Goal: Task Accomplishment & Management: Manage account settings

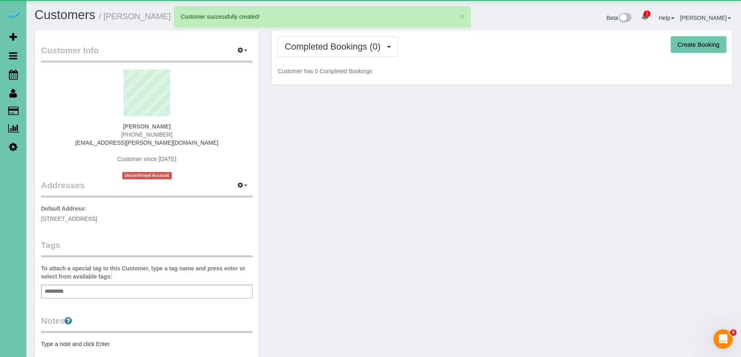
scroll to position [172, 0]
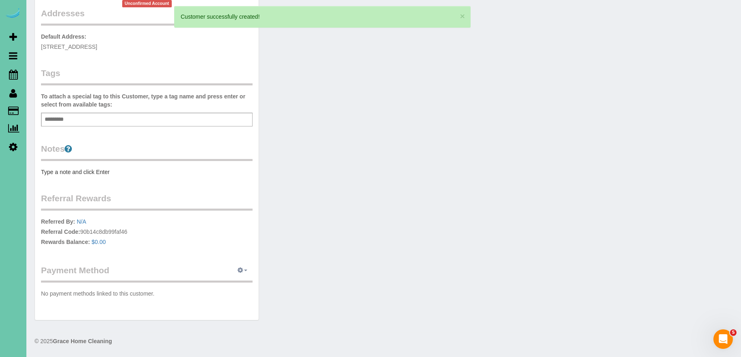
click at [246, 272] on button "button" at bounding box center [242, 270] width 20 height 13
click at [217, 292] on link "Add Credit/Debit Card" at bounding box center [215, 295] width 76 height 11
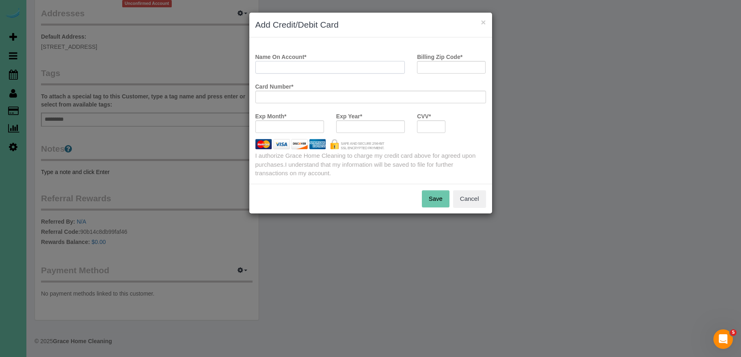
click at [315, 66] on input "Name On Account *" at bounding box center [330, 67] width 150 height 13
type input "Linda K Barrett"
click at [448, 64] on input "Billing Zip Code *" at bounding box center [451, 67] width 69 height 13
type input "6"
type input "5"
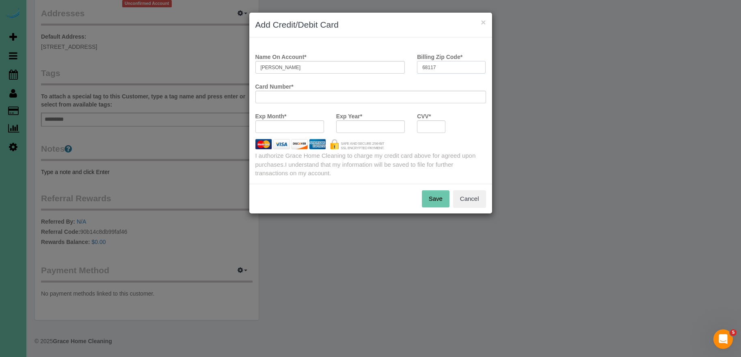
type input "68117"
click at [435, 202] on button "Save" at bounding box center [436, 198] width 28 height 17
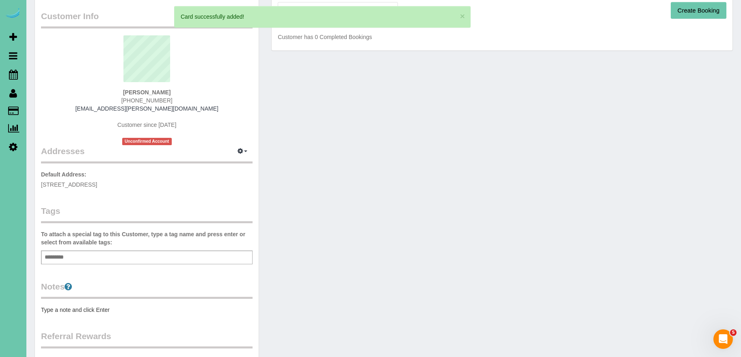
scroll to position [174, 0]
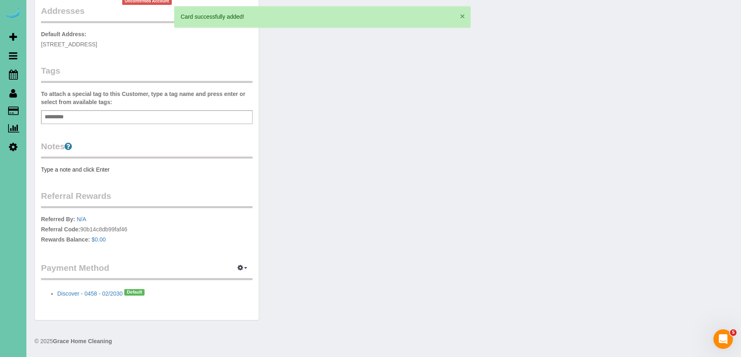
click at [461, 18] on button "×" at bounding box center [462, 16] width 5 height 9
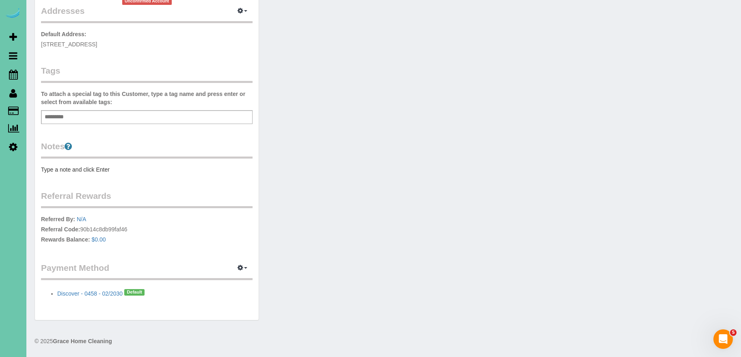
drag, startPoint x: 173, startPoint y: 298, endPoint x: 163, endPoint y: 298, distance: 9.8
click at [172, 298] on div "Customer Info Edit Contact Info Send Message Email Preferences Special Sales Ta…" at bounding box center [147, 88] width 224 height 464
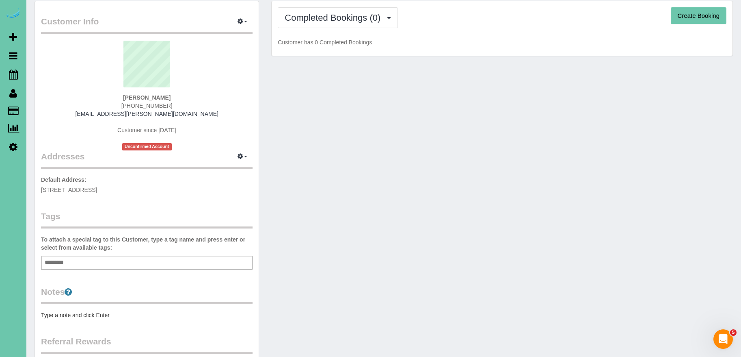
scroll to position [0, 0]
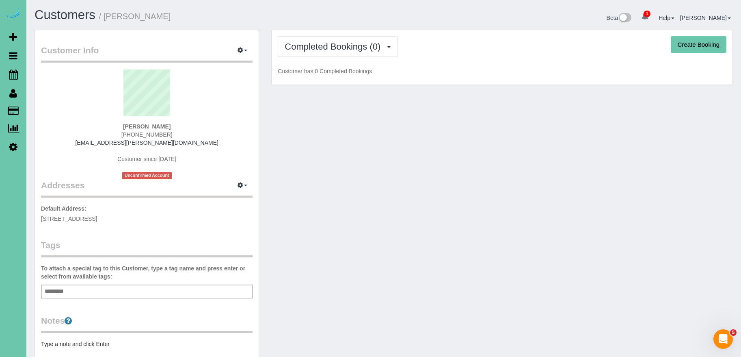
click at [713, 43] on button "Create Booking" at bounding box center [699, 44] width 56 height 17
select select "NE"
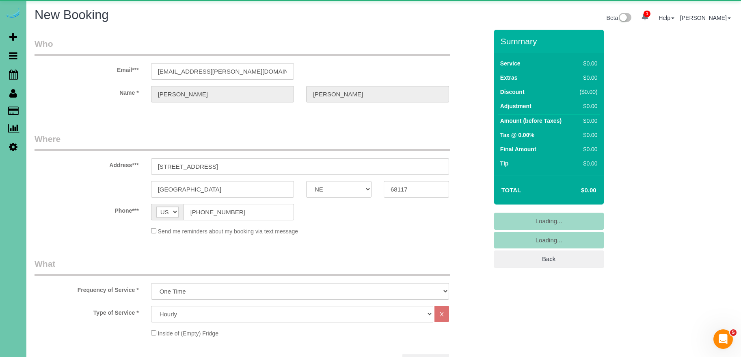
select select "object:34635"
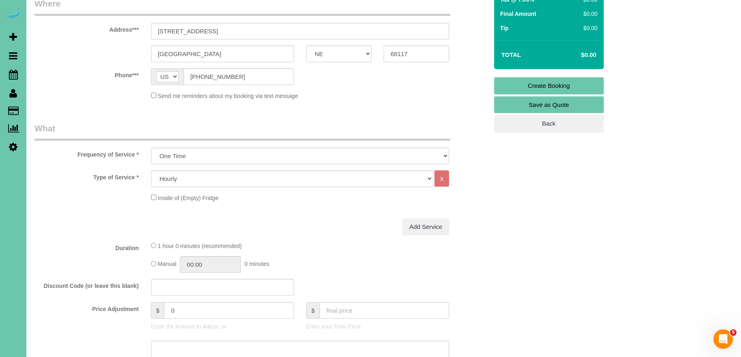
scroll to position [136, 0]
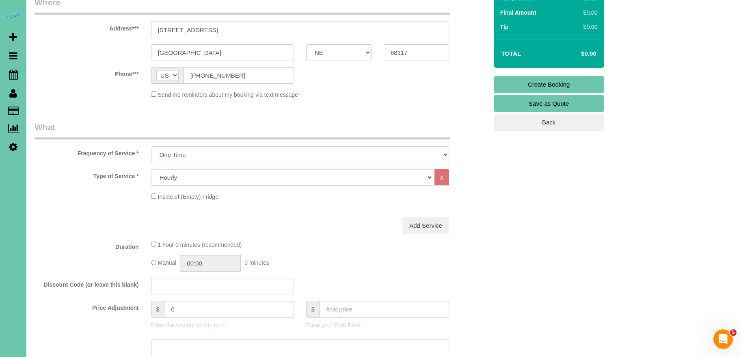
click at [214, 179] on select "Hourly 2.5 Hour Custom Clean 3.5 Hour Custom Clean commercial 1000 Square Feet …" at bounding box center [292, 177] width 282 height 17
select select "160"
click at [151, 169] on select "Hourly 2.5 Hour Custom Clean 3.5 Hour Custom Clean commercial 1000 Square Feet …" at bounding box center [292, 177] width 282 height 17
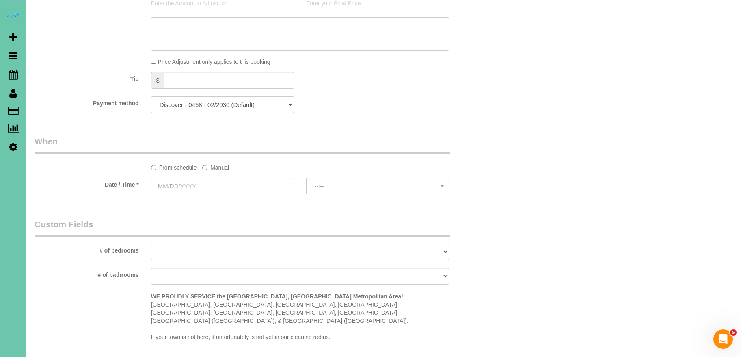
scroll to position [450, 0]
click at [218, 164] on label "Manual" at bounding box center [215, 165] width 27 height 11
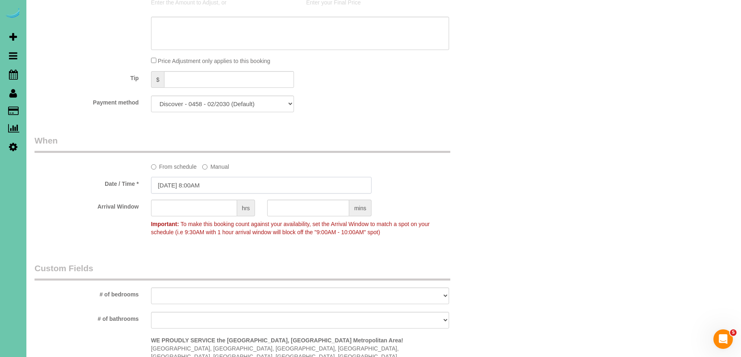
click at [175, 184] on input "10/01/2025 8:00AM" at bounding box center [261, 185] width 220 height 17
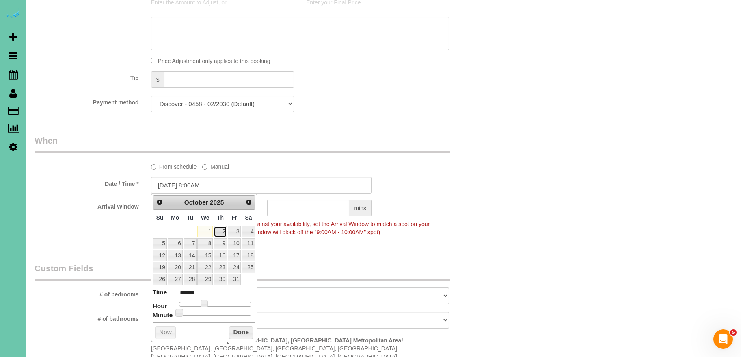
click at [220, 231] on link "2" at bounding box center [220, 231] width 13 height 11
type input "10/02/2025 8:00AM"
click at [247, 332] on button "Done" at bounding box center [241, 332] width 24 height 13
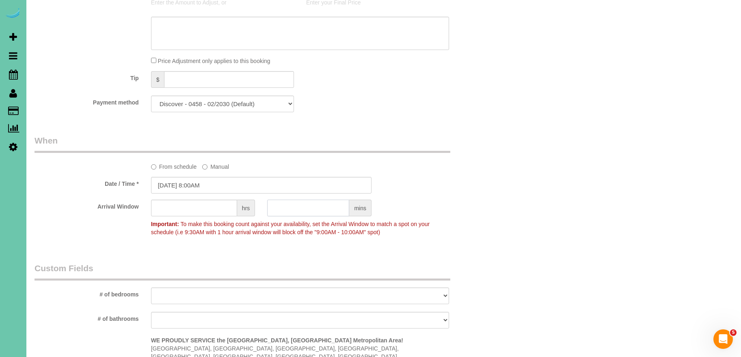
click at [320, 208] on input "text" at bounding box center [308, 207] width 82 height 17
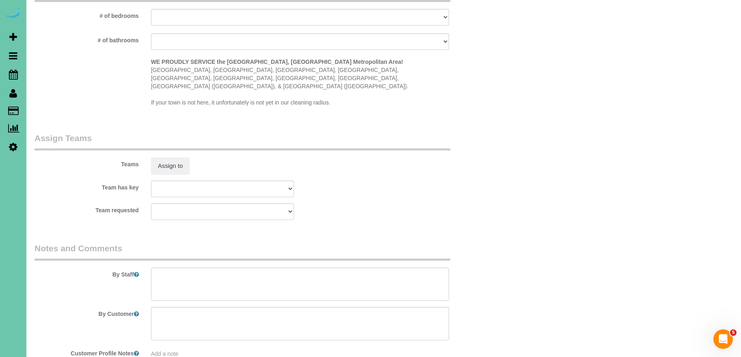
scroll to position [764, 0]
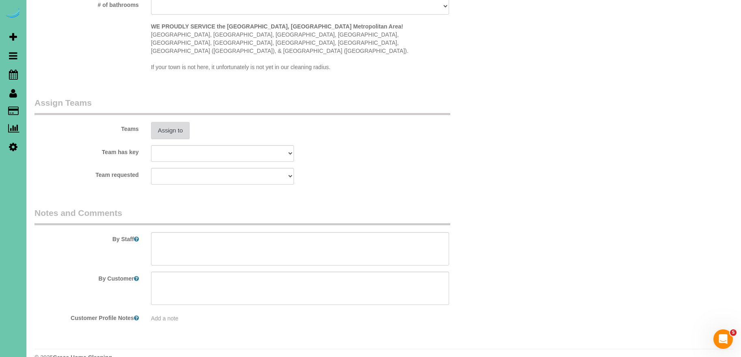
type input "30"
click at [167, 122] on button "Assign to" at bounding box center [170, 130] width 39 height 17
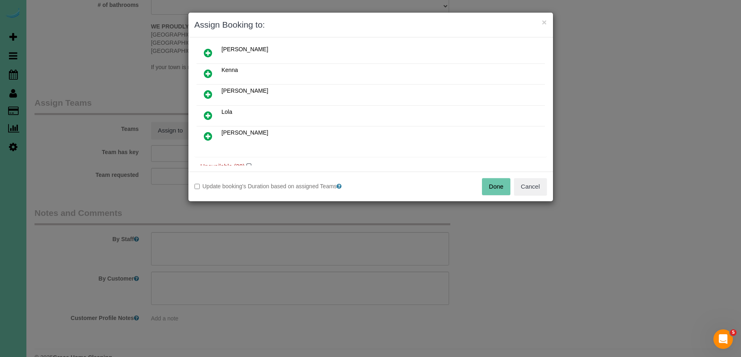
click at [203, 71] on link at bounding box center [208, 74] width 19 height 16
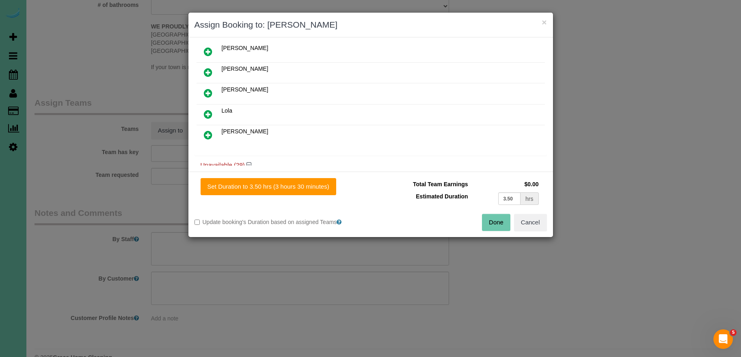
scroll to position [86, 0]
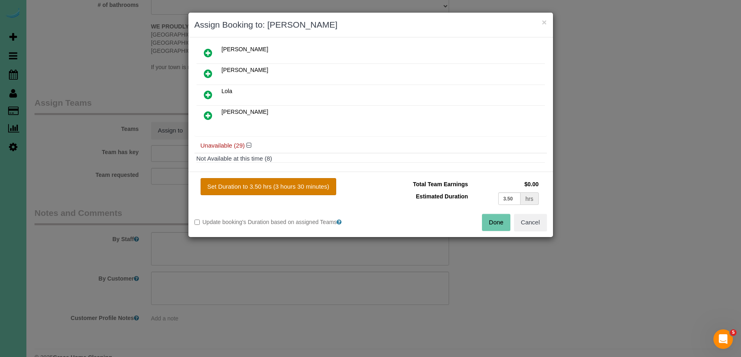
click at [268, 186] on button "Set Duration to 3.50 hrs (3 hours 30 minutes)" at bounding box center [269, 186] width 136 height 17
type input "3.50"
drag, startPoint x: 496, startPoint y: 221, endPoint x: 449, endPoint y: 209, distance: 48.2
click at [495, 220] on button "Done" at bounding box center [496, 222] width 28 height 17
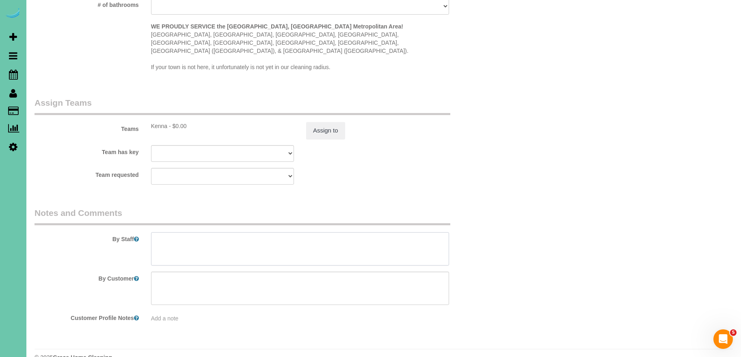
drag, startPoint x: 208, startPoint y: 218, endPoint x: 208, endPoint y: 224, distance: 6.1
click at [208, 232] on textarea at bounding box center [300, 248] width 298 height 33
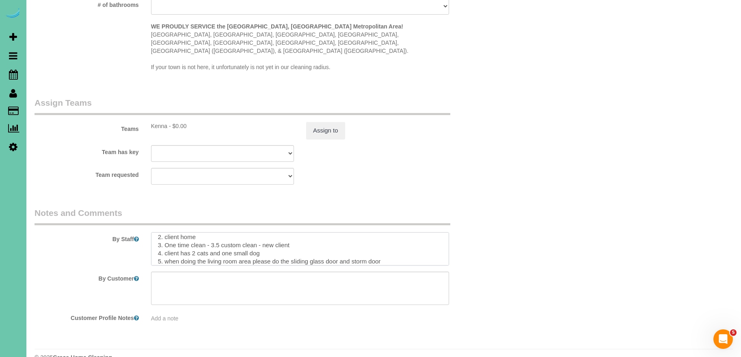
scroll to position [0, 0]
click at [154, 232] on textarea at bounding box center [300, 248] width 298 height 33
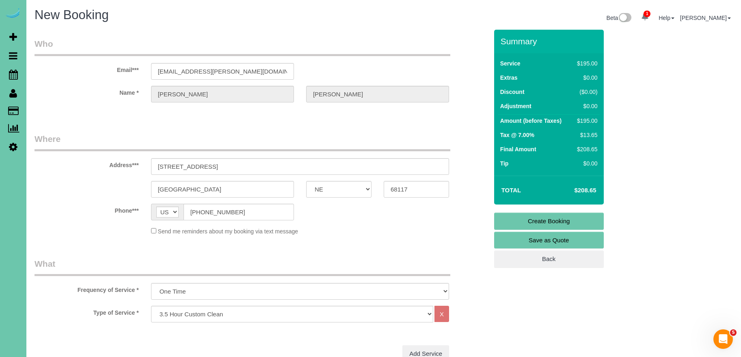
type textarea "** once you get started please let me betty know how everything is going and wh…"
click at [572, 221] on link "Create Booking" at bounding box center [549, 220] width 110 height 17
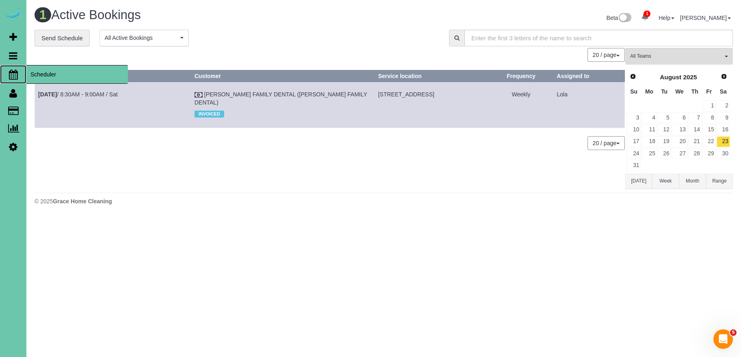
click at [52, 73] on span "Scheduler" at bounding box center [77, 74] width 102 height 19
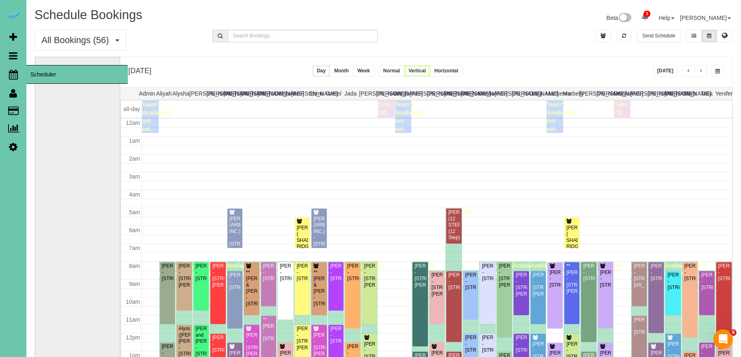
scroll to position [108, 0]
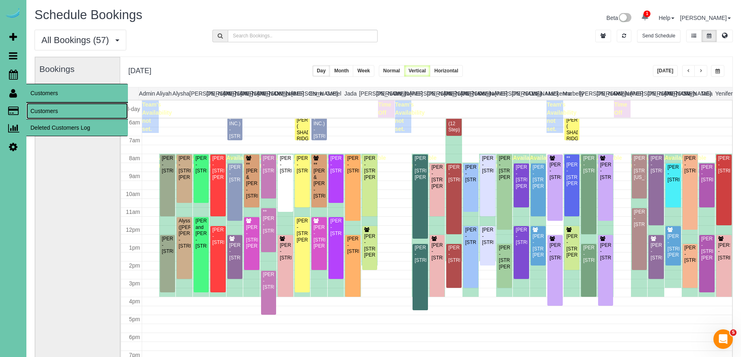
click at [46, 104] on link "Customers" at bounding box center [77, 111] width 102 height 16
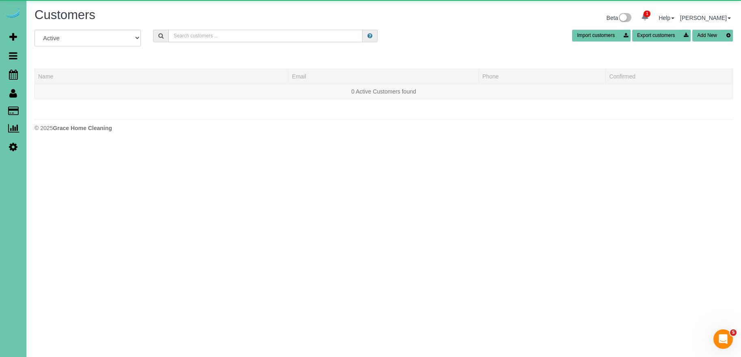
click at [247, 39] on input "text" at bounding box center [266, 36] width 194 height 13
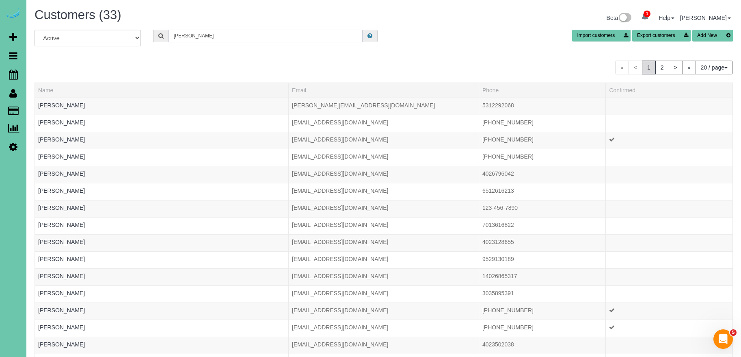
type input "andrea m"
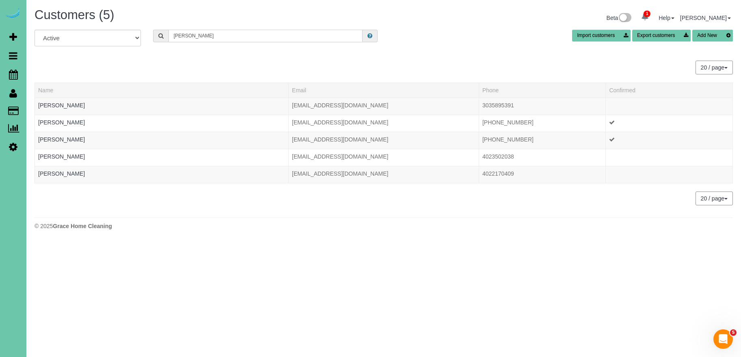
drag, startPoint x: 213, startPoint y: 33, endPoint x: 130, endPoint y: 20, distance: 84.2
click at [127, 17] on div "Customers (5) Beta 1 Your Notifications You have 0 alerts × You have 3 to charg…" at bounding box center [383, 121] width 715 height 242
type input "andrew s"
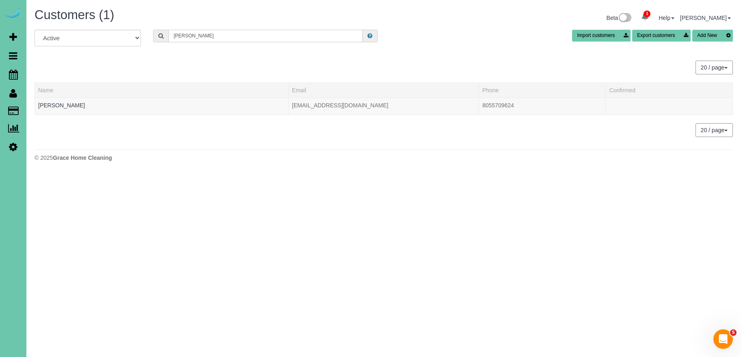
drag, startPoint x: 207, startPoint y: 37, endPoint x: 114, endPoint y: 28, distance: 94.2
click at [114, 28] on div "Customers (1) Beta 1 Your Notifications You have 0 alerts × You have 3 to charg…" at bounding box center [383, 86] width 715 height 173
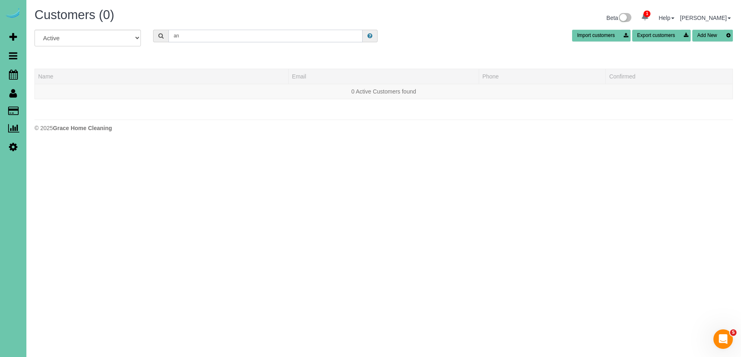
type input "a"
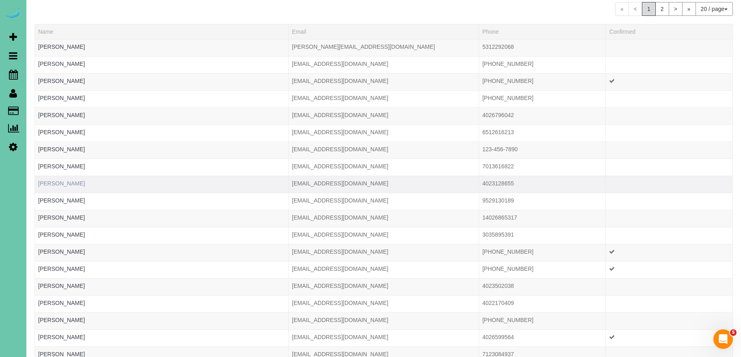
scroll to position [64, 0]
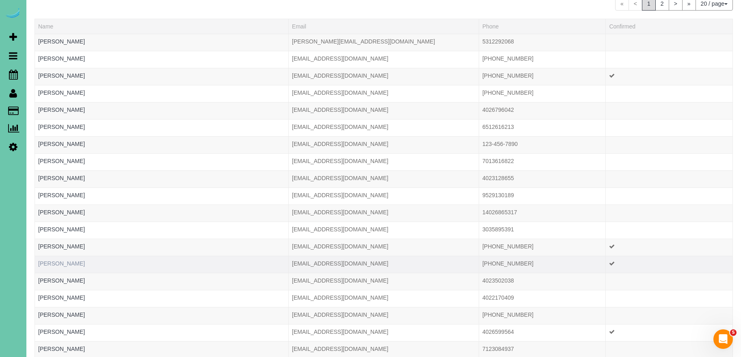
type input "[PERSON_NAME]"
click at [67, 264] on link "Andrea Mehlhaff" at bounding box center [61, 263] width 47 height 6
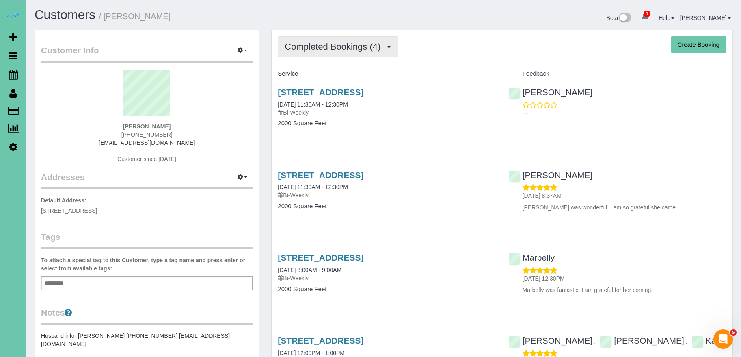
click at [354, 48] on span "Completed Bookings (4)" at bounding box center [335, 46] width 100 height 10
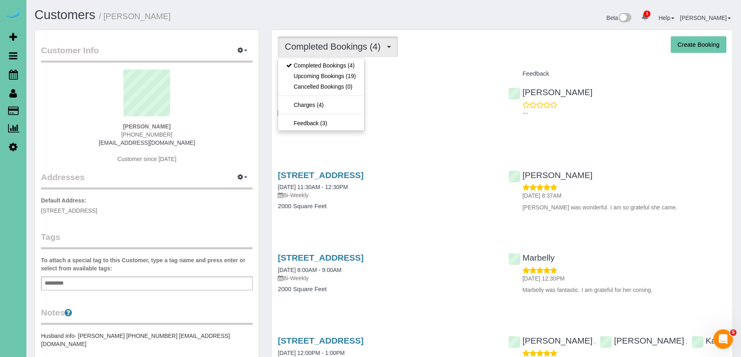
drag, startPoint x: 401, startPoint y: 65, endPoint x: 376, endPoint y: 57, distance: 26.1
click at [401, 65] on div "Completed Bookings (4) Completed Bookings (4) Upcoming Bookings (19) Cancelled …" at bounding box center [502, 229] width 461 height 399
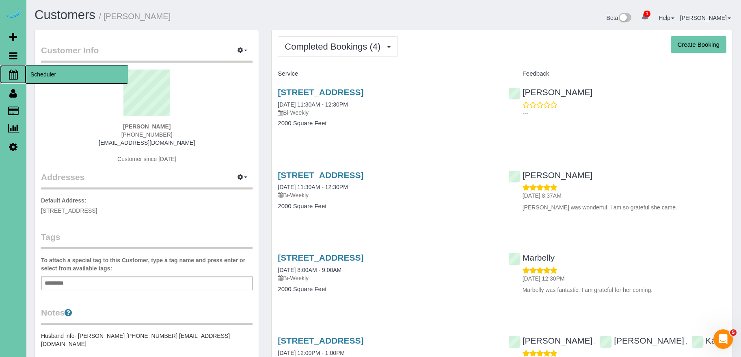
click at [47, 73] on span "Scheduler" at bounding box center [77, 74] width 102 height 19
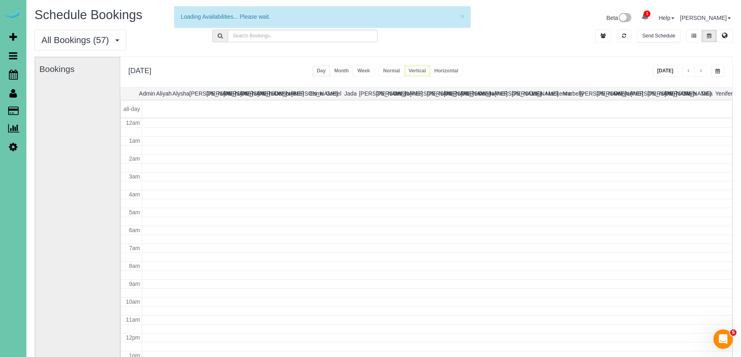
scroll to position [108, 0]
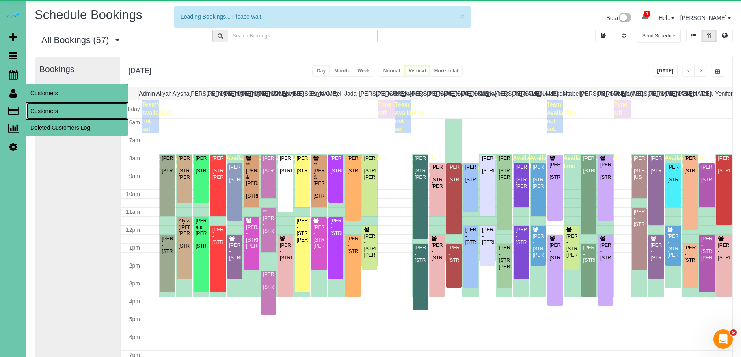
click at [50, 110] on link "Customers" at bounding box center [77, 111] width 102 height 16
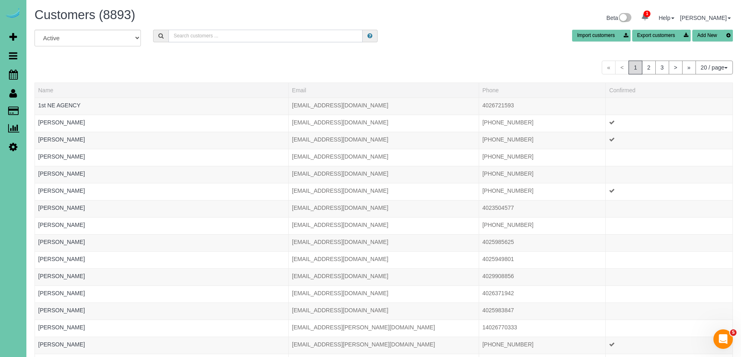
click at [254, 37] on input "text" at bounding box center [266, 36] width 194 height 13
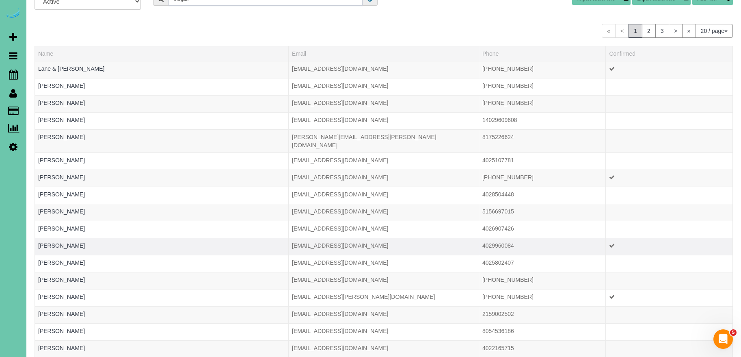
scroll to position [141, 0]
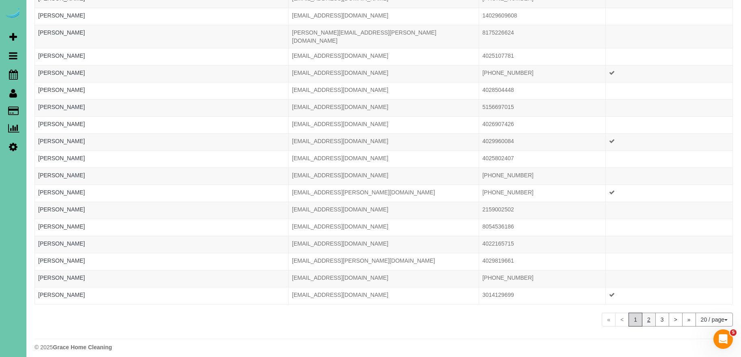
type input "megan"
click at [648, 314] on link "2" at bounding box center [649, 319] width 14 height 14
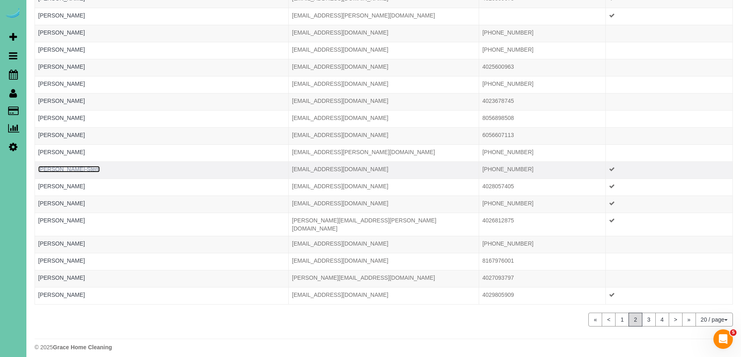
click at [82, 169] on link "Megan Mankerian-Stem" at bounding box center [69, 169] width 62 height 6
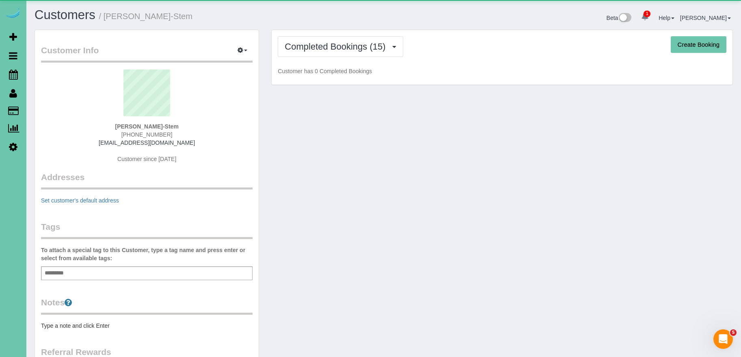
scroll to position [0, 0]
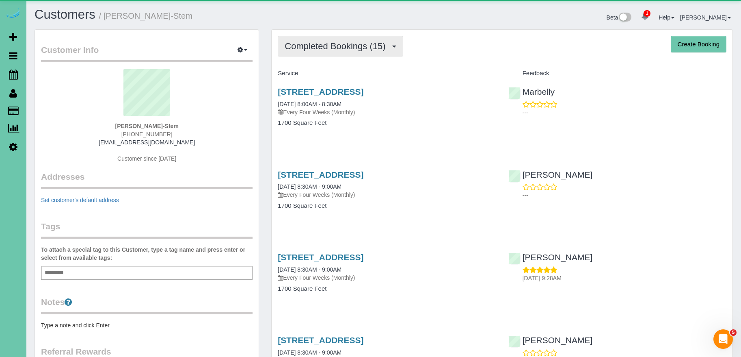
click at [374, 38] on button "Completed Bookings (15)" at bounding box center [340, 46] width 125 height 21
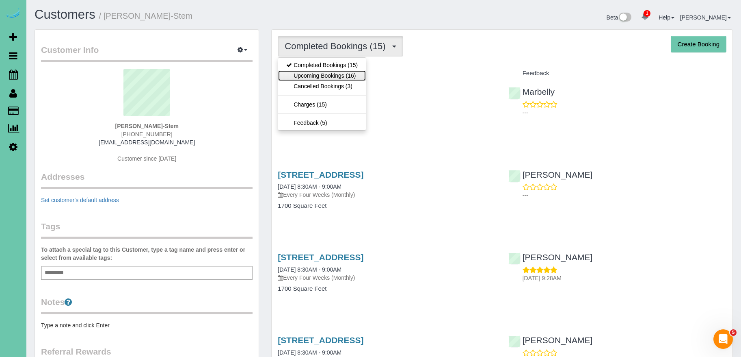
click at [344, 74] on link "Upcoming Bookings (16)" at bounding box center [322, 75] width 88 height 11
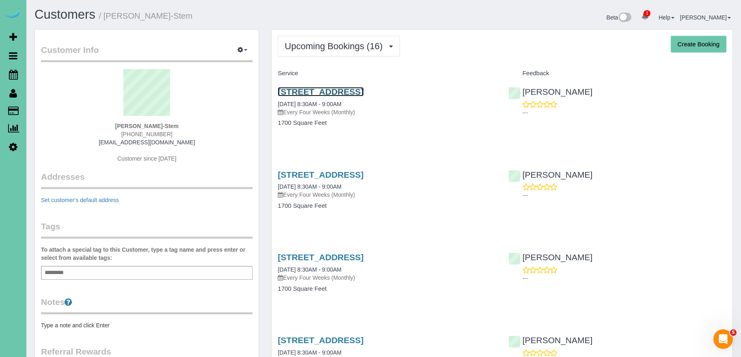
click at [348, 88] on link "1903 F Street, Omaha, NE 68107" at bounding box center [321, 91] width 86 height 9
drag, startPoint x: 445, startPoint y: 45, endPoint x: 383, endPoint y: 62, distance: 64.3
click at [443, 45] on div "Upcoming Bookings (16) Completed Bookings (15) Upcoming Bookings (16) Cancelled…" at bounding box center [502, 46] width 449 height 21
click at [377, 51] on button "Upcoming Bookings (16)" at bounding box center [339, 46] width 122 height 21
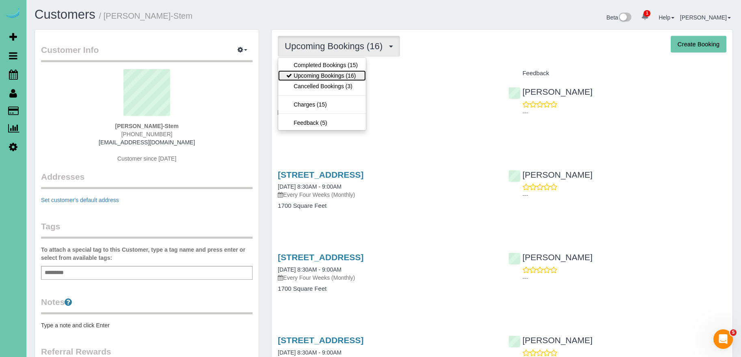
click at [339, 75] on link "Upcoming Bookings (16)" at bounding box center [322, 75] width 88 height 11
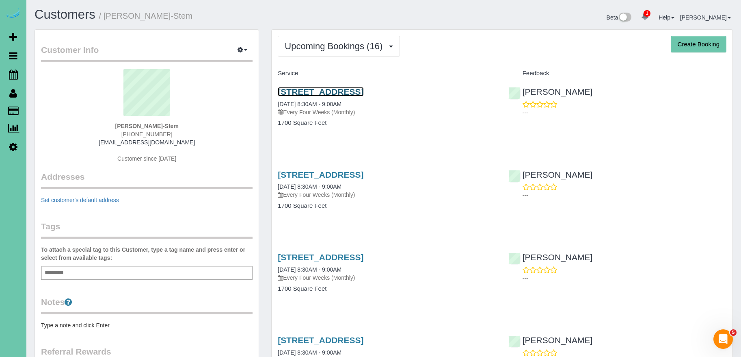
click at [363, 91] on link "1903 F Street, Omaha, NE 68107" at bounding box center [321, 91] width 86 height 9
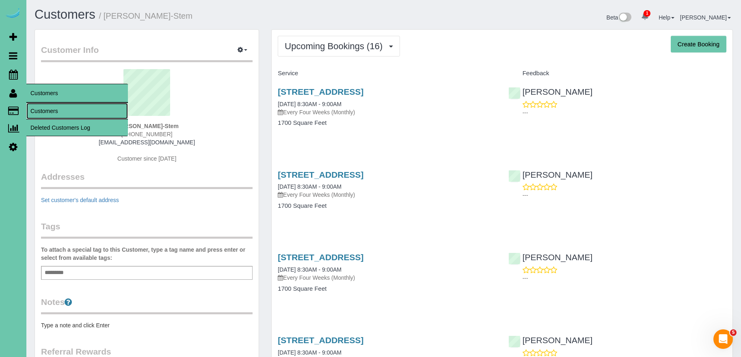
click at [58, 113] on link "Customers" at bounding box center [77, 111] width 102 height 16
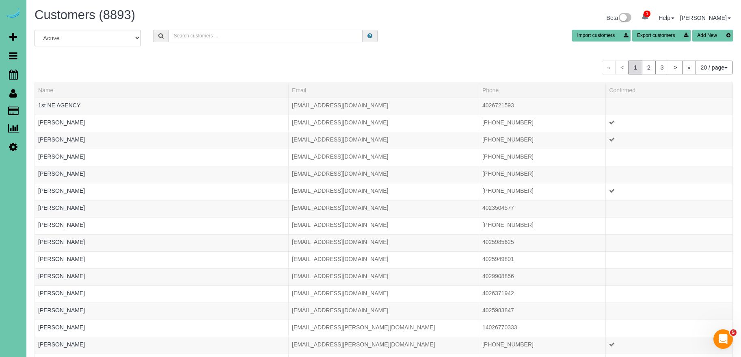
click at [235, 34] on input "text" at bounding box center [266, 36] width 194 height 13
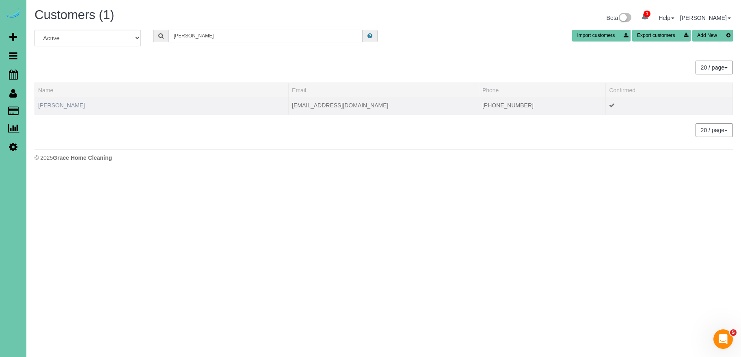
type input "bob chino"
click at [60, 106] on link "Bob Chinowth" at bounding box center [61, 105] width 47 height 6
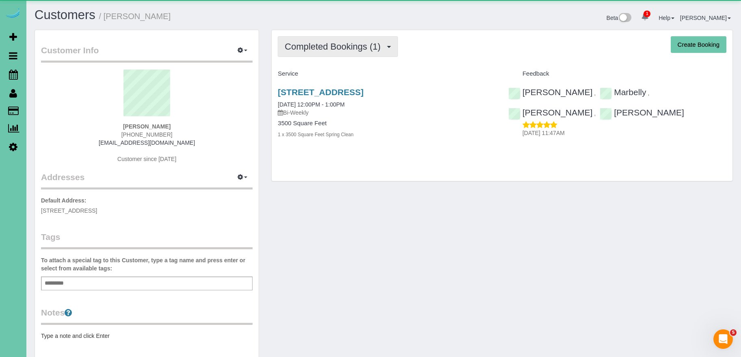
click at [323, 51] on span "Completed Bookings (1)" at bounding box center [335, 46] width 100 height 10
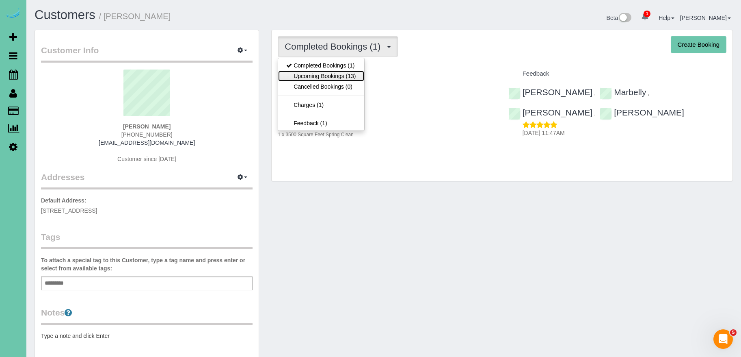
click at [344, 78] on link "Upcoming Bookings (13)" at bounding box center [321, 76] width 86 height 11
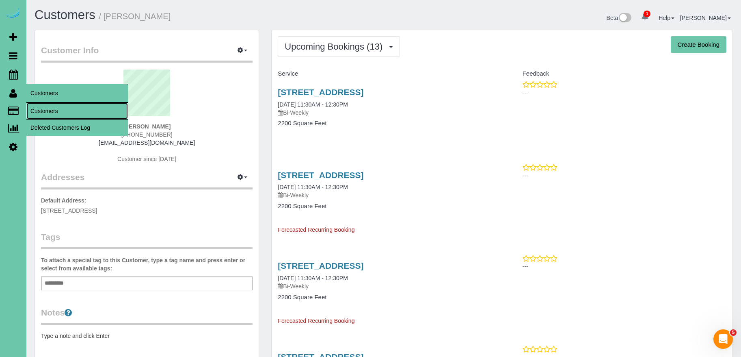
drag, startPoint x: 44, startPoint y: 108, endPoint x: 54, endPoint y: 103, distance: 11.3
click at [44, 108] on link "Customers" at bounding box center [77, 111] width 102 height 16
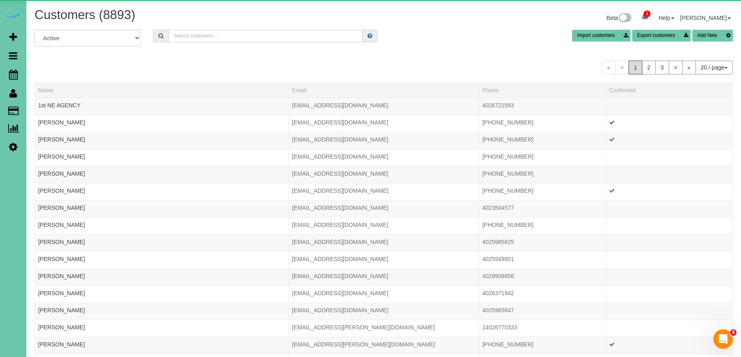
click at [221, 36] on input "text" at bounding box center [266, 36] width 194 height 13
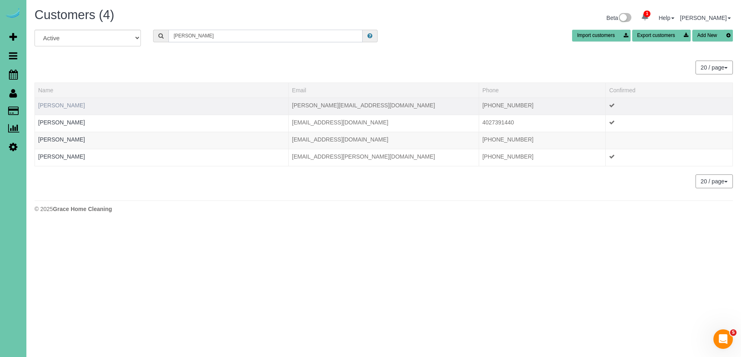
type input "ann s"
click at [58, 103] on link "Ann Schiermeyer" at bounding box center [61, 105] width 47 height 6
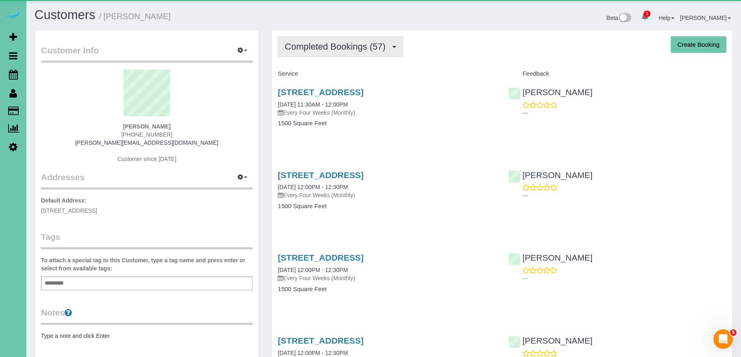
drag, startPoint x: 288, startPoint y: 48, endPoint x: 301, endPoint y: 48, distance: 13.4
click at [289, 47] on span "Completed Bookings (57)" at bounding box center [337, 46] width 105 height 10
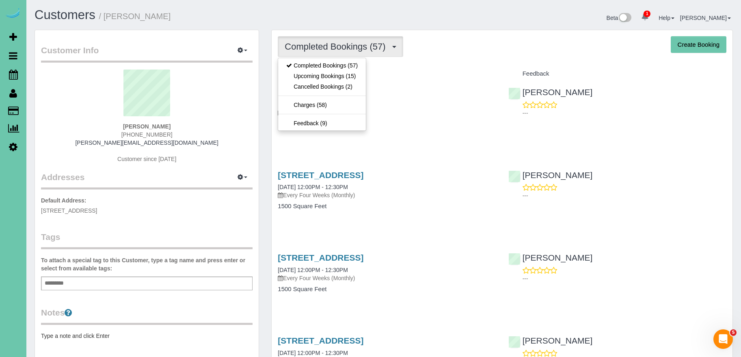
drag, startPoint x: 419, startPoint y: 71, endPoint x: 313, endPoint y: 65, distance: 105.4
click at [419, 71] on h4 "Service" at bounding box center [387, 73] width 218 height 7
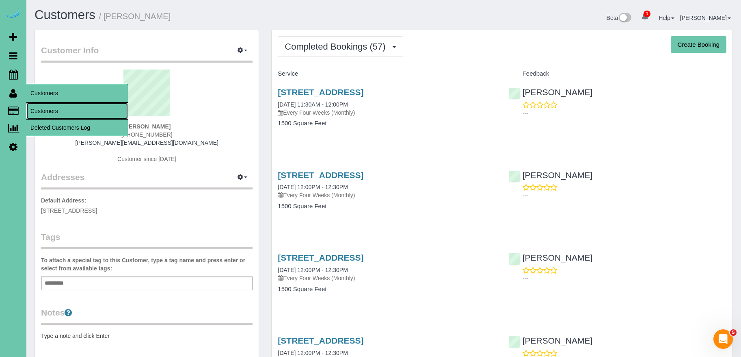
click at [45, 109] on link "Customers" at bounding box center [77, 111] width 102 height 16
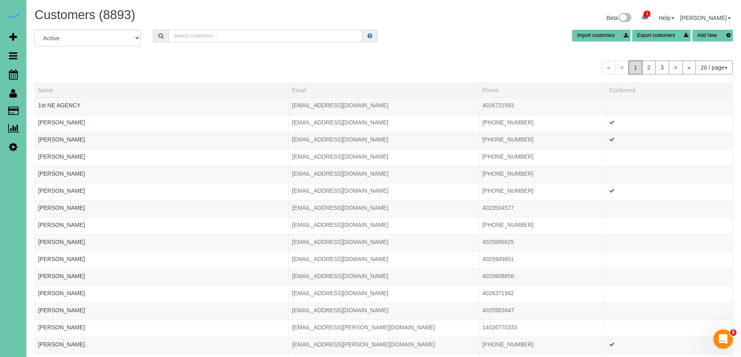
click at [235, 37] on input "text" at bounding box center [266, 36] width 194 height 13
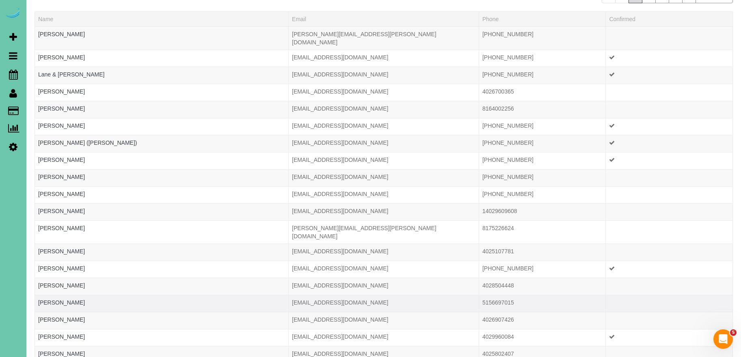
scroll to position [53, 0]
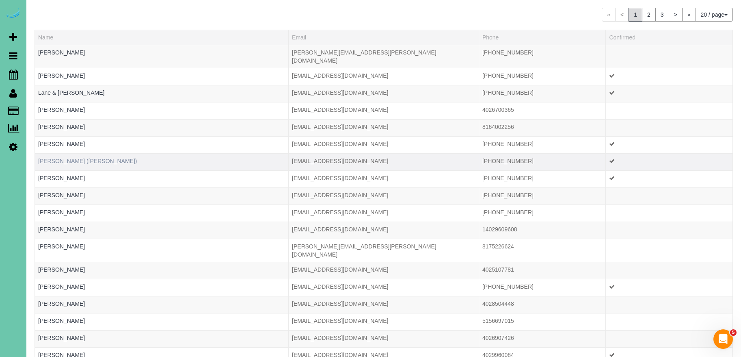
type input "meg"
click at [65, 158] on link "Meg Olson (Mary Montgomery)" at bounding box center [87, 161] width 99 height 6
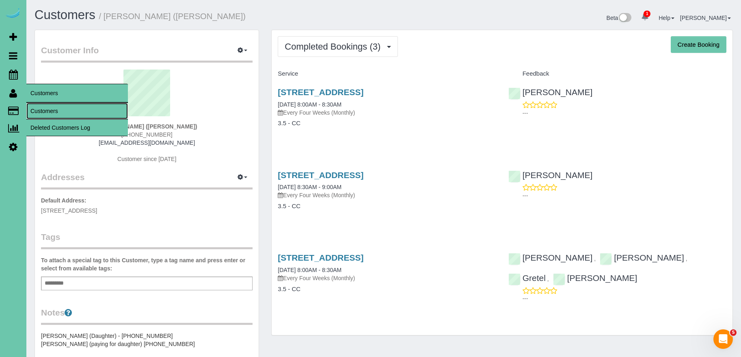
click at [63, 113] on link "Customers" at bounding box center [77, 111] width 102 height 16
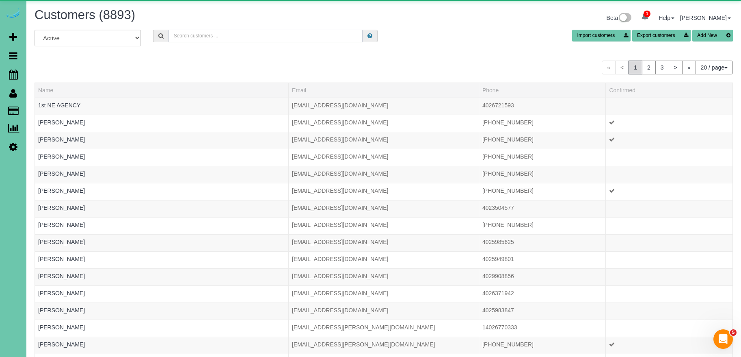
click at [212, 38] on input "text" at bounding box center [266, 36] width 194 height 13
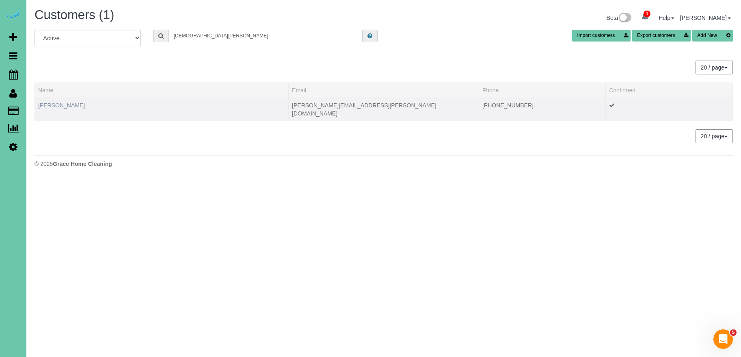
type input "kristen v"
click at [63, 105] on link "Kristen Veldhouse" at bounding box center [61, 105] width 47 height 6
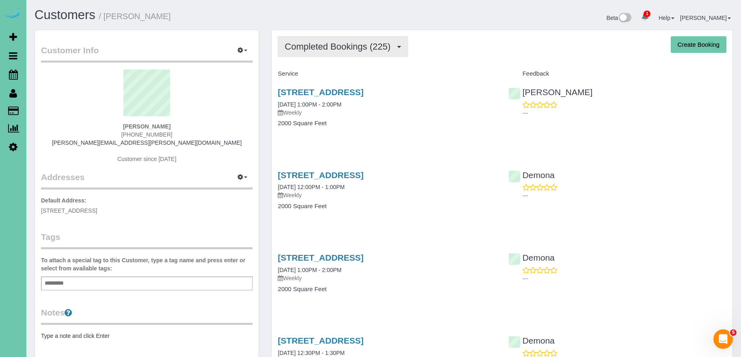
click at [352, 50] on span "Completed Bookings (225)" at bounding box center [340, 46] width 110 height 10
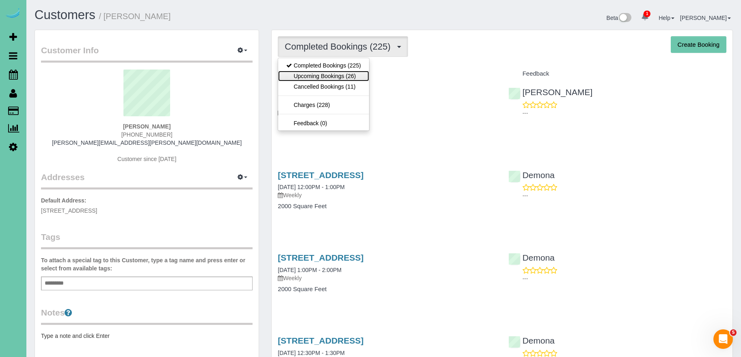
click at [342, 75] on link "Upcoming Bookings (26)" at bounding box center [323, 76] width 91 height 11
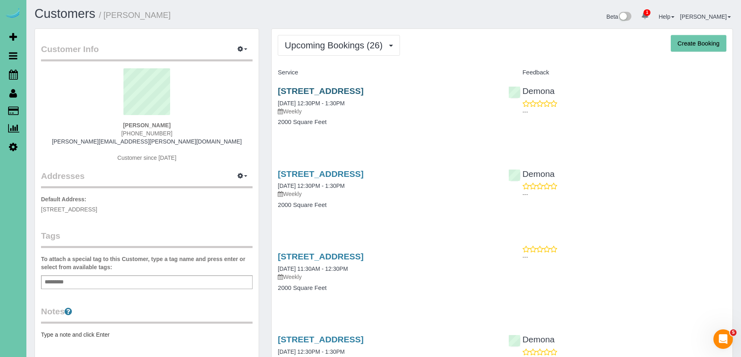
scroll to position [2, 0]
click at [363, 89] on link "2230 S 31st Street, Omaha, NE 68105" at bounding box center [321, 90] width 86 height 9
click at [351, 89] on link "2230 S 31st Street, Omaha, NE 68105" at bounding box center [321, 90] width 86 height 9
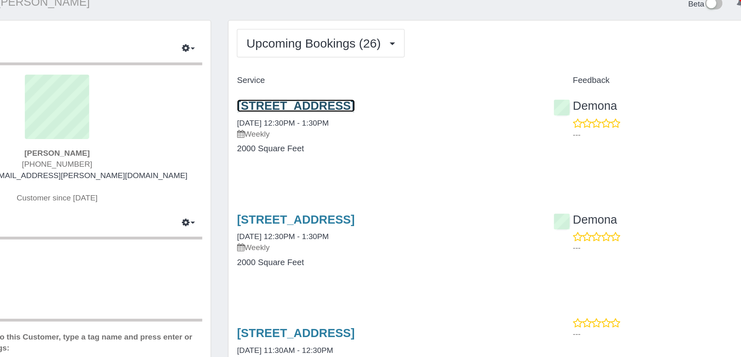
scroll to position [0, 0]
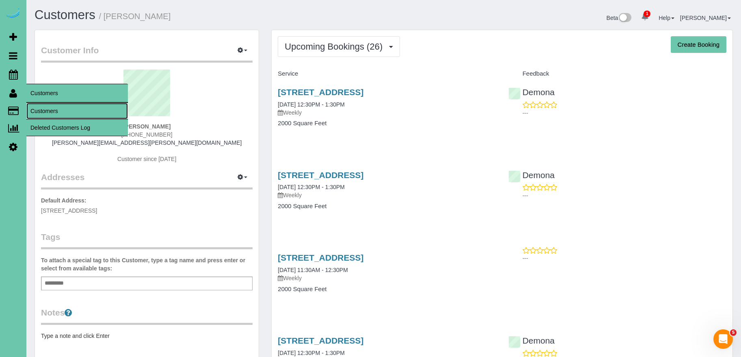
drag, startPoint x: 50, startPoint y: 117, endPoint x: 65, endPoint y: 102, distance: 20.4
click at [50, 116] on link "Customers" at bounding box center [77, 111] width 102 height 16
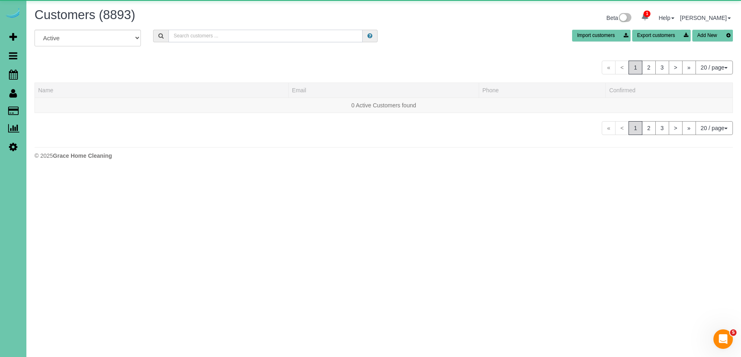
click at [201, 38] on input "text" at bounding box center [266, 36] width 194 height 13
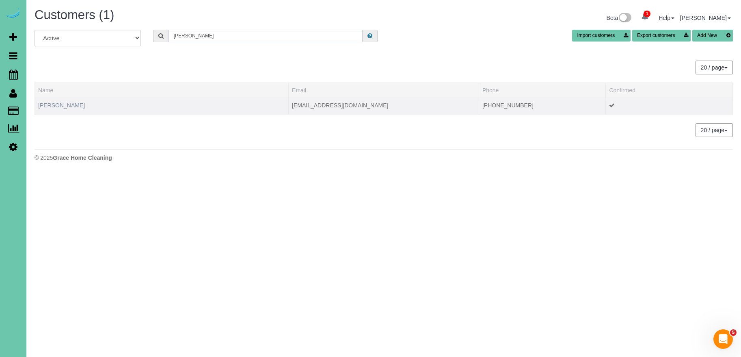
type input "weller"
click at [53, 107] on link "Sarah Weller" at bounding box center [61, 105] width 47 height 6
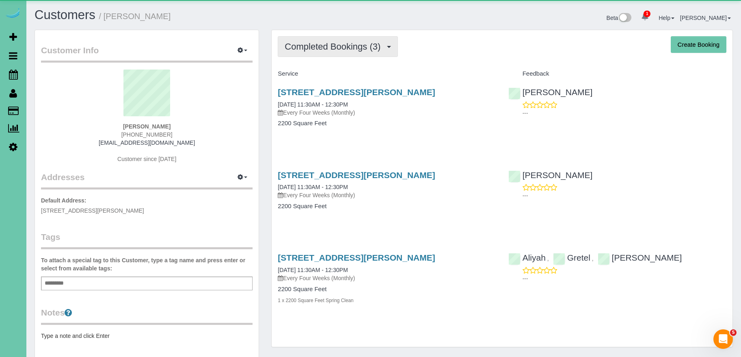
click at [359, 41] on span "Completed Bookings (3)" at bounding box center [335, 46] width 100 height 10
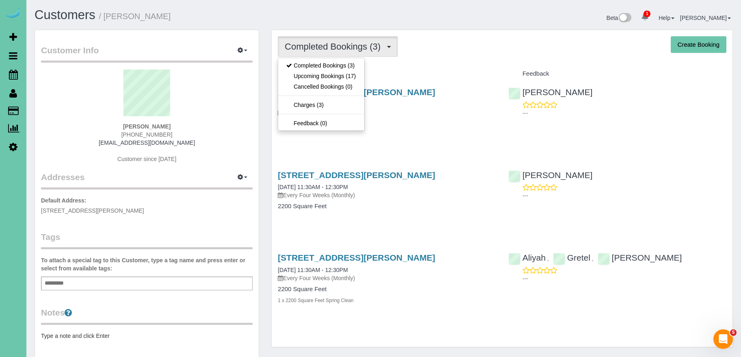
click at [411, 74] on h4 "Service" at bounding box center [387, 73] width 218 height 7
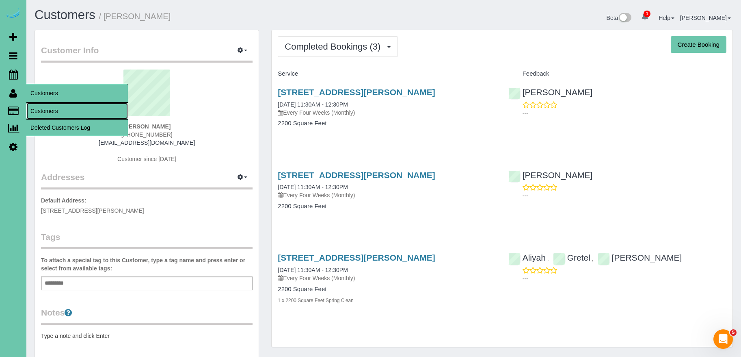
drag, startPoint x: 61, startPoint y: 113, endPoint x: 56, endPoint y: 113, distance: 5.7
click at [61, 113] on link "Customers" at bounding box center [77, 111] width 102 height 16
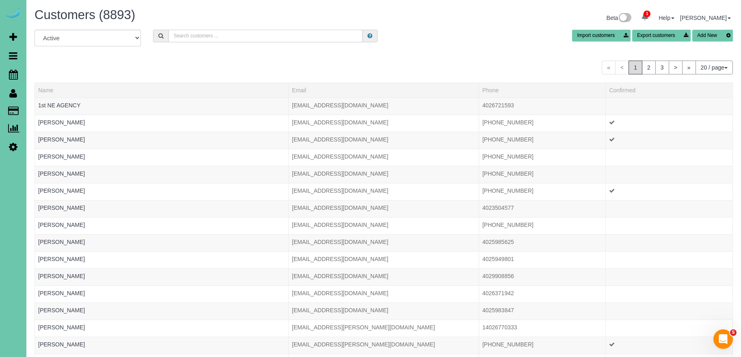
click at [191, 30] on input "text" at bounding box center [266, 36] width 194 height 13
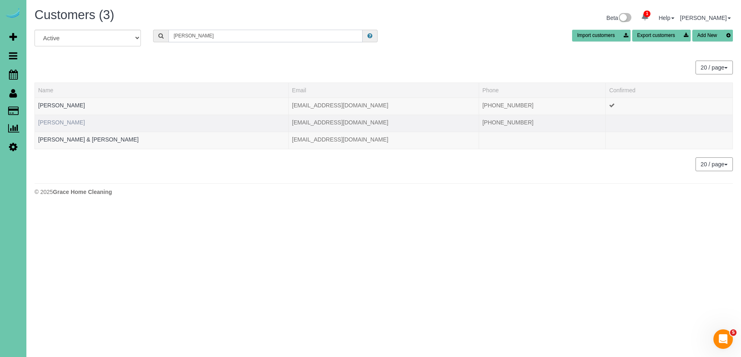
type input "patti b"
click at [51, 123] on link "Patti Brownlee" at bounding box center [61, 122] width 47 height 6
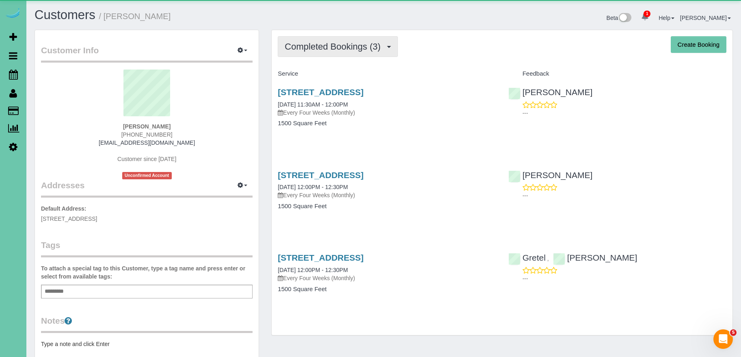
click at [346, 54] on button "Completed Bookings (3)" at bounding box center [338, 46] width 120 height 21
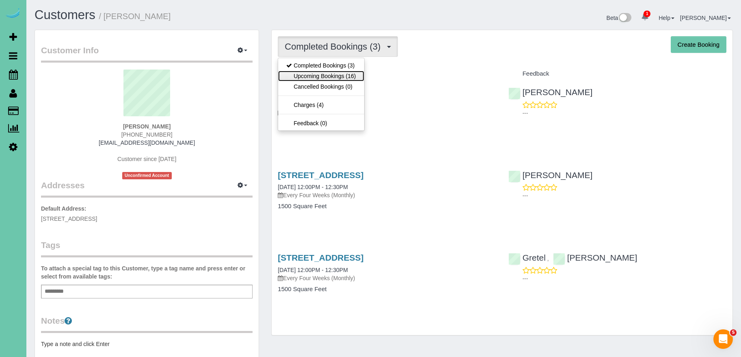
click at [322, 77] on link "Upcoming Bookings (16)" at bounding box center [321, 76] width 86 height 11
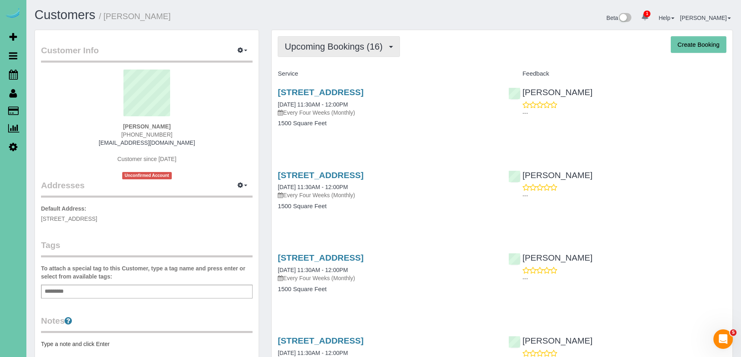
click at [343, 45] on span "Upcoming Bookings (16)" at bounding box center [336, 46] width 102 height 10
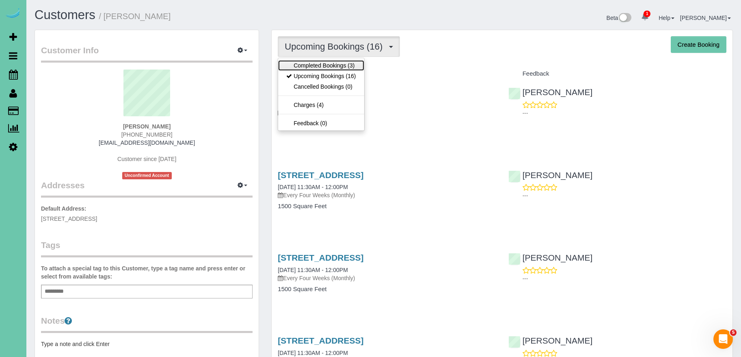
click at [342, 66] on link "Completed Bookings (3)" at bounding box center [321, 65] width 86 height 11
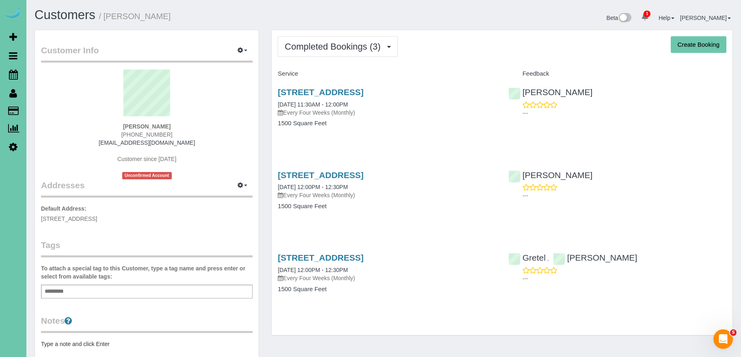
scroll to position [8, 0]
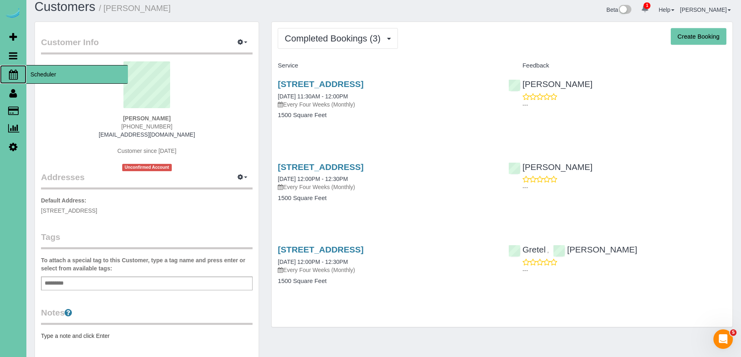
drag, startPoint x: 65, startPoint y: 70, endPoint x: 59, endPoint y: 69, distance: 5.3
click at [65, 70] on span "Scheduler" at bounding box center [77, 74] width 102 height 19
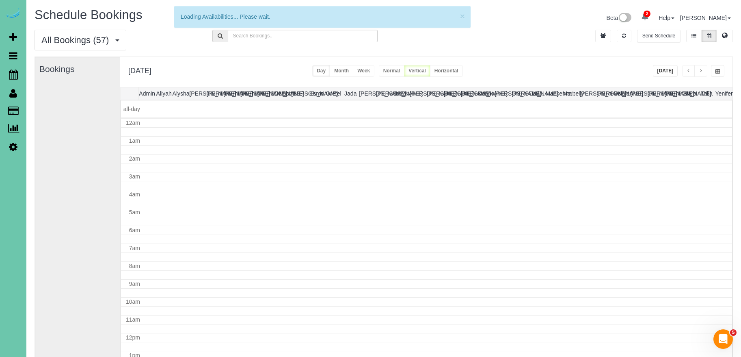
scroll to position [108, 0]
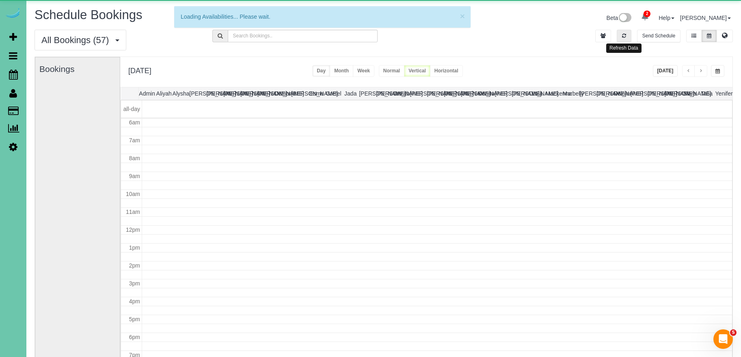
click at [629, 36] on button "button" at bounding box center [624, 36] width 15 height 13
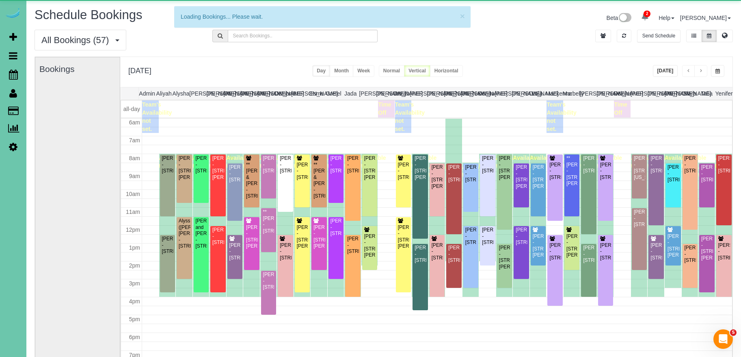
click at [659, 66] on button "[DATE]" at bounding box center [665, 71] width 25 height 12
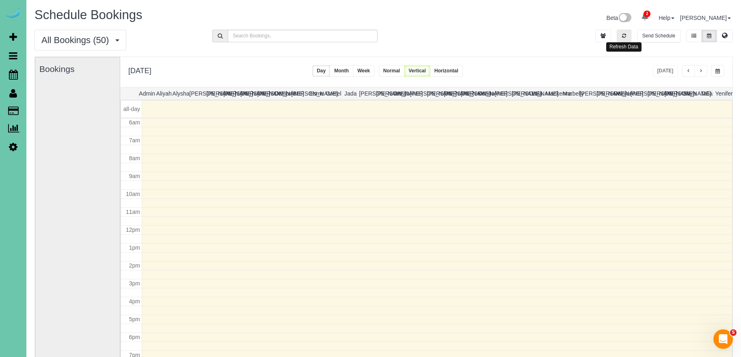
drag, startPoint x: 626, startPoint y: 32, endPoint x: 649, endPoint y: 54, distance: 32.7
click at [628, 33] on button "button" at bounding box center [624, 36] width 15 height 13
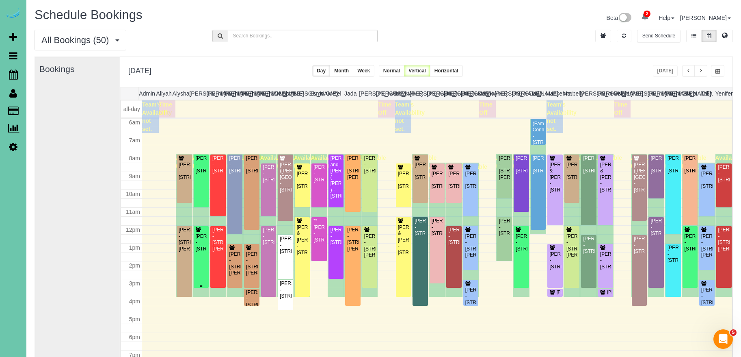
click at [196, 252] on div "[PERSON_NAME] - [STREET_ADDRESS]" at bounding box center [201, 242] width 12 height 19
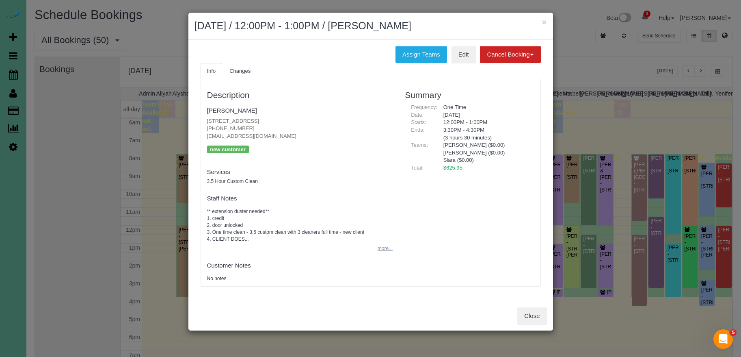
click at [383, 249] on button "more..." at bounding box center [383, 248] width 20 height 12
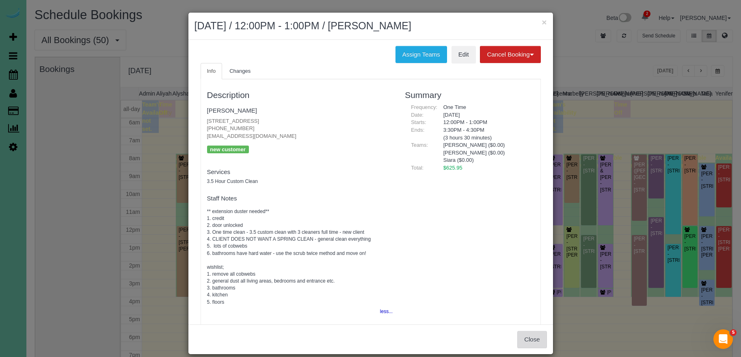
drag, startPoint x: 529, startPoint y: 332, endPoint x: 526, endPoint y: 328, distance: 5.5
click at [530, 332] on button "Close" at bounding box center [531, 339] width 29 height 17
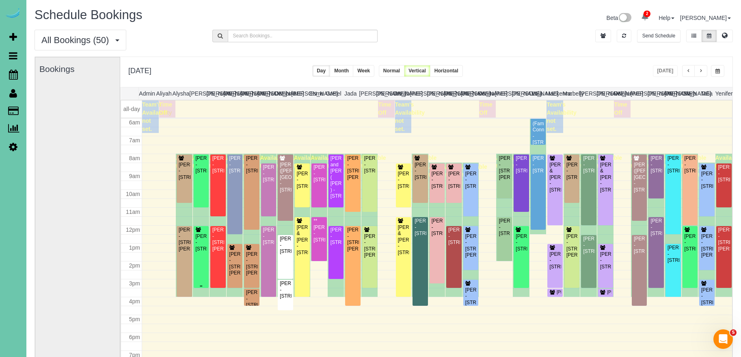
click at [203, 249] on div "Rob Rickard - 4730 S 180th St, Omaha, NE 68135" at bounding box center [201, 242] width 12 height 19
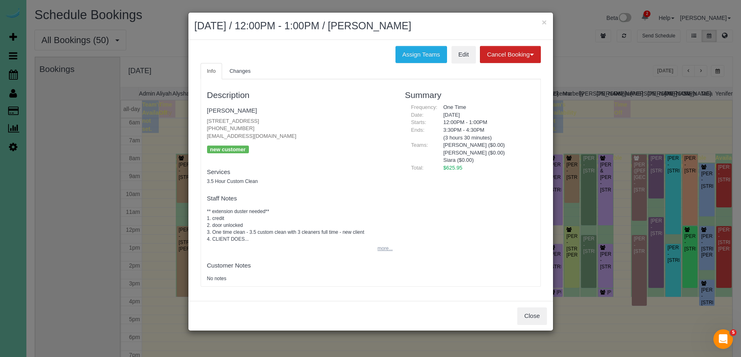
click at [388, 249] on button "more..." at bounding box center [383, 248] width 20 height 12
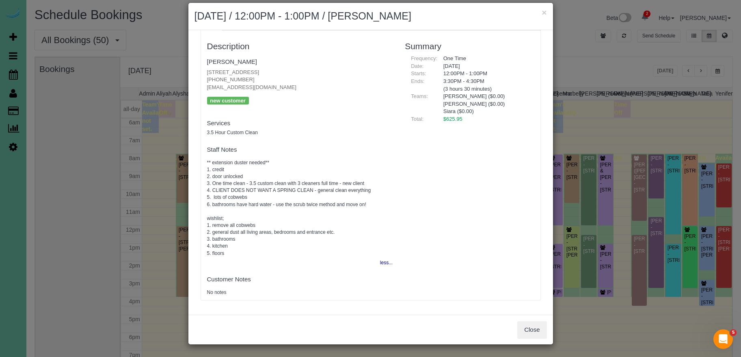
scroll to position [0, 0]
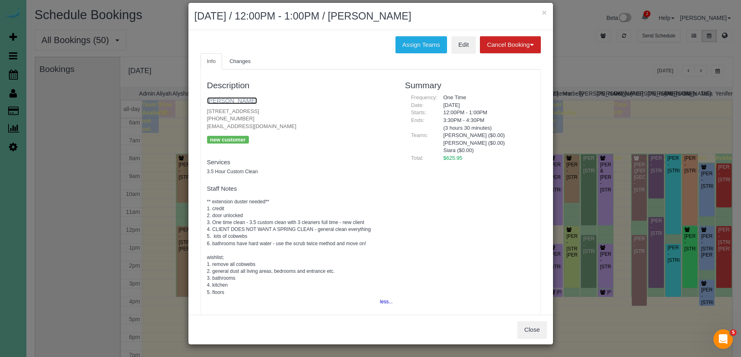
click at [238, 101] on link "Rob Rickard" at bounding box center [232, 100] width 50 height 7
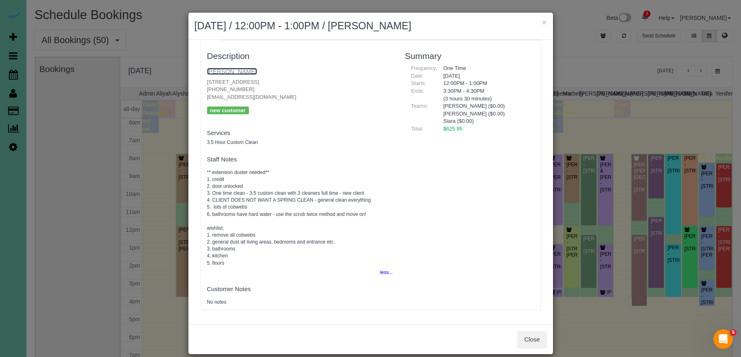
scroll to position [10, 0]
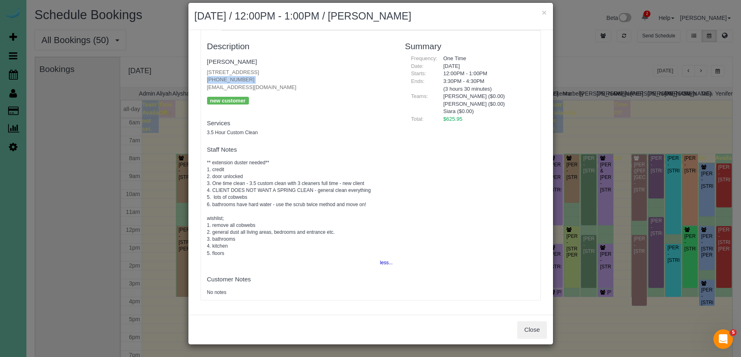
drag, startPoint x: 252, startPoint y: 82, endPoint x: 181, endPoint y: 84, distance: 70.7
click at [181, 84] on div "× October 01, 2025 / 12:00PM - 1:00PM / Rob Rickard Assign Teams Edit Cancel Bo…" at bounding box center [370, 178] width 741 height 357
drag, startPoint x: 250, startPoint y: 78, endPoint x: 201, endPoint y: 80, distance: 48.4
click at [201, 80] on div "Description Rob Rickard 4730 S 180th St, Omaha, NE 68135 (402) 689-3572 robertd…" at bounding box center [300, 165] width 198 height 261
copy p "[PHONE_NUMBER]"
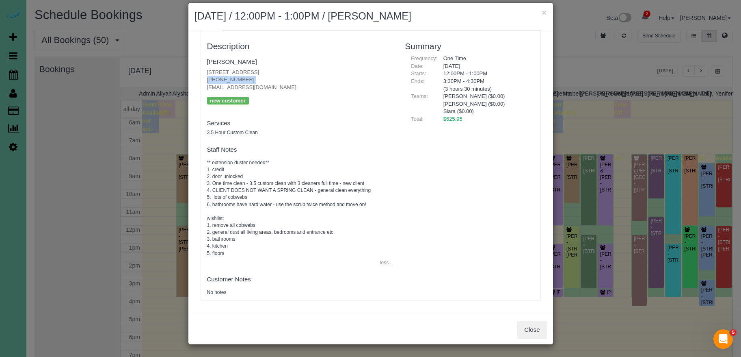
click at [384, 263] on button "less..." at bounding box center [383, 263] width 17 height 12
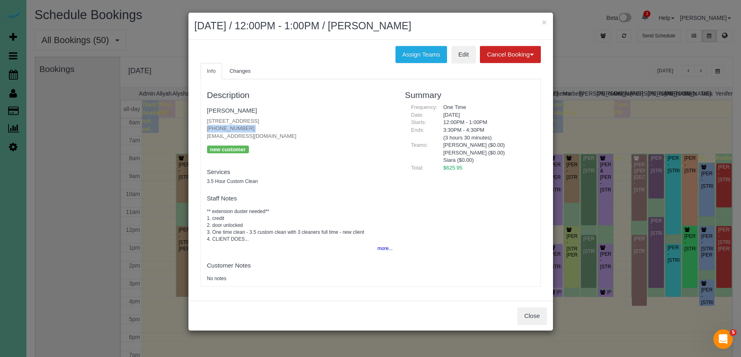
scroll to position [0, 0]
click at [391, 249] on button "more..." at bounding box center [383, 248] width 20 height 12
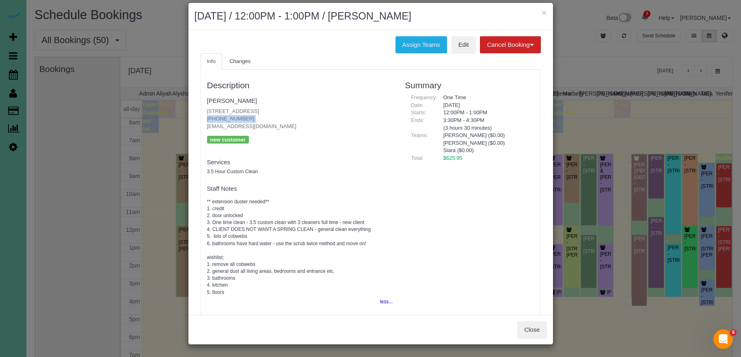
scroll to position [39, 0]
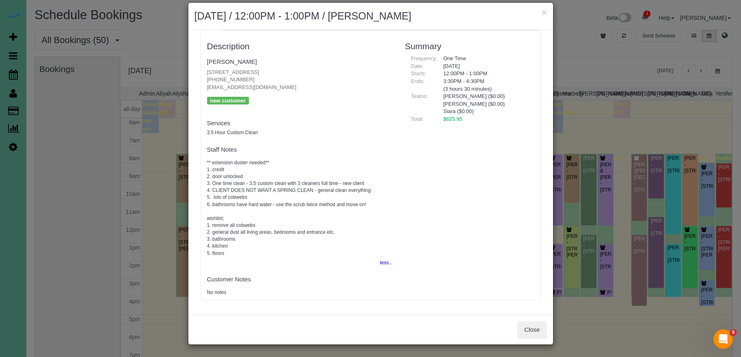
click at [339, 153] on fieldset "Staff Notes ** extension duster needed** 1. credit 2. door unlocked 3. One time…" at bounding box center [300, 205] width 186 height 125
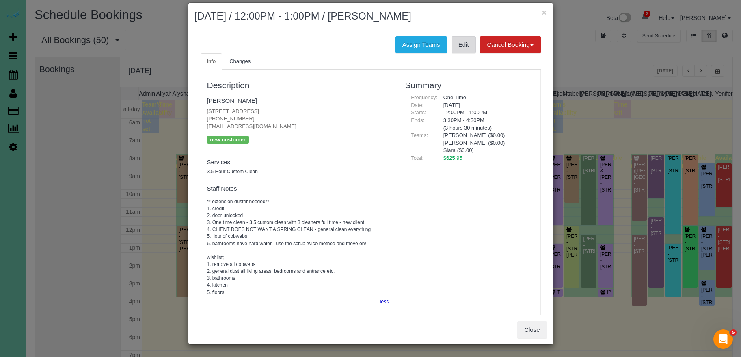
click at [460, 48] on link "Edit" at bounding box center [464, 44] width 24 height 17
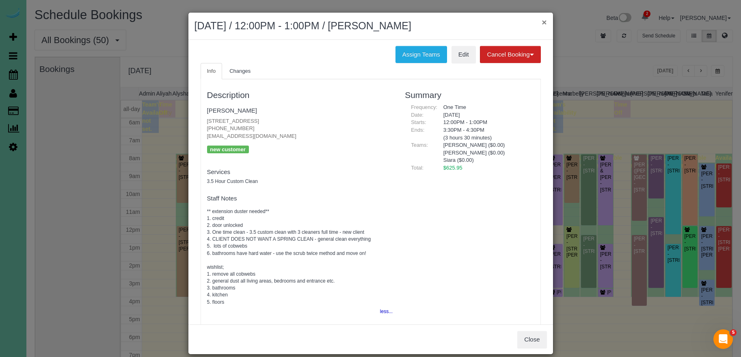
drag, startPoint x: 542, startPoint y: 21, endPoint x: 563, endPoint y: 26, distance: 22.2
click at [543, 22] on button "×" at bounding box center [544, 22] width 5 height 9
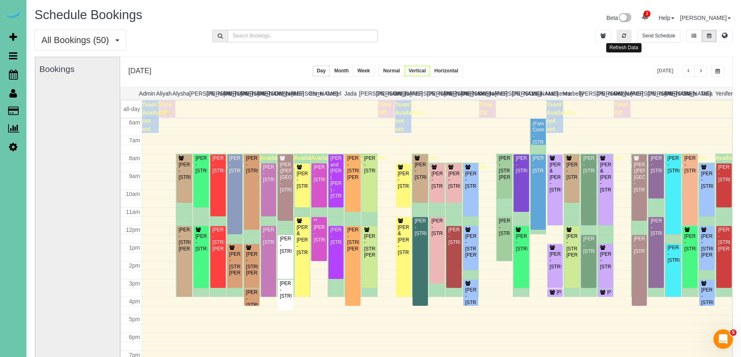
click at [627, 36] on button "button" at bounding box center [624, 36] width 15 height 13
click at [624, 36] on icon "button" at bounding box center [624, 35] width 4 height 5
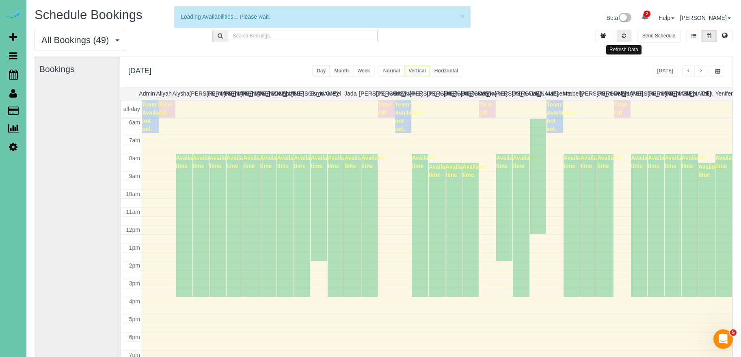
click at [624, 36] on icon "button" at bounding box center [624, 35] width 4 height 5
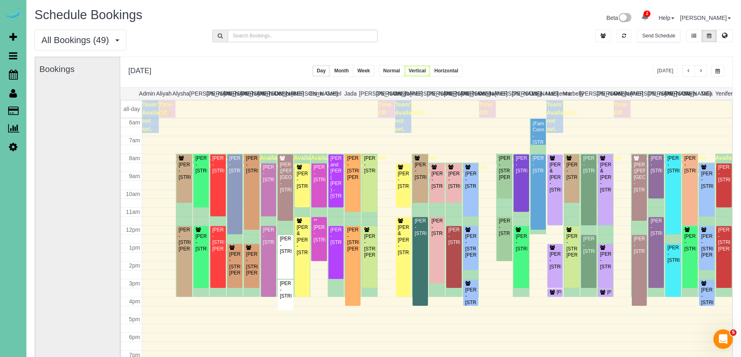
click at [703, 71] on button "button" at bounding box center [700, 71] width 13 height 12
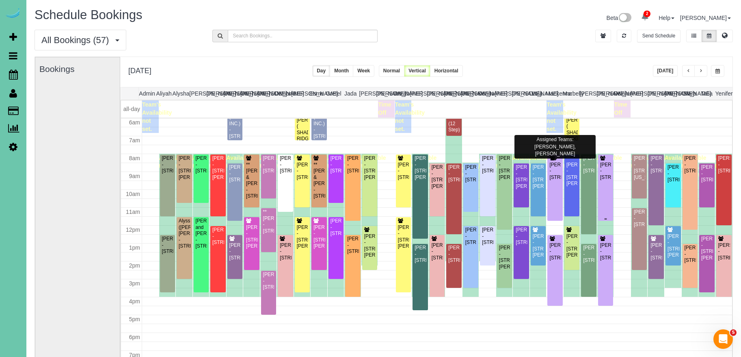
scroll to position [107, 0]
click at [627, 36] on button "button" at bounding box center [624, 36] width 15 height 13
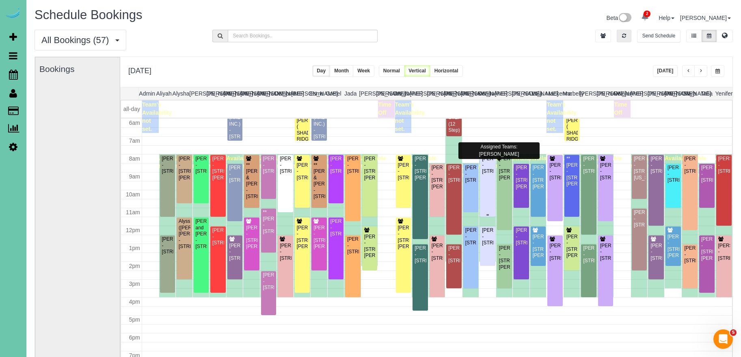
click at [487, 174] on div "Linda Barrett - 5651 S 49th Ave, Omaha, NE 68117" at bounding box center [488, 165] width 12 height 19
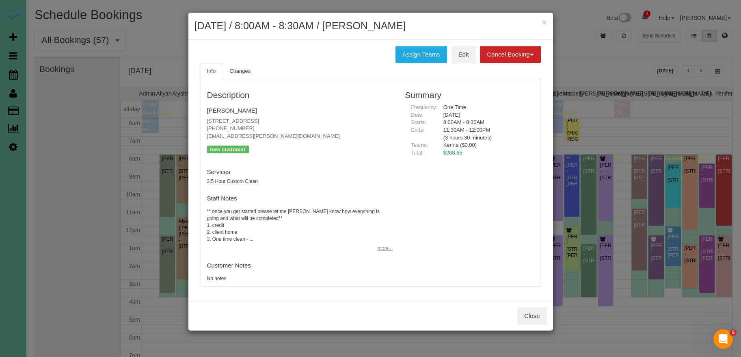
click at [383, 245] on button "more..." at bounding box center [383, 248] width 20 height 12
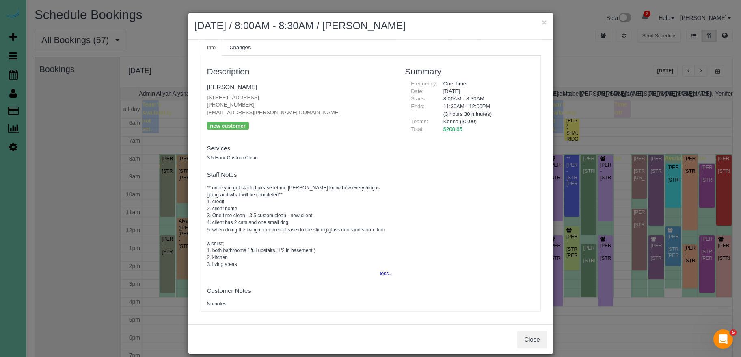
scroll to position [25, 0]
click at [534, 338] on button "Close" at bounding box center [531, 339] width 29 height 17
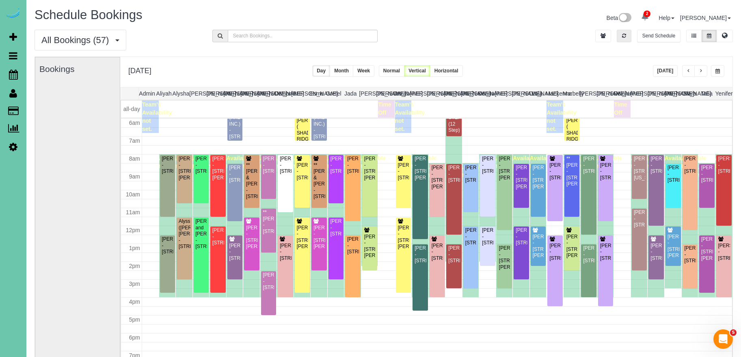
scroll to position [2, 0]
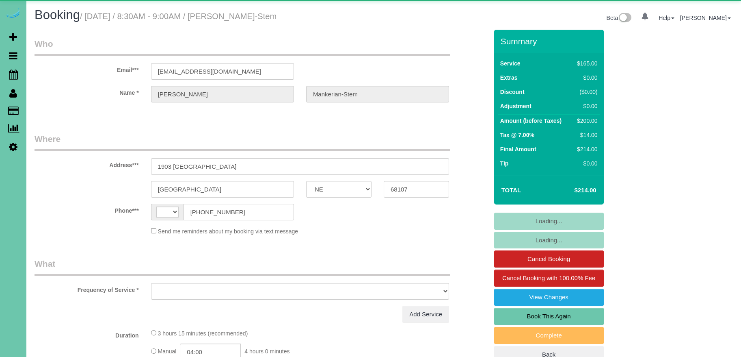
select select "NE"
select select "string:fspay"
select select "string:[GEOGRAPHIC_DATA]"
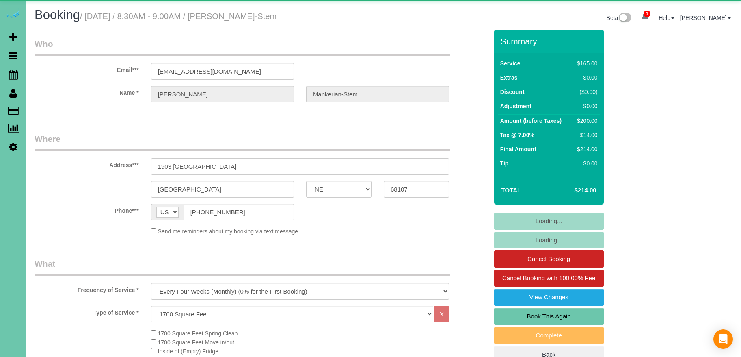
select select "object:924"
select select "number:36"
select select "number:40"
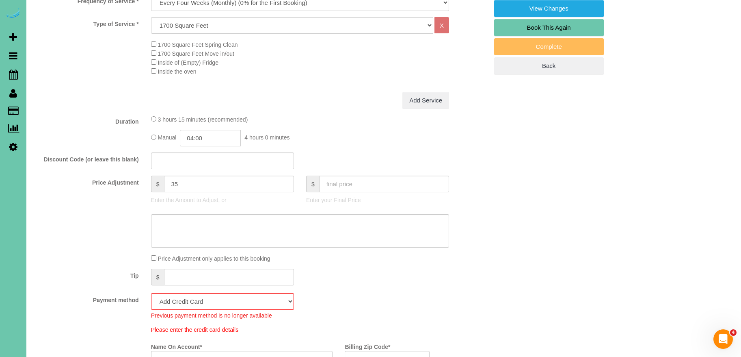
scroll to position [302, 0]
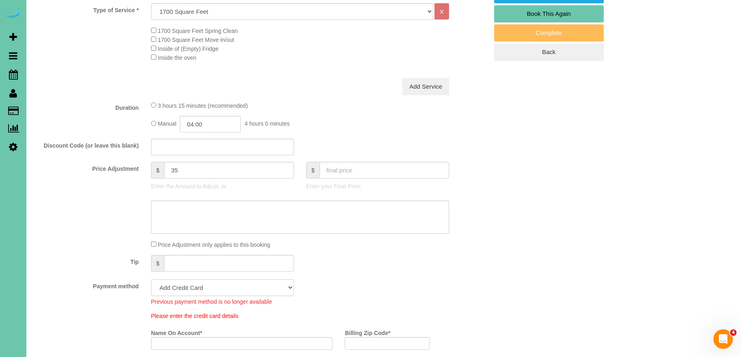
click at [250, 290] on select "Visa - 5983 - 07/2030 (Default) Add Credit Card ─────────────── Cash Check Payp…" at bounding box center [222, 287] width 143 height 17
select select "string:fspay-79552c08-ef2a-4d1a-9bf7-3ff5539ef566"
click at [151, 279] on select "Visa - 5983 - 07/2030 (Default) Add Credit Card ─────────────── Cash Check Payp…" at bounding box center [222, 287] width 143 height 17
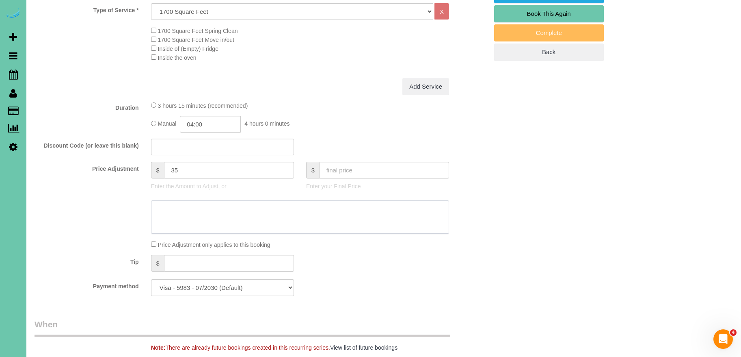
click at [247, 210] on textarea at bounding box center [300, 216] width 298 height 33
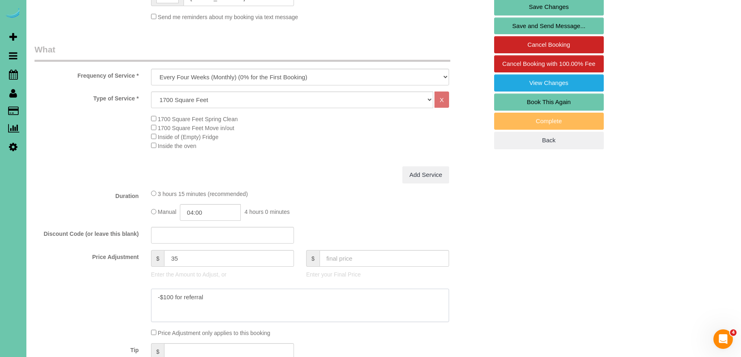
scroll to position [226, 0]
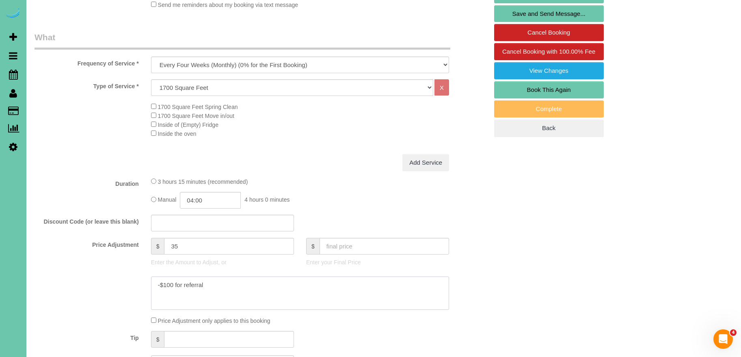
type textarea "-$100 for referral"
drag, startPoint x: 131, startPoint y: 237, endPoint x: 67, endPoint y: 228, distance: 65.2
click at [69, 228] on fieldset "What Frequency of Service * One Time Weekly (0% for the First Booking) Bi-Weekl…" at bounding box center [262, 204] width 454 height 347
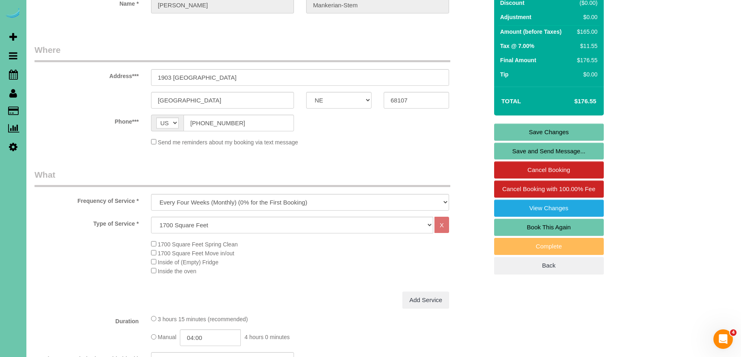
scroll to position [0, 0]
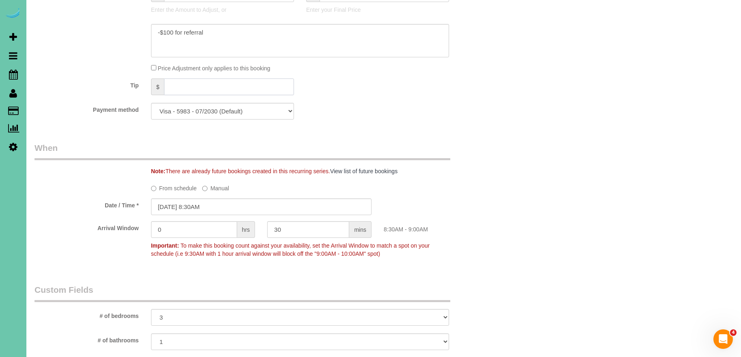
click at [188, 89] on input "text" at bounding box center [229, 86] width 130 height 17
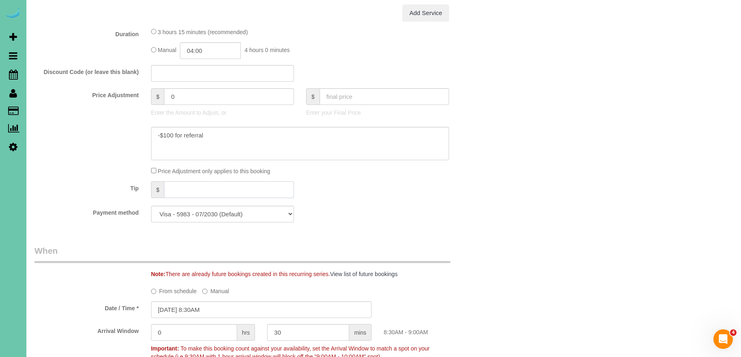
scroll to position [369, 0]
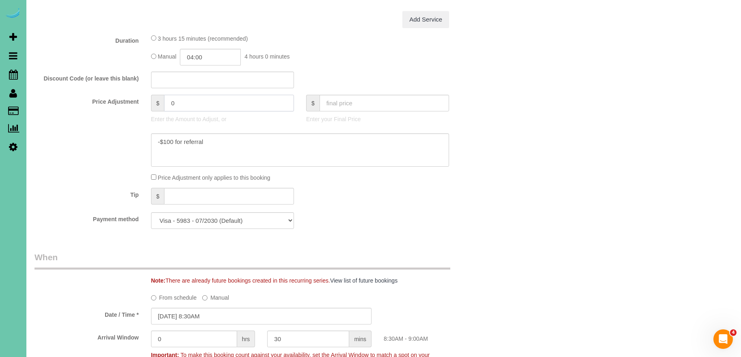
click at [197, 98] on input "0" at bounding box center [229, 103] width 130 height 17
drag, startPoint x: 188, startPoint y: 103, endPoint x: 136, endPoint y: 102, distance: 52.0
click at [136, 102] on div "Price Adjustment $ 0 Enter the Amount to Adjust, or $ Enter your Final Price" at bounding box center [261, 111] width 466 height 32
type input "35"
click at [319, 57] on div "Manual 04:00 4 hours 0 minutes" at bounding box center [300, 57] width 298 height 17
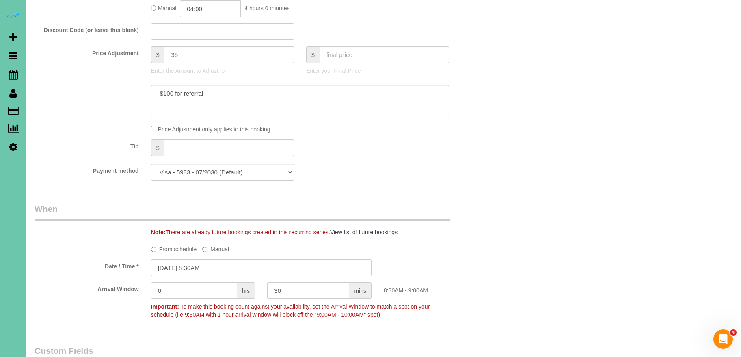
scroll to position [421, 0]
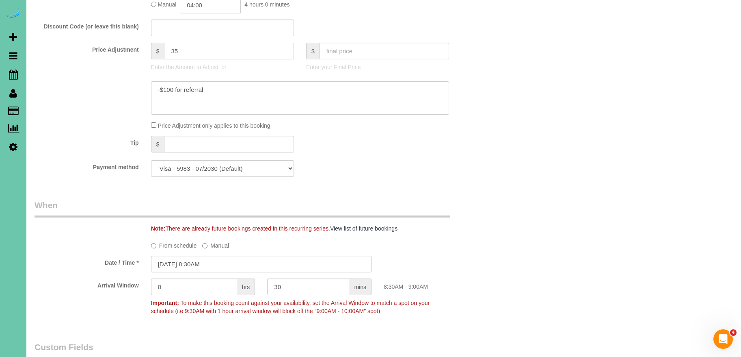
drag, startPoint x: 187, startPoint y: 54, endPoint x: 134, endPoint y: 52, distance: 52.4
click at [135, 52] on div "Price Adjustment $ 35 Enter the Amount to Adjust, or $ Enter your Final Price" at bounding box center [261, 59] width 466 height 32
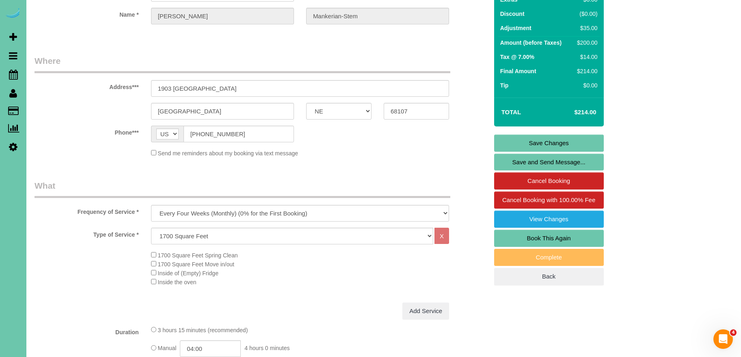
scroll to position [0, 0]
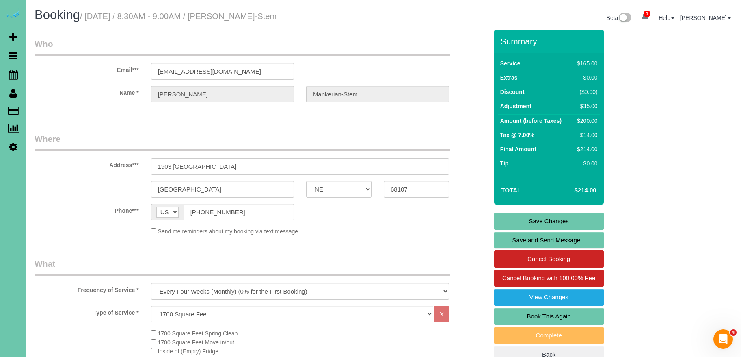
click at [256, 133] on legend "Where" at bounding box center [243, 142] width 416 height 18
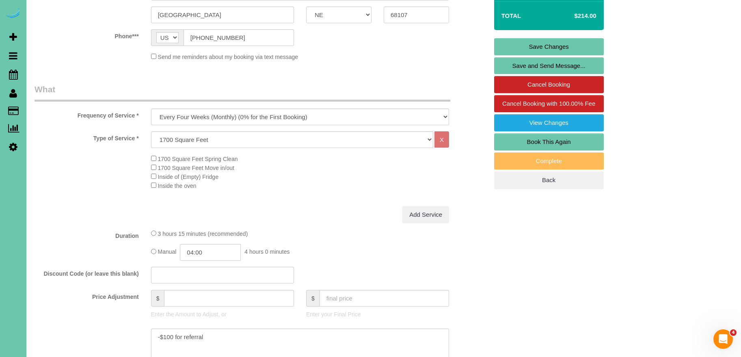
type input "0"
click at [187, 298] on input "0" at bounding box center [229, 298] width 130 height 17
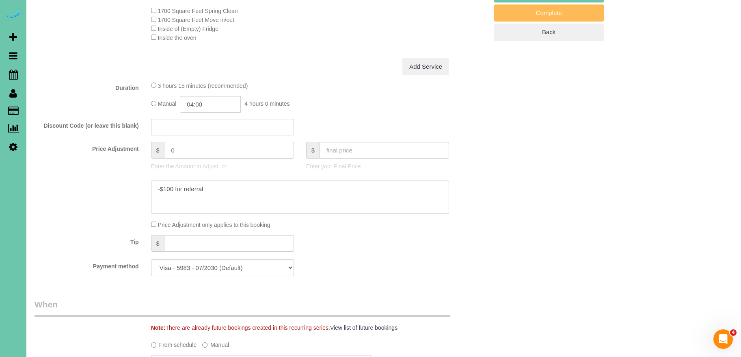
scroll to position [335, 0]
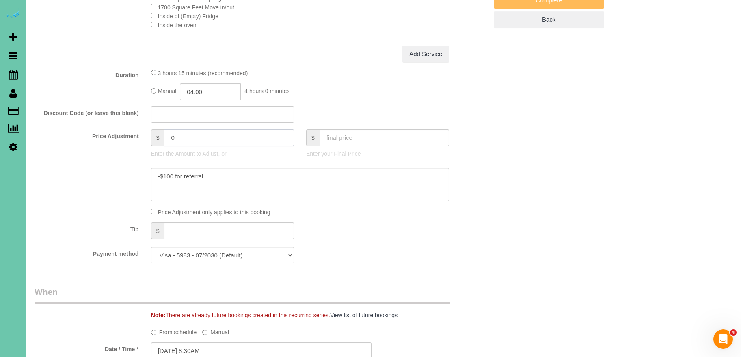
drag, startPoint x: 187, startPoint y: 137, endPoint x: 82, endPoint y: 136, distance: 104.4
click at [82, 136] on div "Price Adjustment $ 0 Enter the Amount to Adjust, or $ Enter your Final Price" at bounding box center [261, 145] width 466 height 32
type input "-65"
click at [346, 71] on div "3 hours 15 minutes (recommended)" at bounding box center [300, 72] width 298 height 9
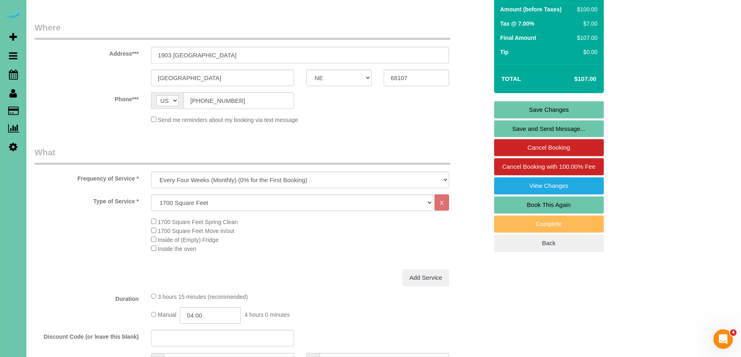
scroll to position [0, 0]
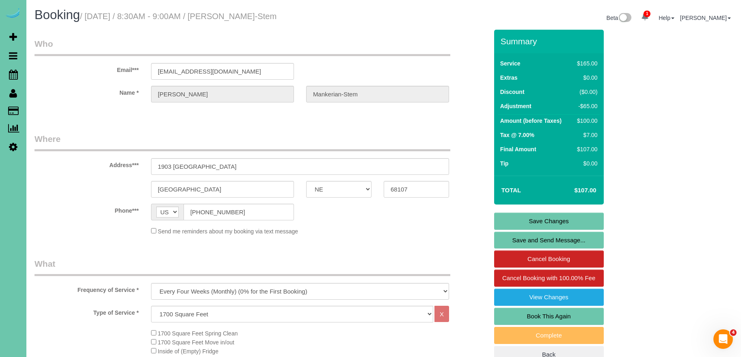
click at [549, 220] on link "Save Changes" at bounding box center [549, 220] width 110 height 17
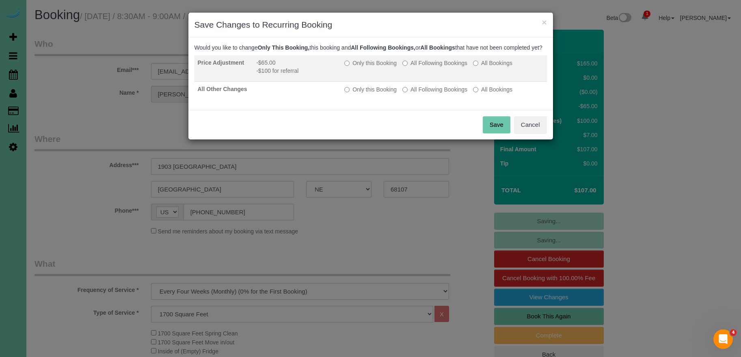
click at [381, 67] on label "Only this Booking" at bounding box center [370, 63] width 52 height 8
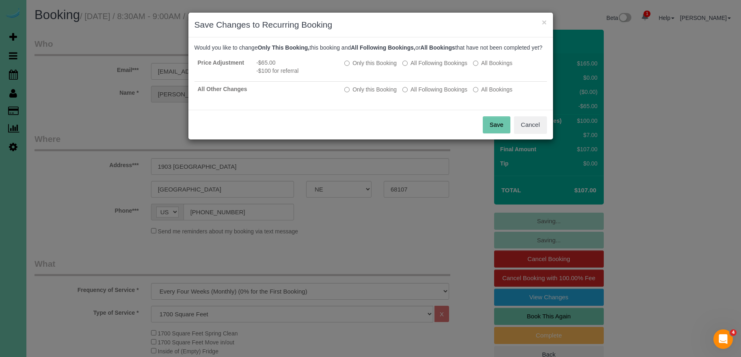
click at [500, 133] on button "Save" at bounding box center [497, 124] width 28 height 17
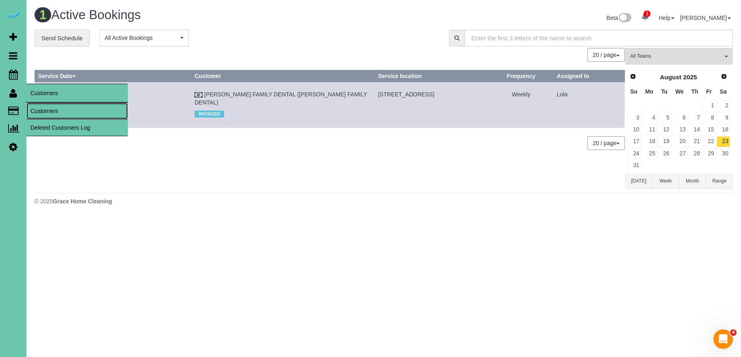
click at [41, 106] on link "Customers" at bounding box center [77, 111] width 102 height 16
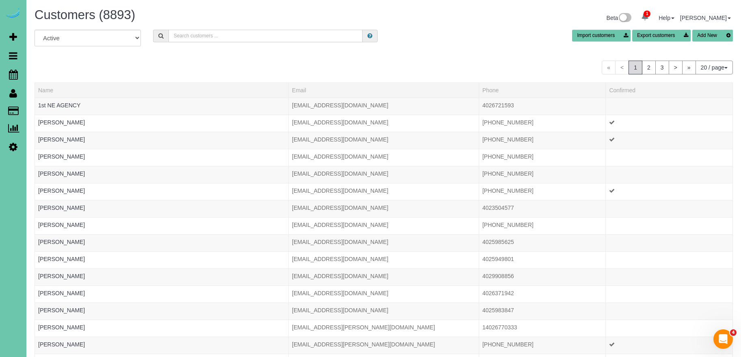
click at [238, 36] on input "text" at bounding box center [266, 36] width 194 height 13
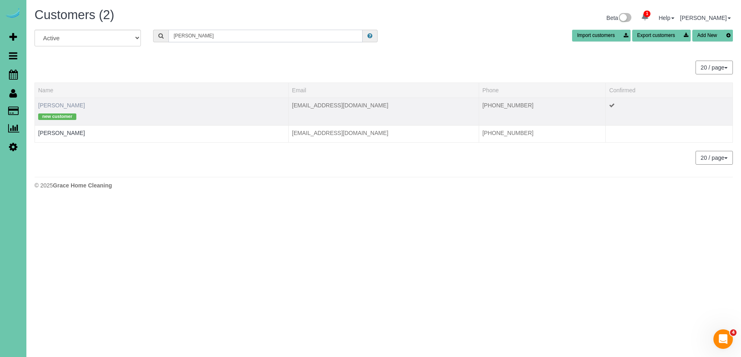
type input "leigh c"
click at [67, 104] on link "Leigh Cheloha" at bounding box center [61, 105] width 47 height 6
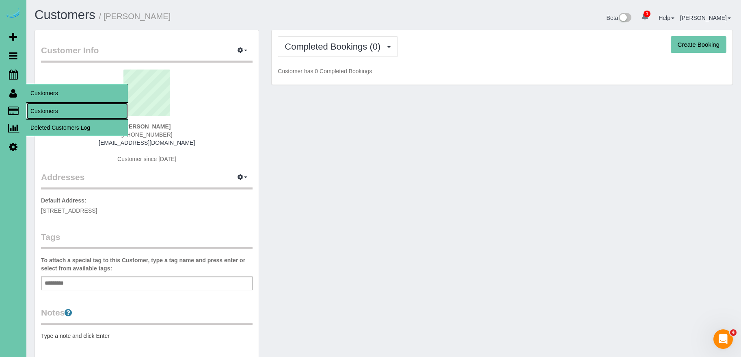
drag, startPoint x: 67, startPoint y: 110, endPoint x: 80, endPoint y: 104, distance: 13.8
click at [67, 110] on link "Customers" at bounding box center [77, 111] width 102 height 16
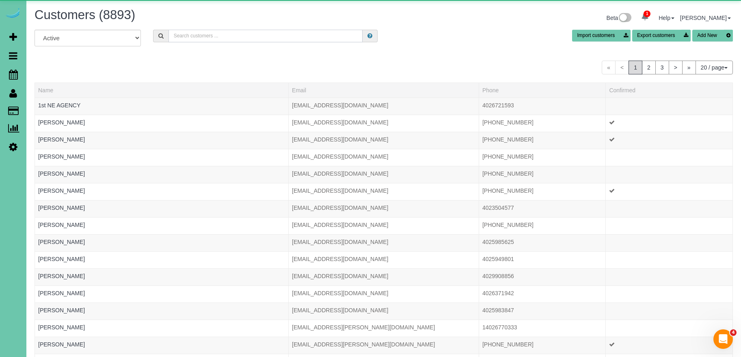
click at [244, 37] on input "text" at bounding box center [266, 36] width 194 height 13
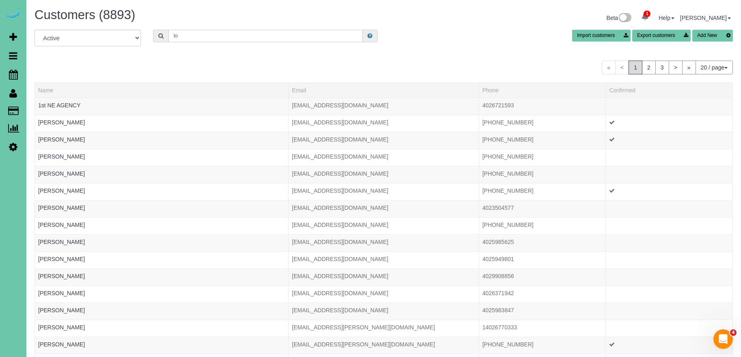
type input "t"
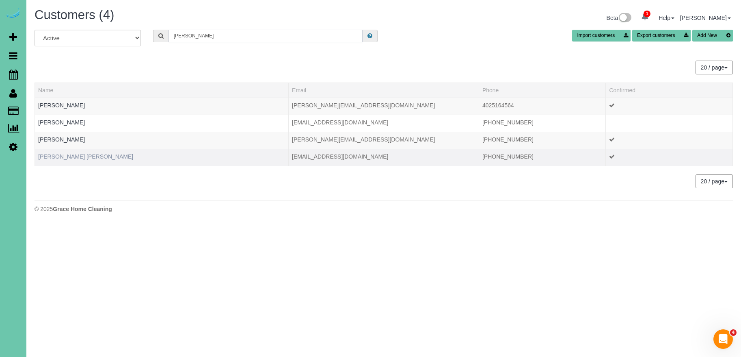
type input "mary l"
click at [60, 156] on link "Mary Lu Wheeler" at bounding box center [85, 156] width 95 height 6
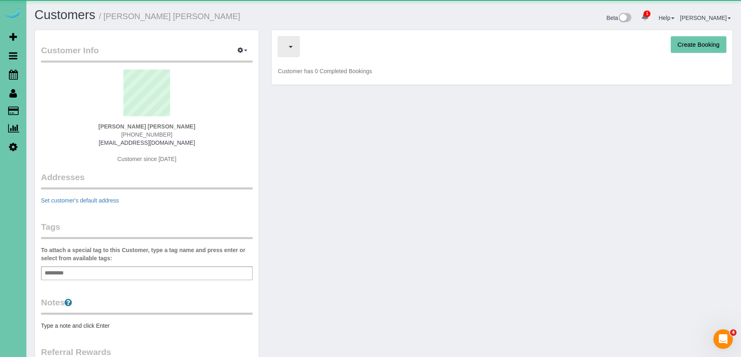
scroll to position [0, 0]
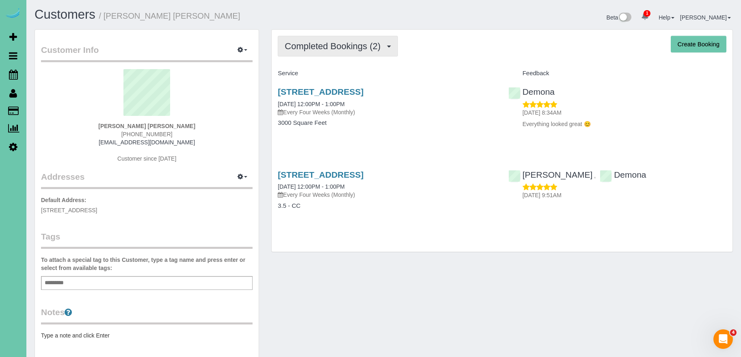
click at [359, 48] on span "Completed Bookings (2)" at bounding box center [335, 46] width 100 height 10
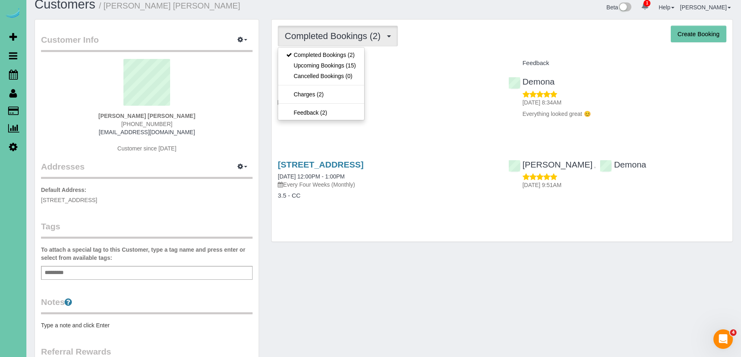
scroll to position [12, 0]
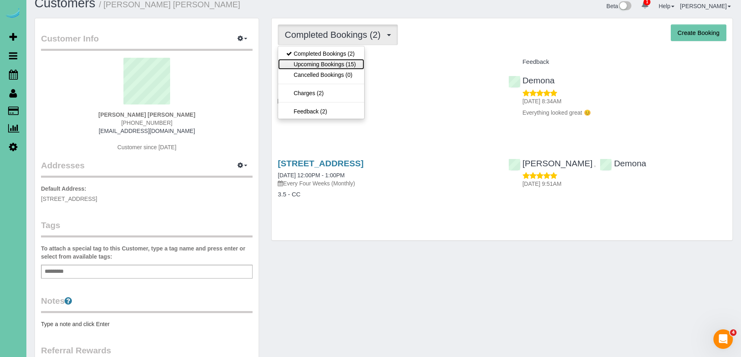
click at [348, 65] on link "Upcoming Bookings (15)" at bounding box center [321, 64] width 86 height 11
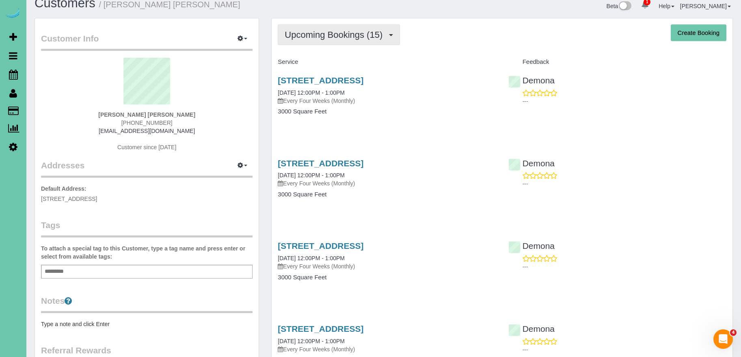
scroll to position [12, 0]
click at [320, 33] on span "Upcoming Bookings (15)" at bounding box center [336, 34] width 102 height 10
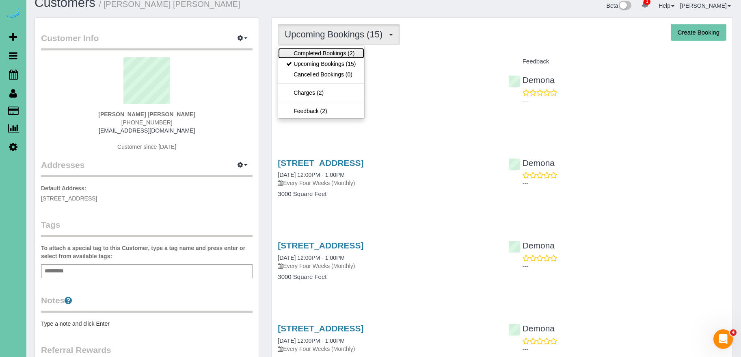
click at [318, 52] on link "Completed Bookings (2)" at bounding box center [321, 53] width 86 height 11
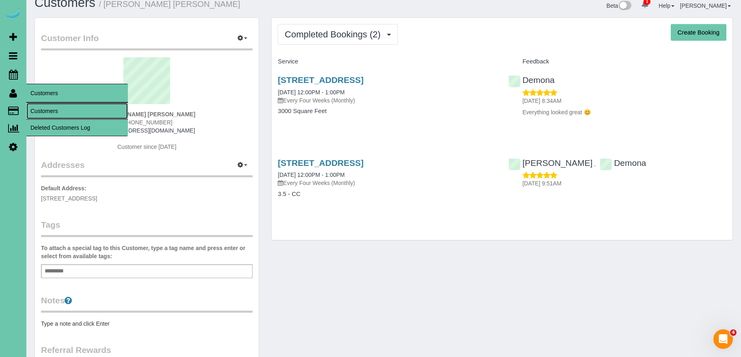
drag, startPoint x: 58, startPoint y: 106, endPoint x: 65, endPoint y: 97, distance: 11.8
click at [58, 106] on link "Customers" at bounding box center [77, 111] width 102 height 16
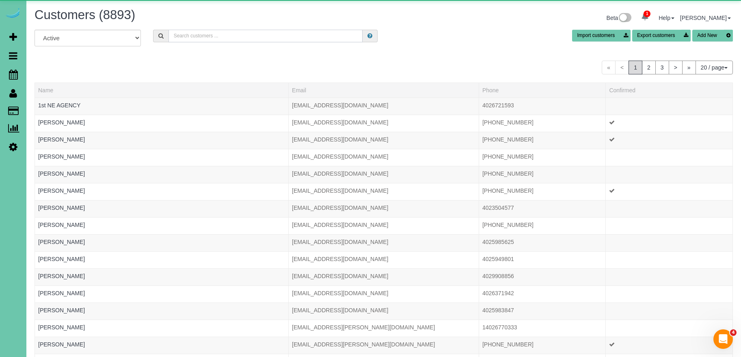
click at [246, 31] on input "text" at bounding box center [266, 36] width 194 height 13
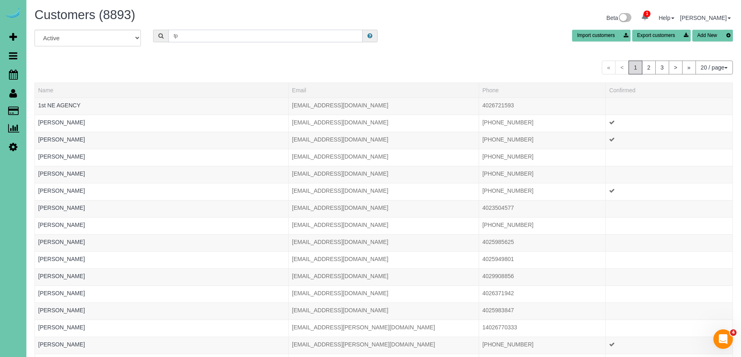
type input "t"
type input "o"
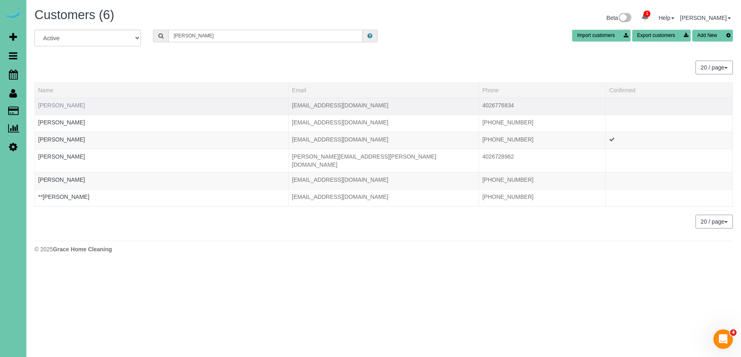
type input "tom s"
click at [63, 106] on link "Tom Samek" at bounding box center [61, 105] width 47 height 6
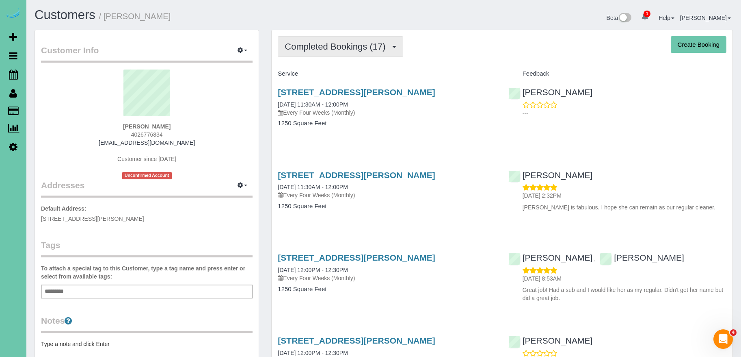
click at [352, 47] on span "Completed Bookings (17)" at bounding box center [337, 46] width 105 height 10
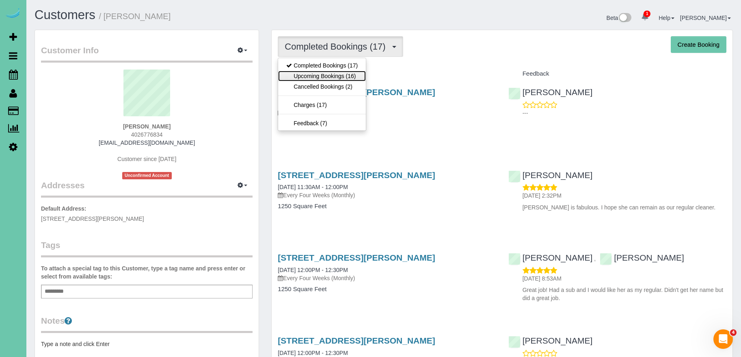
click at [343, 73] on link "Upcoming Bookings (16)" at bounding box center [322, 76] width 88 height 11
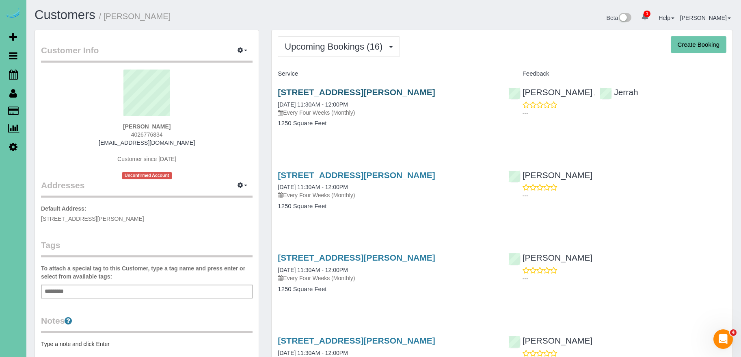
scroll to position [1, 0]
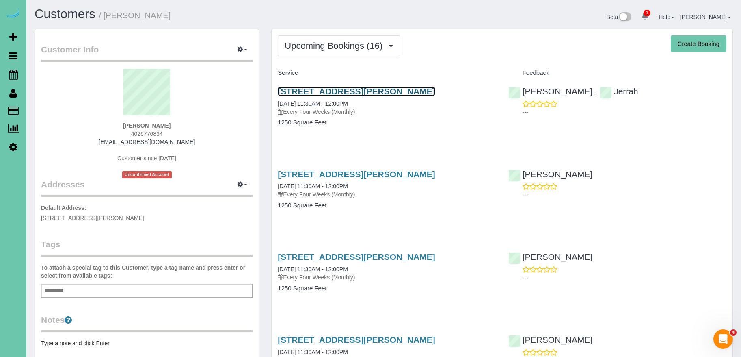
click at [357, 89] on link "15465 Stevens Plaza, Omaha, NE 68137" at bounding box center [356, 90] width 157 height 9
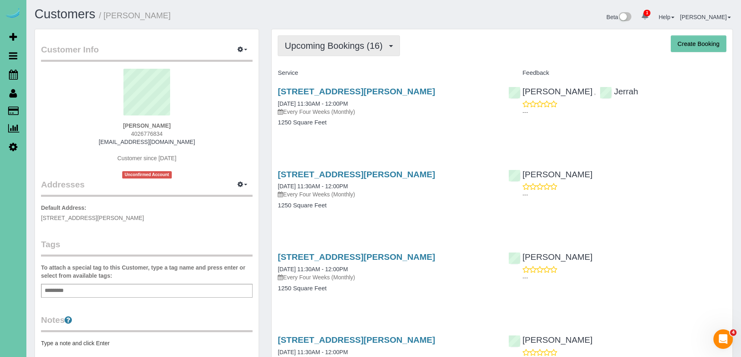
click at [370, 54] on button "Upcoming Bookings (16)" at bounding box center [339, 45] width 122 height 21
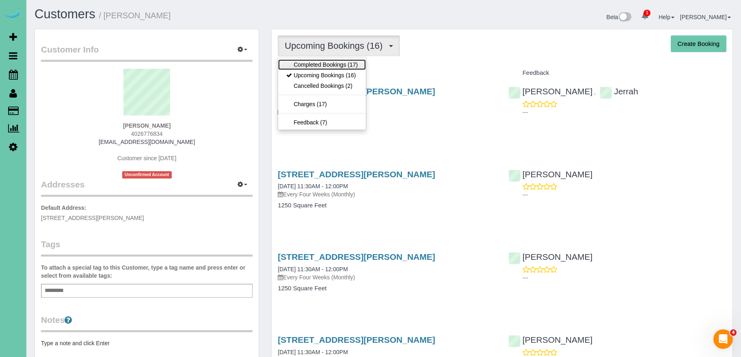
click at [348, 66] on link "Completed Bookings (17)" at bounding box center [322, 64] width 88 height 11
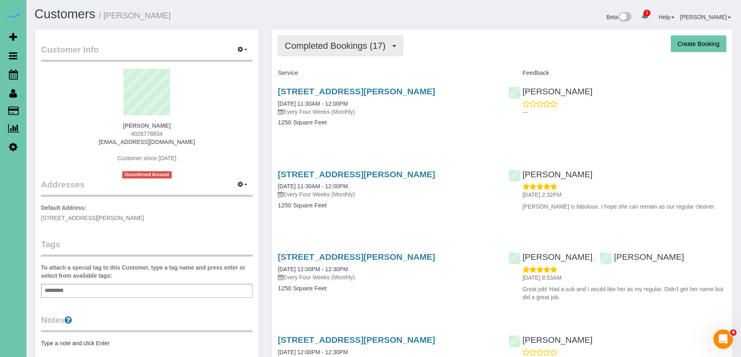
click at [350, 47] on span "Completed Bookings (17)" at bounding box center [337, 46] width 105 height 10
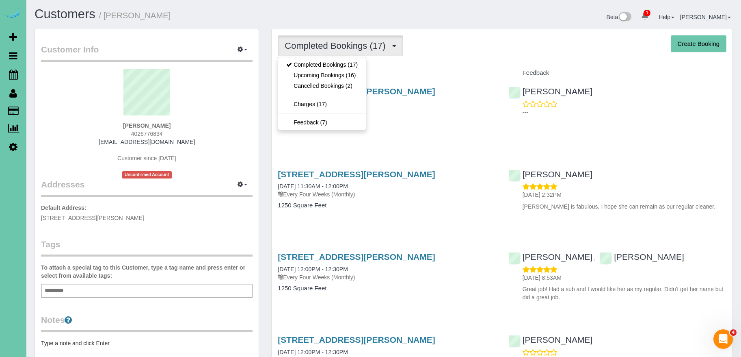
click at [441, 66] on div "Service" at bounding box center [387, 73] width 230 height 14
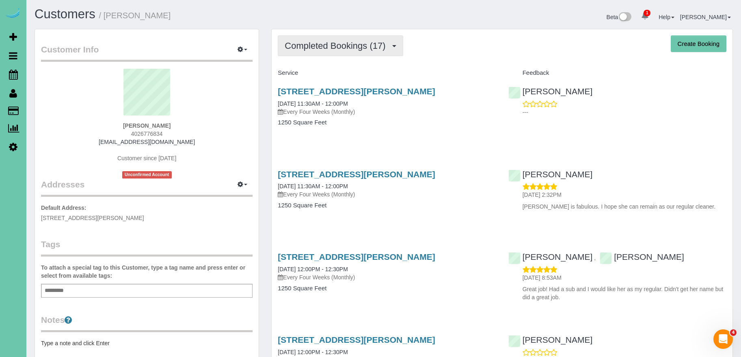
click at [361, 46] on span "Completed Bookings (17)" at bounding box center [337, 46] width 105 height 10
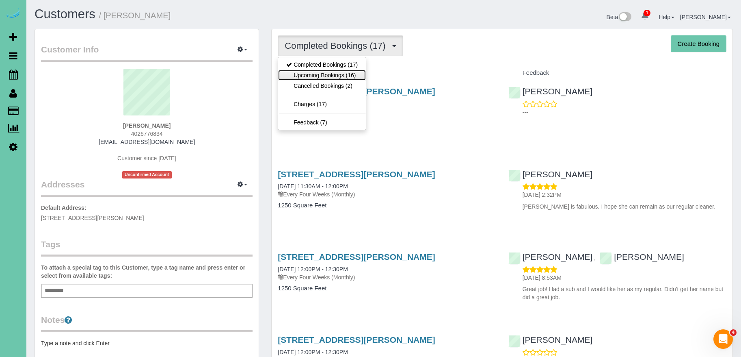
click at [352, 76] on link "Upcoming Bookings (16)" at bounding box center [322, 75] width 88 height 11
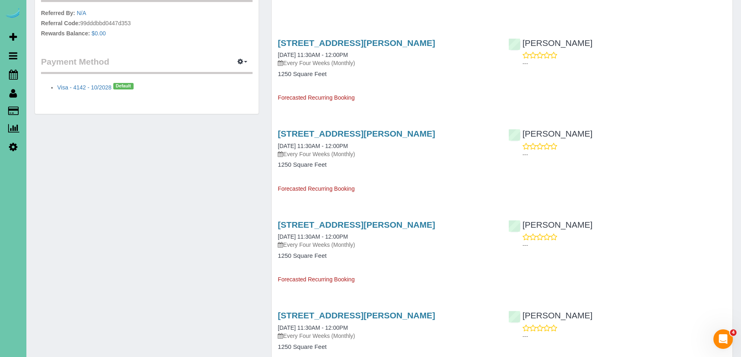
scroll to position [307, 0]
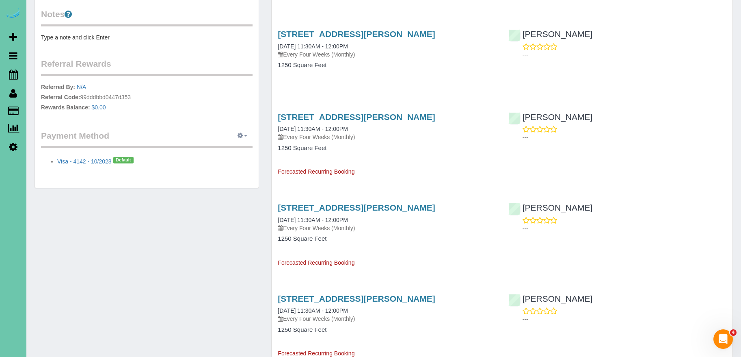
click at [242, 136] on icon "button" at bounding box center [241, 135] width 6 height 5
click at [229, 151] on link "View Payment Methods" at bounding box center [215, 151] width 76 height 11
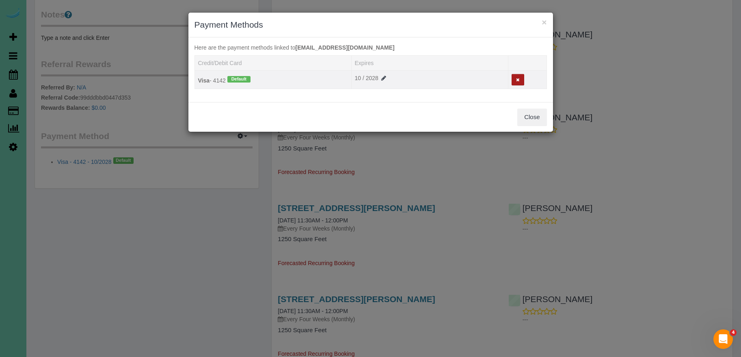
click at [521, 77] on button at bounding box center [518, 80] width 13 height 12
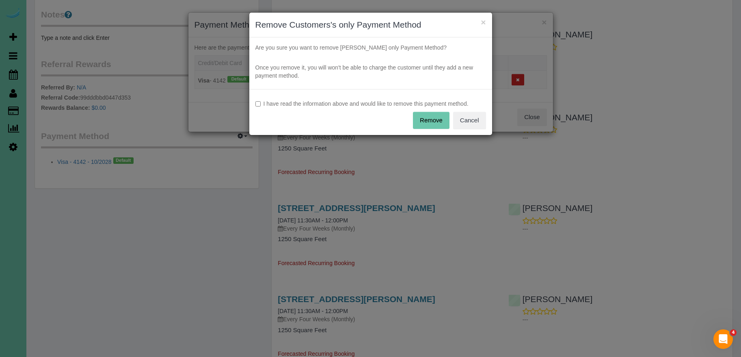
drag, startPoint x: 294, startPoint y: 104, endPoint x: 315, endPoint y: 103, distance: 20.7
click at [294, 104] on label "I have read the information above and would like to remove this payment method." at bounding box center [370, 103] width 231 height 8
click at [439, 118] on button "Remove" at bounding box center [431, 120] width 37 height 17
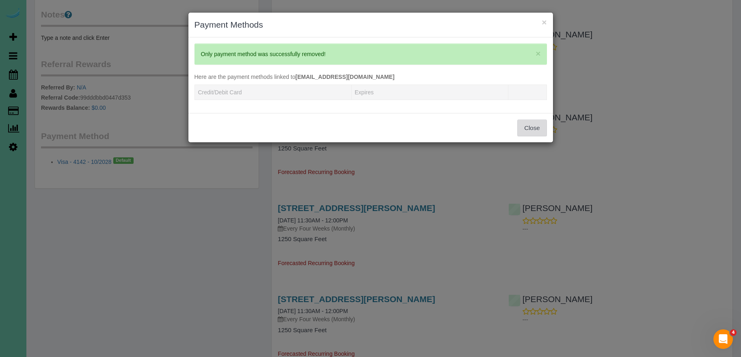
click at [526, 121] on button "Close" at bounding box center [531, 127] width 29 height 17
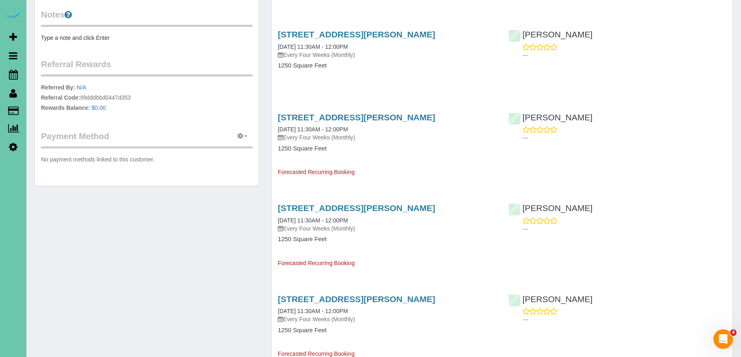
click at [245, 138] on button "button" at bounding box center [242, 136] width 20 height 13
click at [231, 163] on link "Add Credit/Debit Card" at bounding box center [215, 161] width 76 height 11
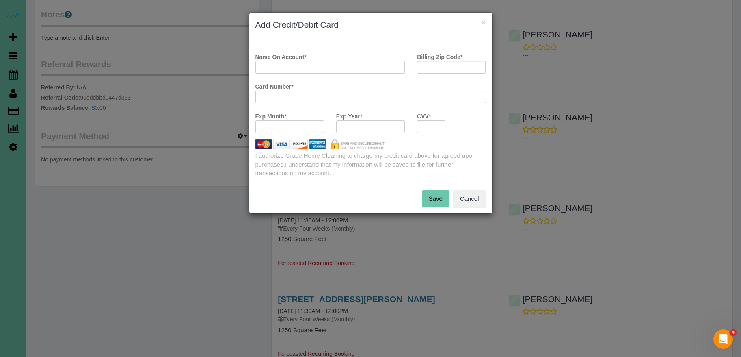
click at [333, 67] on input "Name On Account *" at bounding box center [330, 67] width 150 height 13
type input "Tom S"
click at [426, 69] on input "Billing Zip Code *" at bounding box center [451, 67] width 69 height 13
type input "68137"
click at [350, 130] on div at bounding box center [370, 126] width 69 height 13
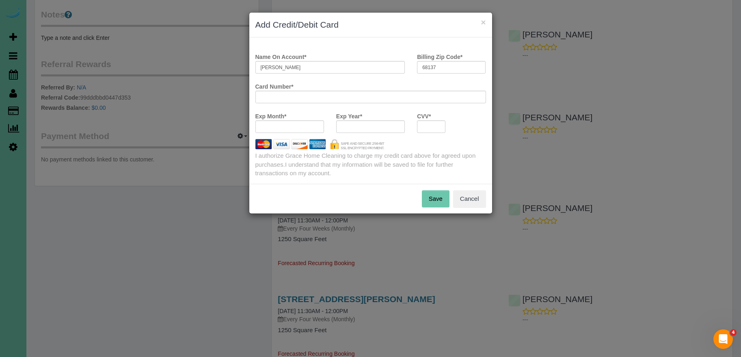
click at [434, 200] on button "Save" at bounding box center [436, 198] width 28 height 17
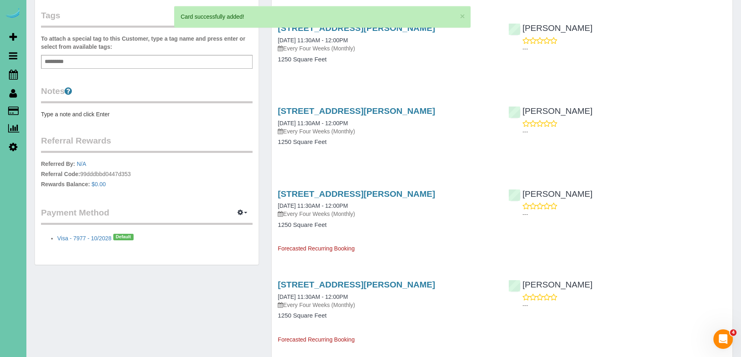
scroll to position [0, 0]
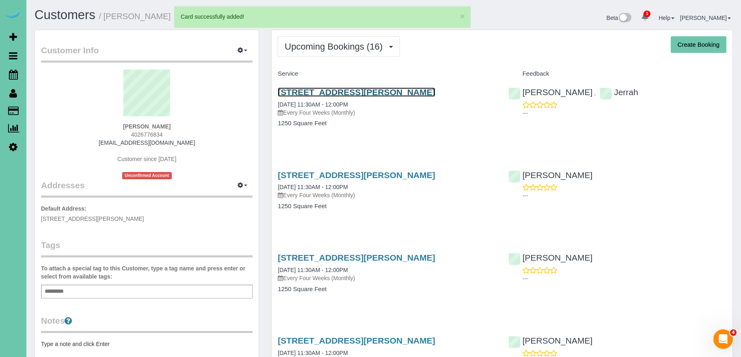
click at [371, 91] on link "15465 Stevens Plaza, Omaha, NE 68137" at bounding box center [356, 91] width 157 height 9
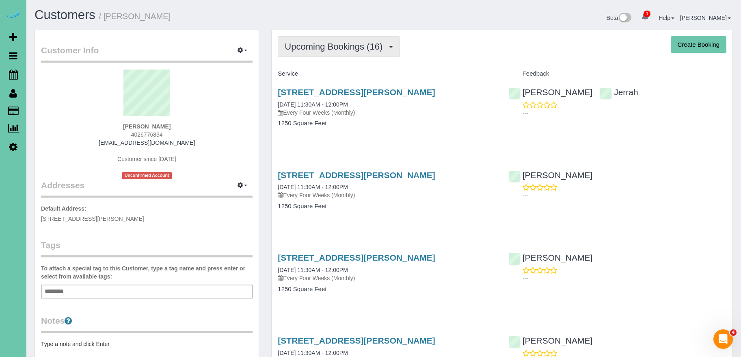
click at [359, 50] on span "Upcoming Bookings (16)" at bounding box center [336, 46] width 102 height 10
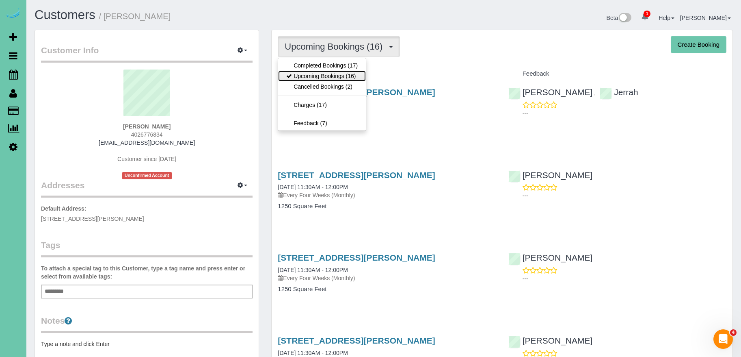
click at [355, 78] on link "Upcoming Bookings (16)" at bounding box center [322, 76] width 88 height 11
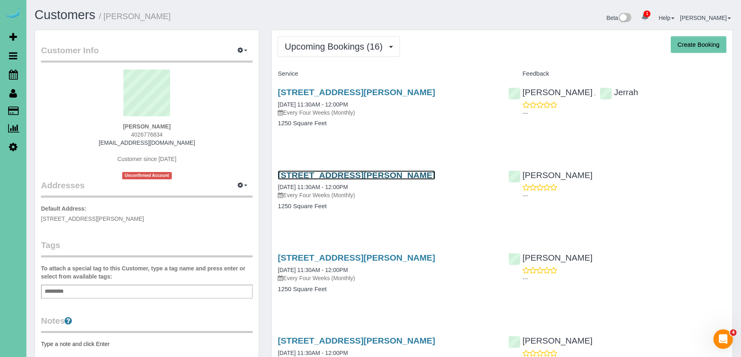
click at [386, 174] on link "15465 Stevens Plaza, Omaha, NE 68137" at bounding box center [356, 174] width 157 height 9
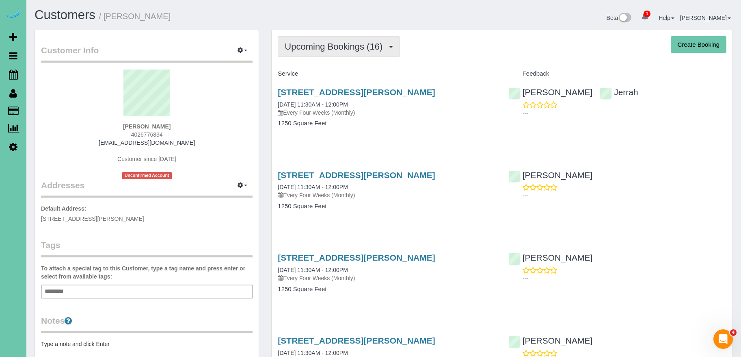
click at [364, 53] on button "Upcoming Bookings (16)" at bounding box center [339, 46] width 122 height 21
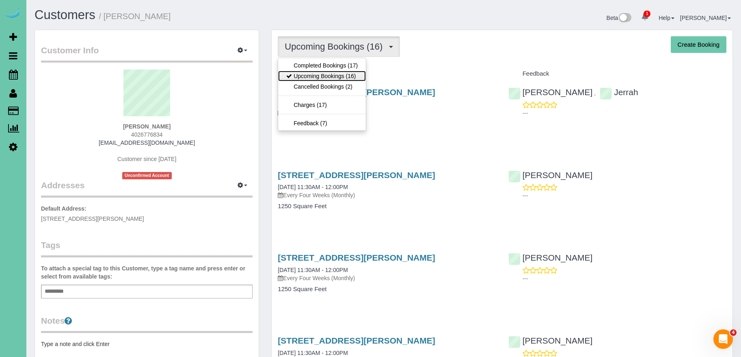
click at [346, 74] on link "Upcoming Bookings (16)" at bounding box center [322, 76] width 88 height 11
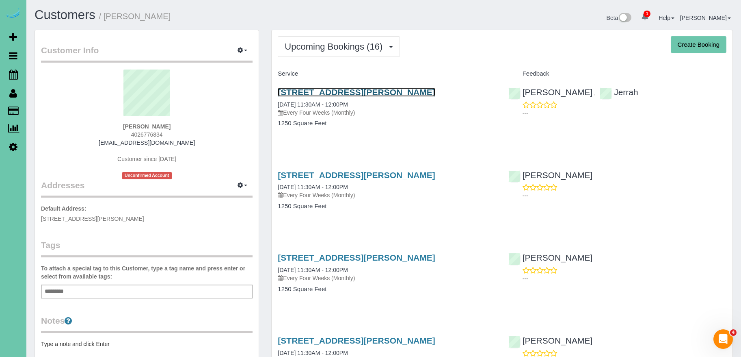
click at [391, 91] on link "15465 Stevens Plaza, Omaha, NE 68137" at bounding box center [356, 91] width 157 height 9
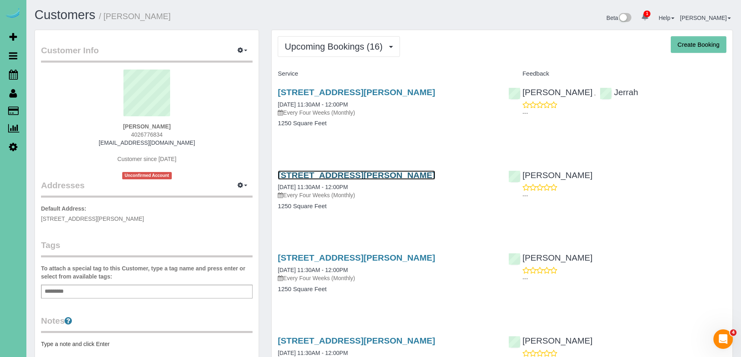
click at [404, 171] on link "15465 Stevens Plaza, Omaha, NE 68137" at bounding box center [356, 174] width 157 height 9
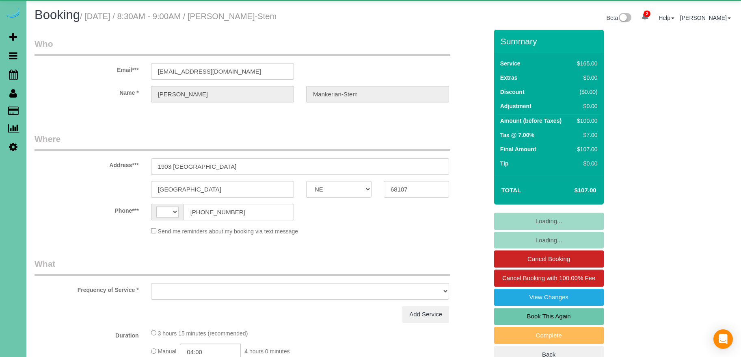
select select "NE"
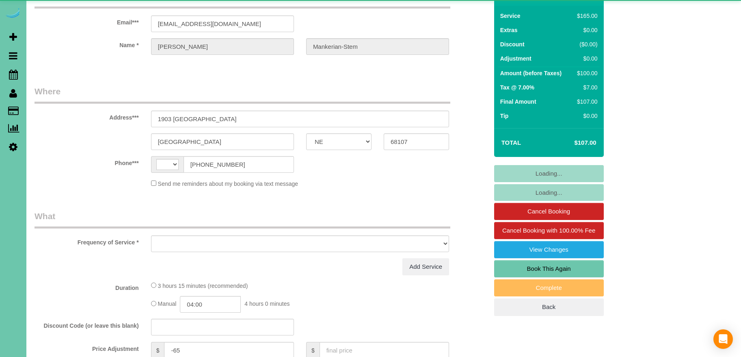
select select "string:[GEOGRAPHIC_DATA]"
select select "object:686"
select select "string:fspay-79552c08-ef2a-4d1a-9bf7-3ff5539ef566"
select select "number:36"
select select "number:40"
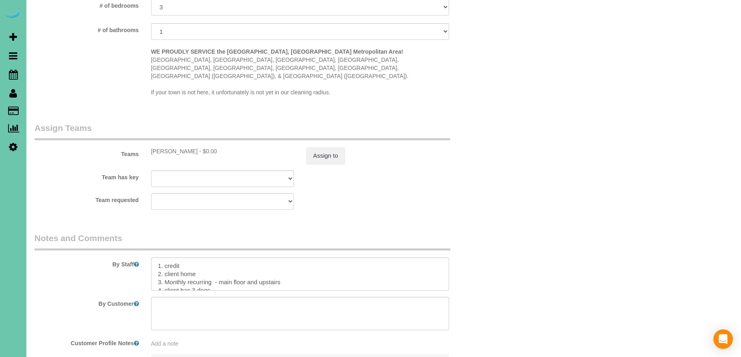
scroll to position [839, 0]
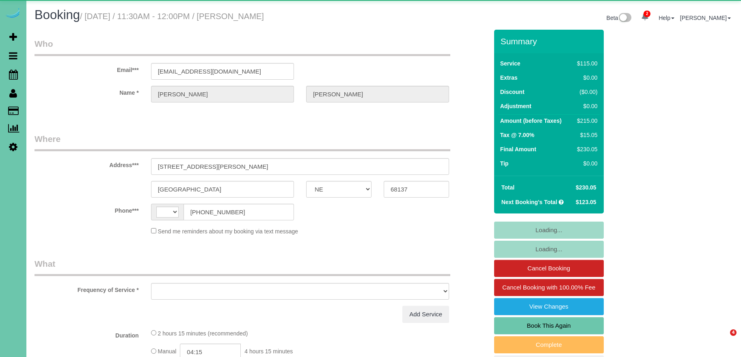
select select "NE"
select select "string:US"
select select "object:679"
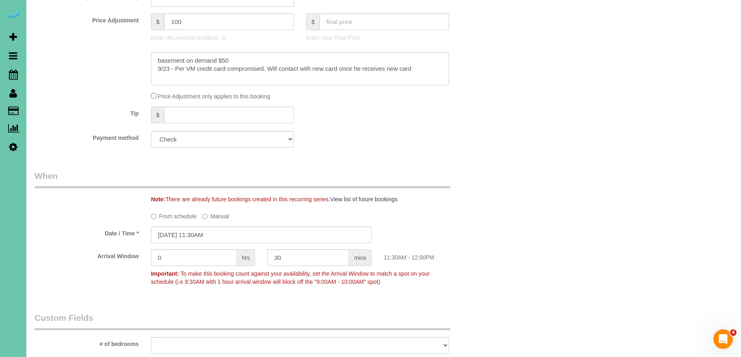
scroll to position [449, 0]
click at [445, 69] on textarea at bounding box center [300, 70] width 298 height 33
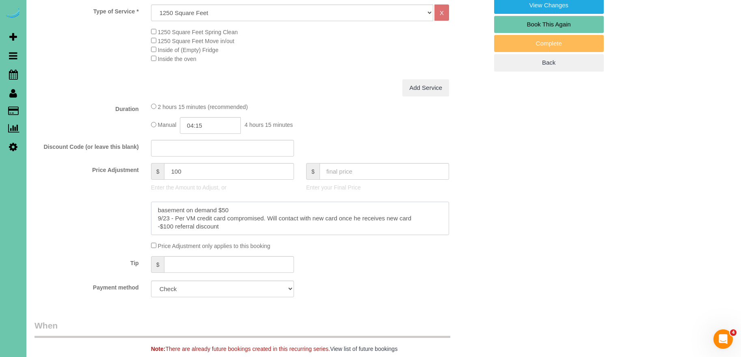
scroll to position [301, 0]
type textarea "basement on demand $50 9/23 - Per VM credit card compromised. Will contact with…"
click at [197, 171] on input "100" at bounding box center [229, 170] width 130 height 17
drag, startPoint x: 200, startPoint y: 173, endPoint x: 134, endPoint y: 170, distance: 65.9
click at [139, 170] on div "Price Adjustment $ 100 Enter the Amount to Adjust, or $ Enter your Final Price" at bounding box center [261, 178] width 466 height 32
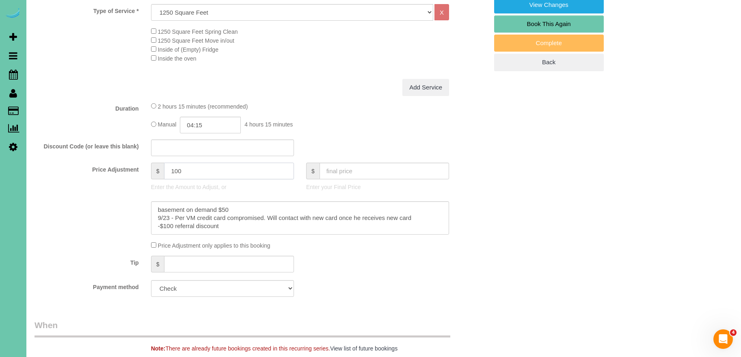
scroll to position [302, 0]
click at [319, 95] on fieldset "What Frequency of Service * One Time Weekly (0% for the First Booking) Bi-Weekl…" at bounding box center [262, 129] width 454 height 347
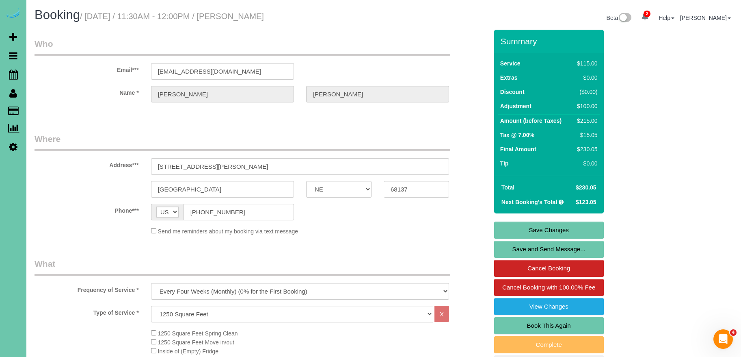
type input "0"
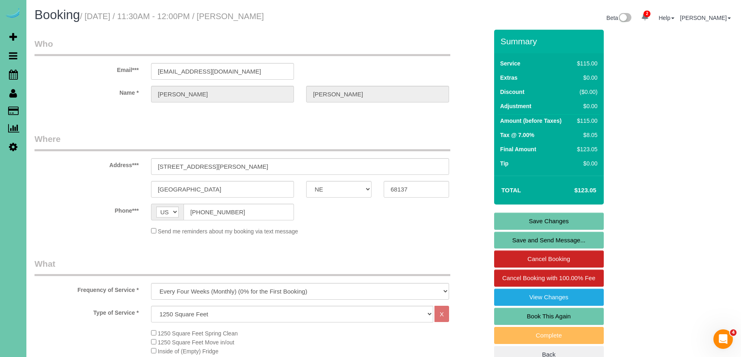
click at [559, 216] on link "Save Changes" at bounding box center [549, 220] width 110 height 17
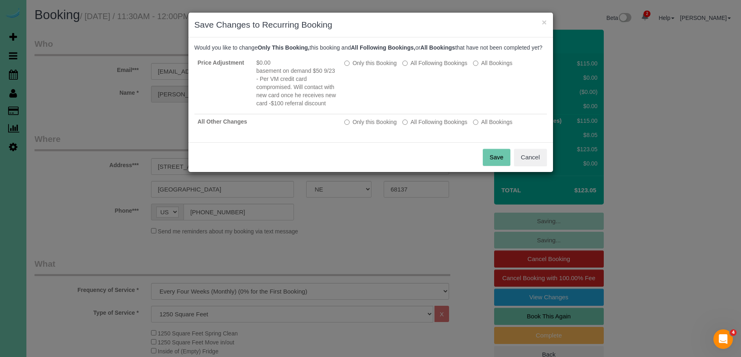
click at [499, 166] on button "Save" at bounding box center [497, 157] width 28 height 17
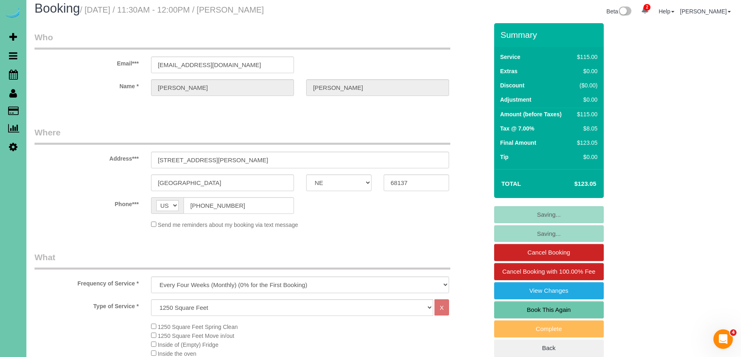
scroll to position [7, 0]
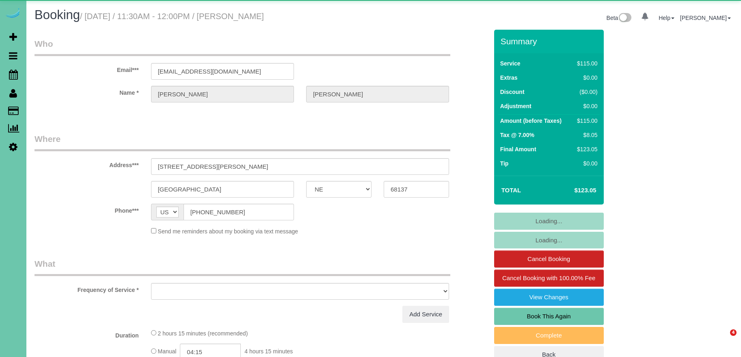
select select "NE"
select select "object:676"
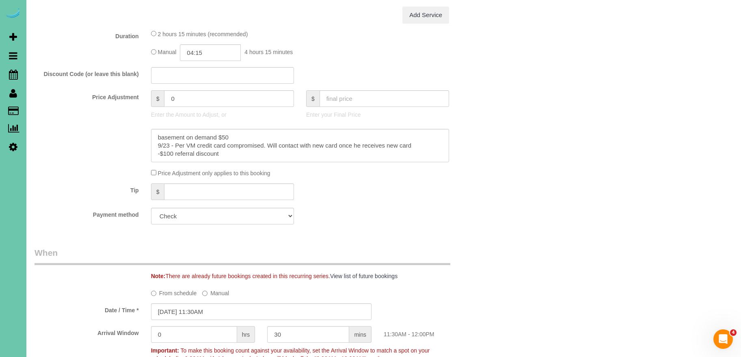
scroll to position [403, 0]
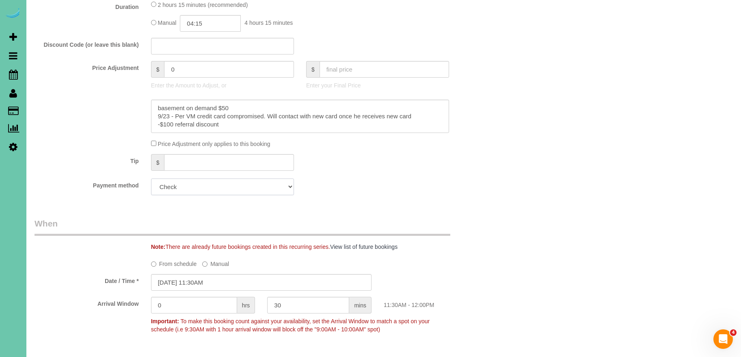
click at [202, 190] on select "Visa - 7977 - 10/2028 (Default) Add Credit Card ─────────────── Cash Check Payp…" at bounding box center [222, 186] width 143 height 17
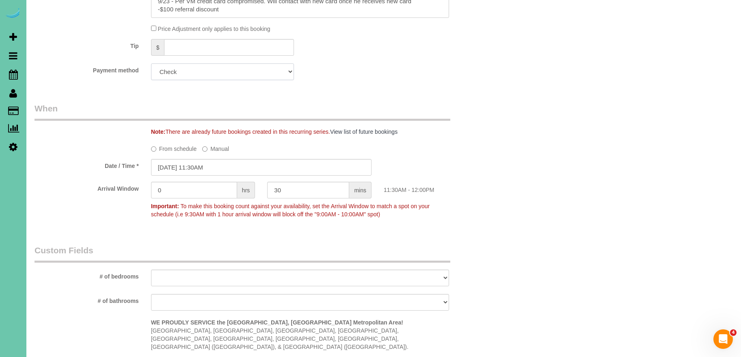
scroll to position [541, 0]
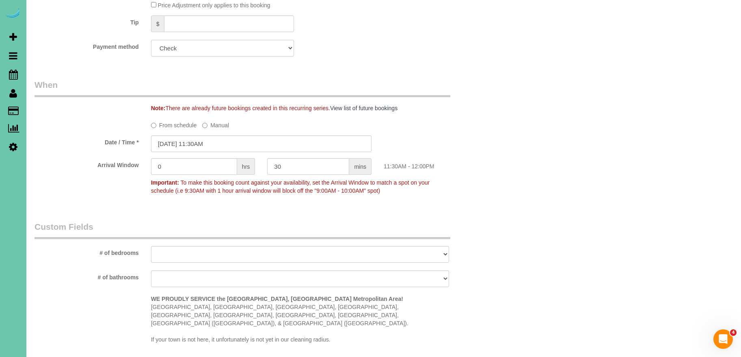
click at [206, 50] on select "Visa - 7977 - 10/2028 (Default) Add Credit Card ─────────────── Cash Check Payp…" at bounding box center [222, 48] width 143 height 17
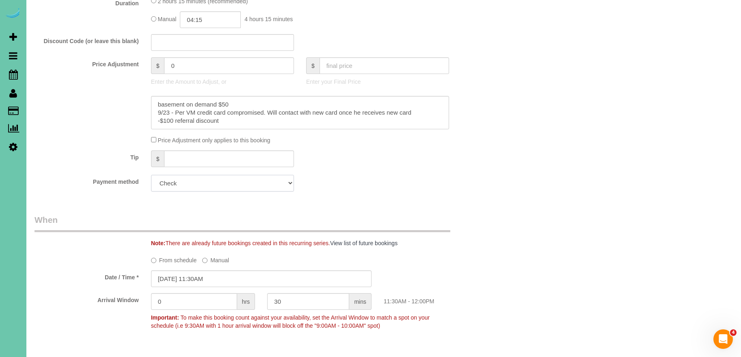
scroll to position [417, 0]
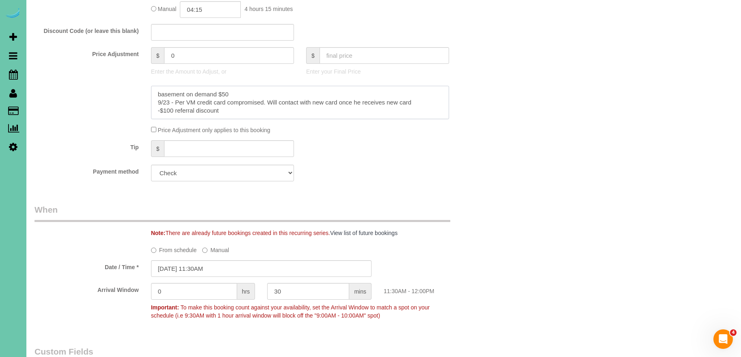
drag, startPoint x: 426, startPoint y: 102, endPoint x: 153, endPoint y: 102, distance: 272.5
click at [151, 102] on textarea at bounding box center [300, 102] width 298 height 33
click at [157, 109] on textarea at bounding box center [300, 102] width 298 height 33
type textarea "basement on demand $50 -$100 referral discount"
click at [230, 169] on select "Visa - 7977 - 10/2028 (Default) Add Credit Card ─────────────── Cash Check Payp…" at bounding box center [222, 172] width 143 height 17
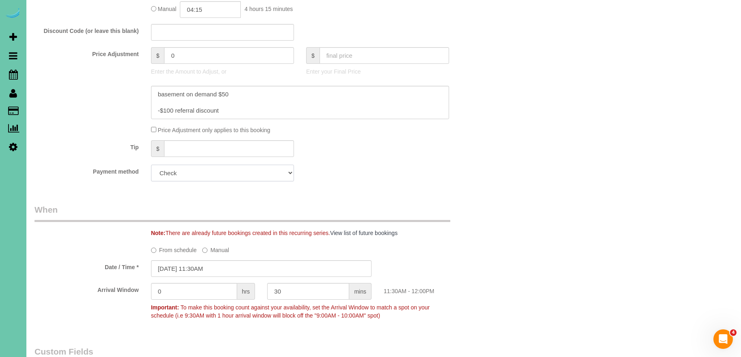
select select "string:fspay-73c21e57-4733-4d13-98ed-a4b70f4f7caf"
click at [151, 164] on select "Visa - 7977 - 10/2028 (Default) Add Credit Card ─────────────── Cash Check Payp…" at bounding box center [222, 172] width 143 height 17
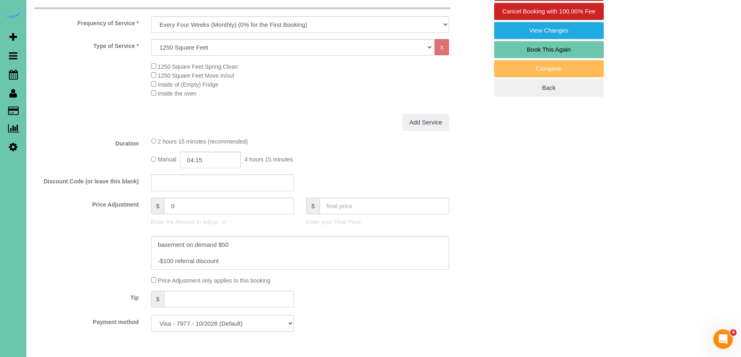
scroll to position [0, 0]
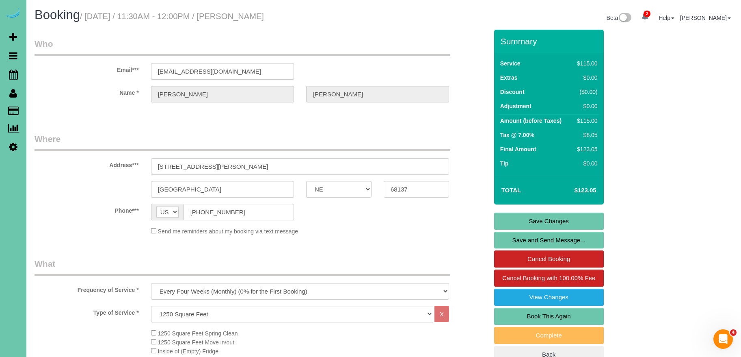
click at [575, 218] on link "Save Changes" at bounding box center [549, 220] width 110 height 17
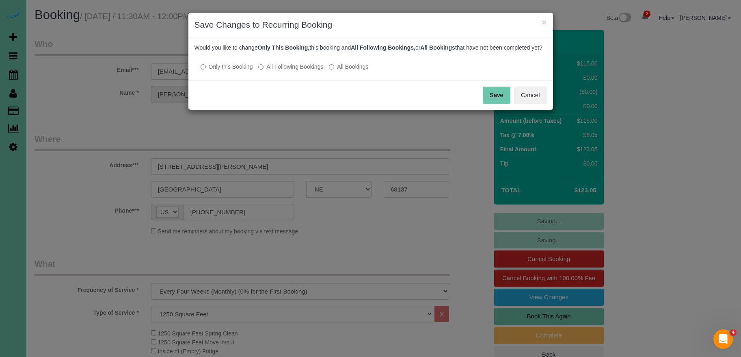
click at [499, 100] on button "Save" at bounding box center [497, 94] width 28 height 17
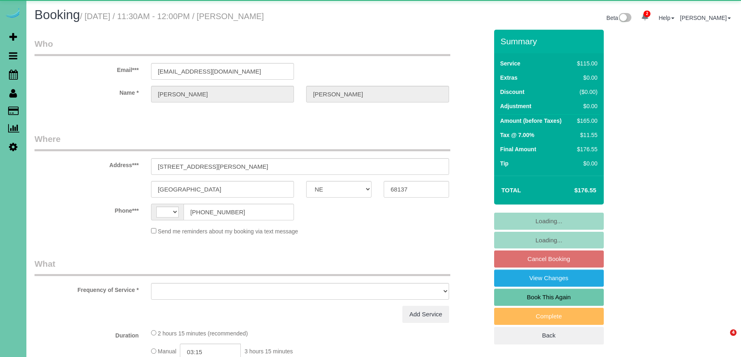
select select "NE"
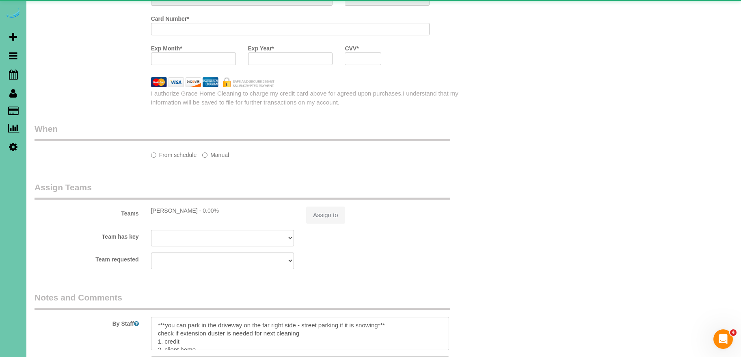
select select "string:[GEOGRAPHIC_DATA]"
select select "object:675"
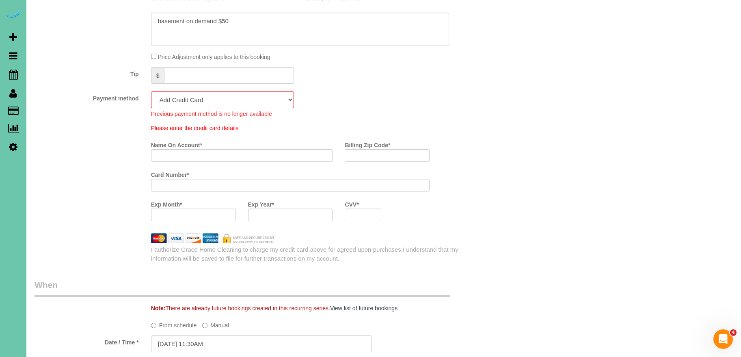
scroll to position [468, 0]
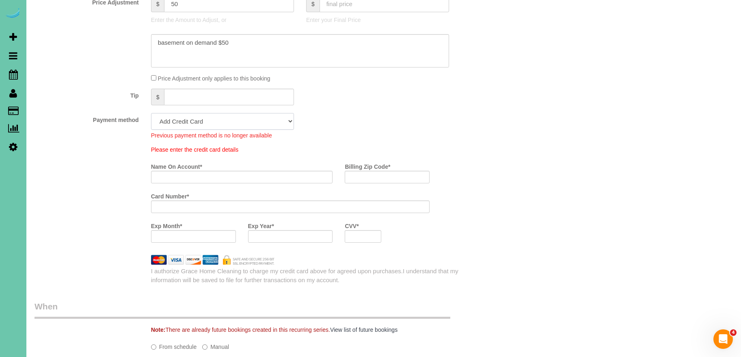
click at [231, 126] on select "Visa - 7977 - 10/2028 (Default) Add Credit Card ─────────────── Cash Check Payp…" at bounding box center [222, 121] width 143 height 17
select select "string:fspay-73c21e57-4733-4d13-98ed-a4b70f4f7caf"
click at [151, 113] on select "Visa - 7977 - 10/2028 (Default) Add Credit Card ─────────────── Cash Check Payp…" at bounding box center [222, 121] width 143 height 17
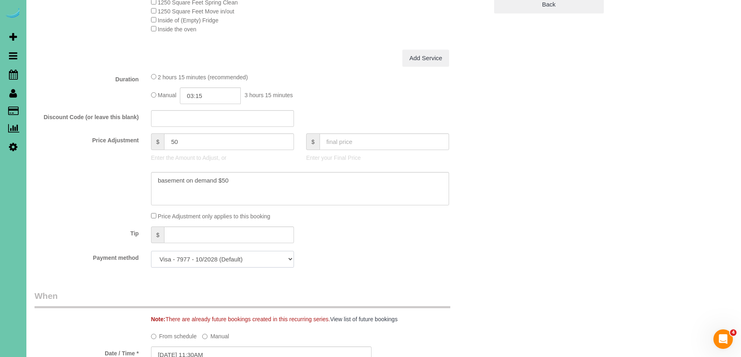
scroll to position [0, 0]
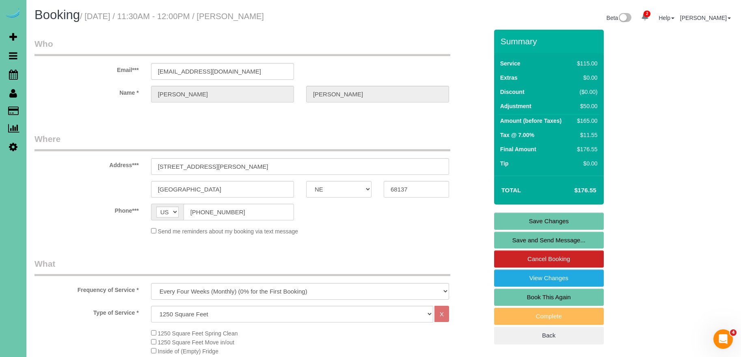
click at [605, 224] on div "Summary Service $115.00 Extras $0.00 Discount ($0.00) Adjustment $50.00 Amount …" at bounding box center [575, 195] width 175 height 331
click at [594, 222] on link "Save Changes" at bounding box center [549, 220] width 110 height 17
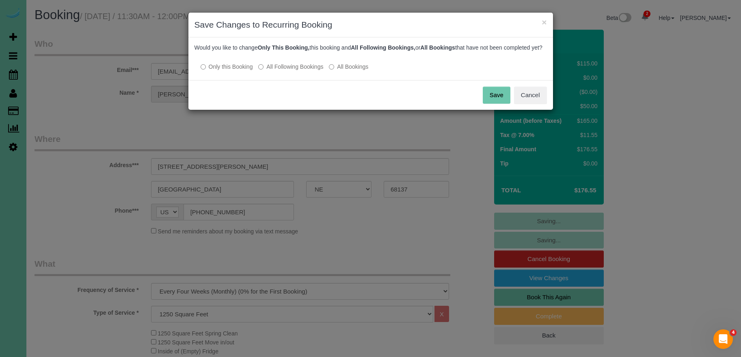
click at [498, 102] on button "Save" at bounding box center [497, 94] width 28 height 17
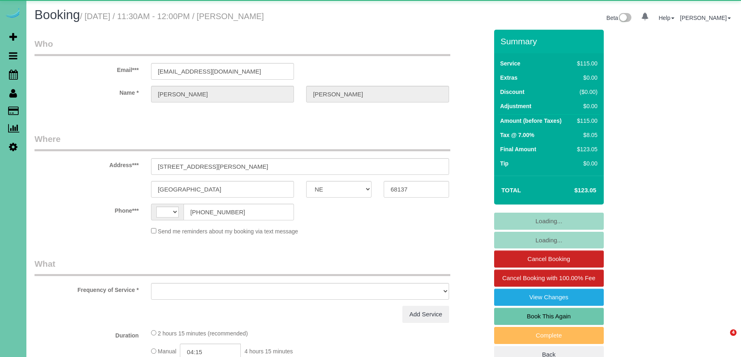
select select "NE"
select select "string:[GEOGRAPHIC_DATA]"
select select "object:672"
select select "string:fspay-73c21e57-4733-4d13-98ed-a4b70f4f7caf"
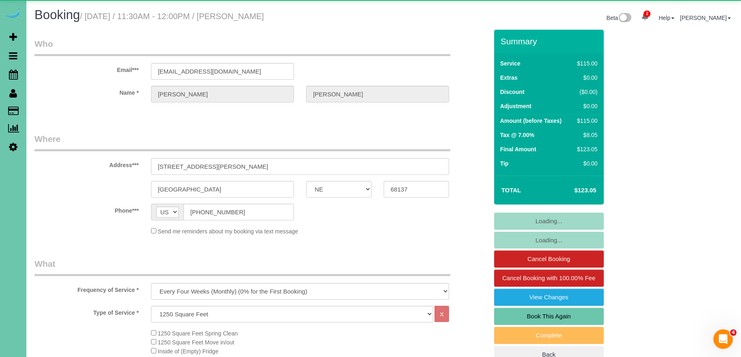
select select "object:730"
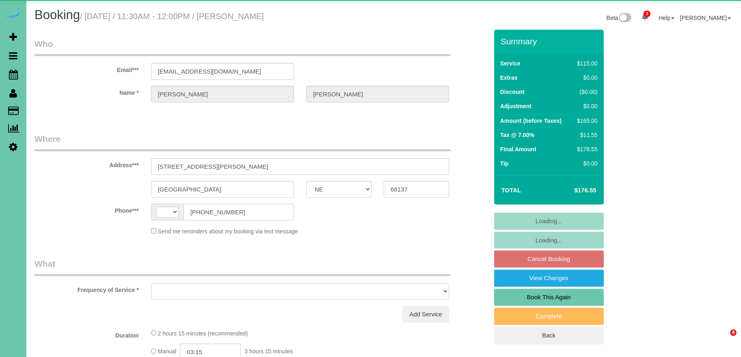
select select "NE"
select select "string:[GEOGRAPHIC_DATA]"
select select "object:664"
select select "string:fspay-73c21e57-4733-4d13-98ed-a4b70f4f7caf"
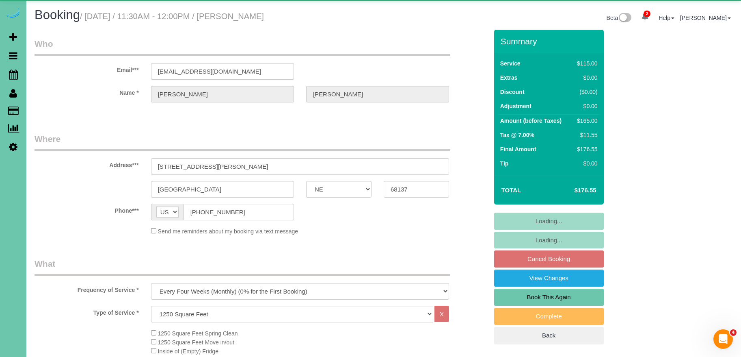
select select "object:668"
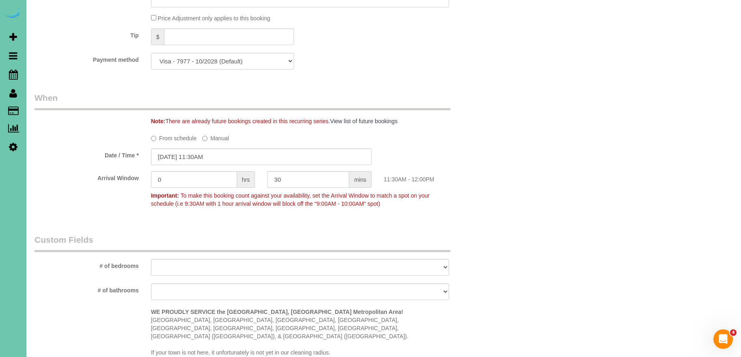
scroll to position [266, 0]
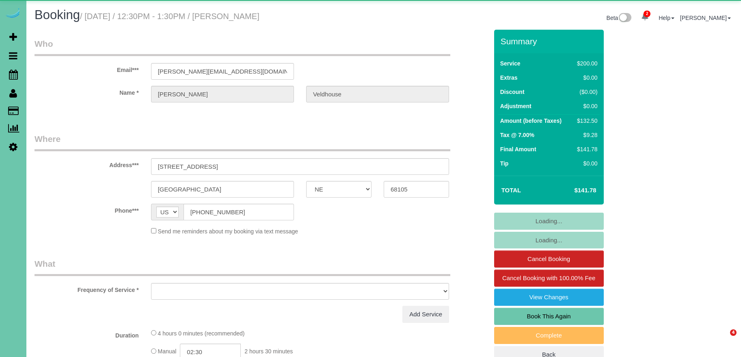
select select "NE"
select select "object:686"
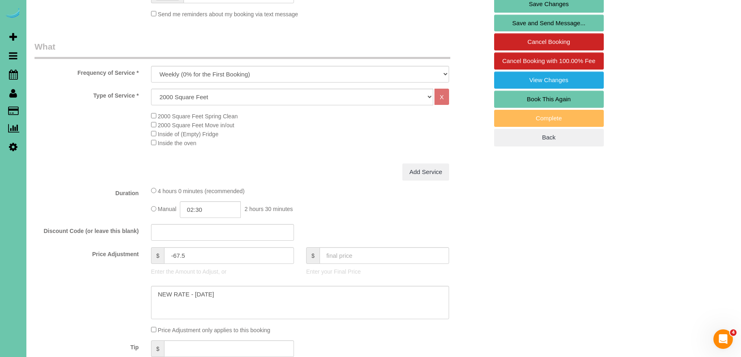
scroll to position [222, 0]
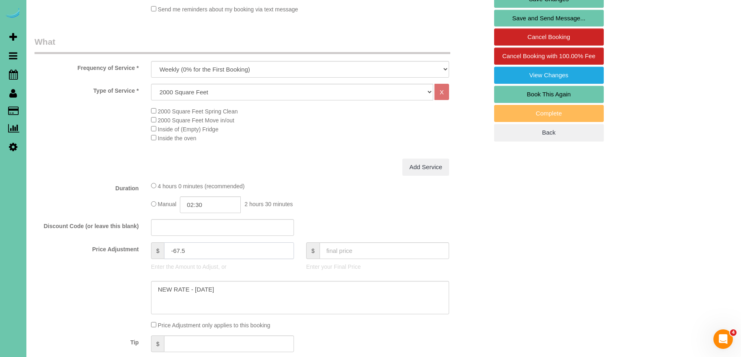
drag, startPoint x: 202, startPoint y: 250, endPoint x: 103, endPoint y: 241, distance: 99.5
click at [103, 241] on fieldset "What Frequency of Service * One Time Weekly (0% for the First Booking) Bi-Weekl…" at bounding box center [262, 209] width 454 height 347
click at [325, 194] on div "4 hours 0 minutes (recommended) Manual 02:30 2 hours 30 minutes" at bounding box center [300, 197] width 310 height 32
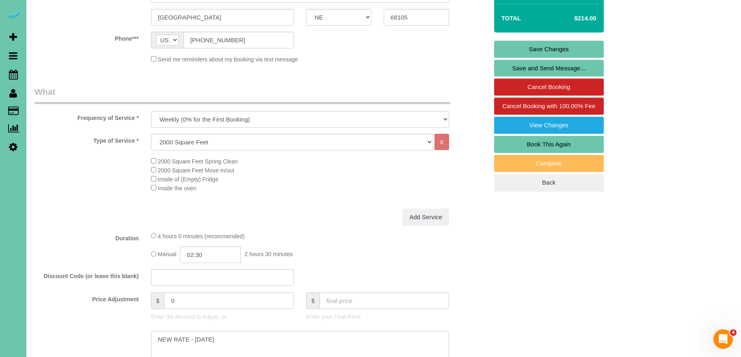
scroll to position [183, 0]
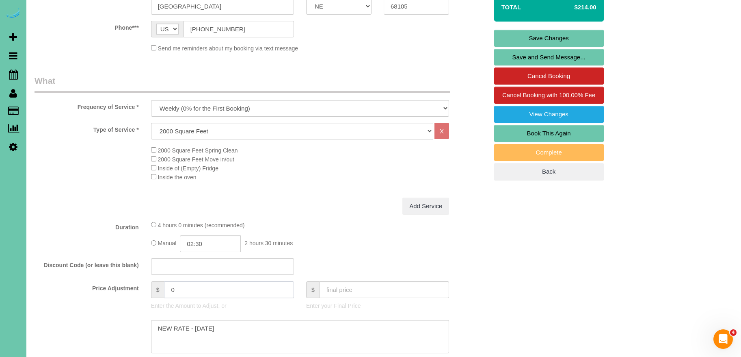
drag, startPoint x: 199, startPoint y: 289, endPoint x: 119, endPoint y: 281, distance: 80.4
click at [119, 281] on div "Price Adjustment $ 0 Enter the Amount to Adjust, or $ Enter your Final Price" at bounding box center [261, 297] width 466 height 32
click at [343, 226] on div "4 hours 0 minutes (recommended)" at bounding box center [300, 224] width 298 height 9
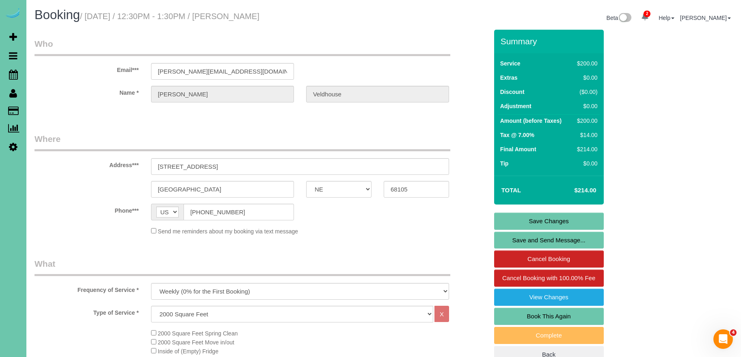
type input "-67.5"
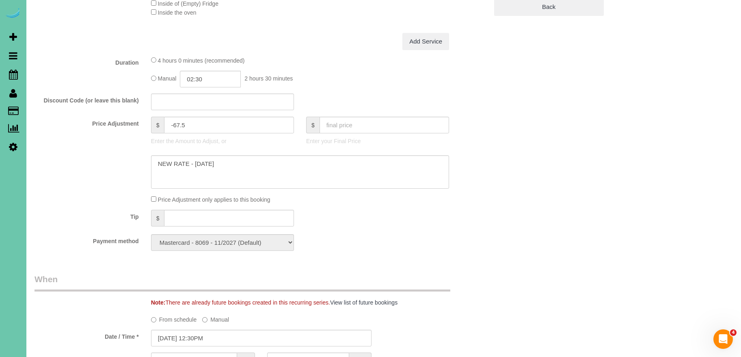
scroll to position [362, 0]
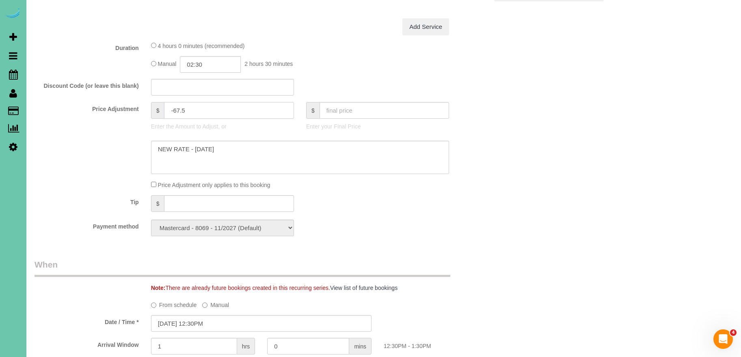
drag, startPoint x: 204, startPoint y: 114, endPoint x: 136, endPoint y: 110, distance: 67.9
click at [137, 110] on div "Price Adjustment $ -67.5 Enter the Amount to Adjust, or $ Enter your Final Price" at bounding box center [261, 118] width 466 height 32
click at [342, 59] on div "Manual 02:30 2 hours 30 minutes" at bounding box center [300, 64] width 298 height 17
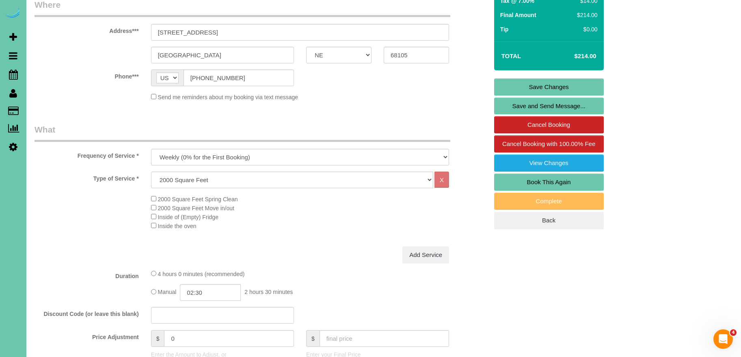
scroll to position [139, 0]
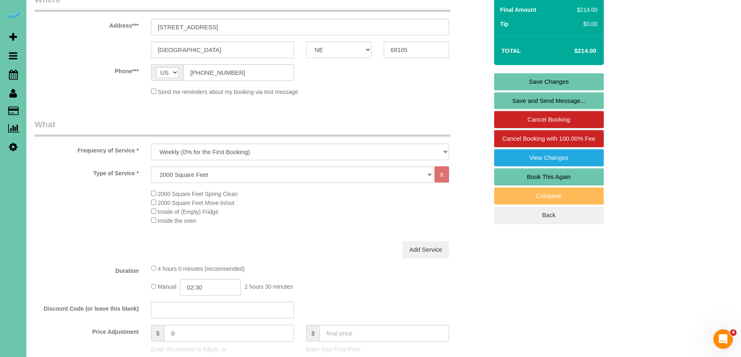
drag, startPoint x: 185, startPoint y: 337, endPoint x: 122, endPoint y: 328, distance: 63.6
click at [122, 328] on div "Price Adjustment $ 0 Enter the Amount to Adjust, or $ Enter your Final Price" at bounding box center [261, 340] width 466 height 32
click at [299, 258] on fieldset "What Frequency of Service * One Time Weekly (0% for the First Booking) Bi-Weekl…" at bounding box center [262, 291] width 454 height 347
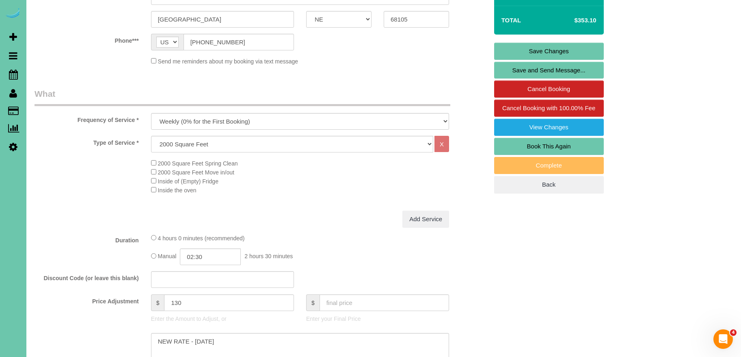
scroll to position [207, 0]
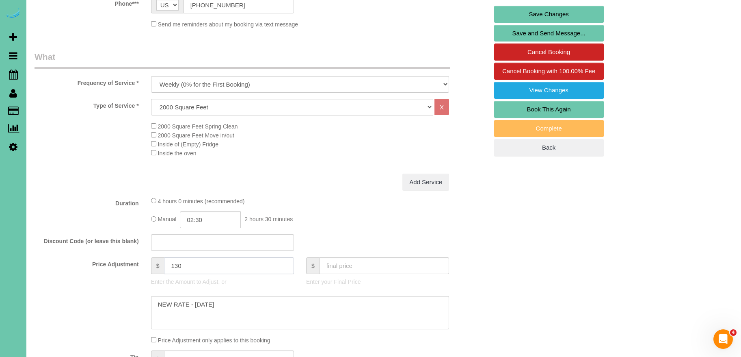
click at [167, 265] on input "130" at bounding box center [229, 265] width 130 height 17
click at [294, 199] on div "4 hours 0 minutes (recommended)" at bounding box center [300, 200] width 298 height 9
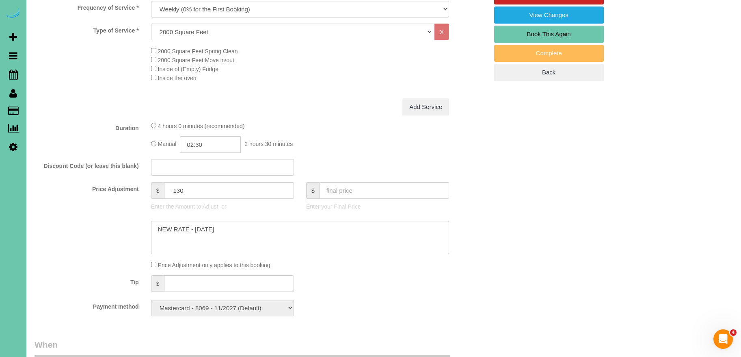
scroll to position [312, 0]
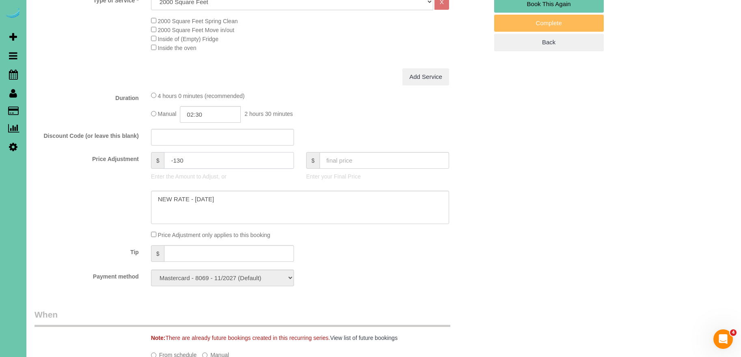
drag, startPoint x: 199, startPoint y: 160, endPoint x: 176, endPoint y: 160, distance: 23.1
click at [176, 160] on input "-130" at bounding box center [229, 160] width 130 height 17
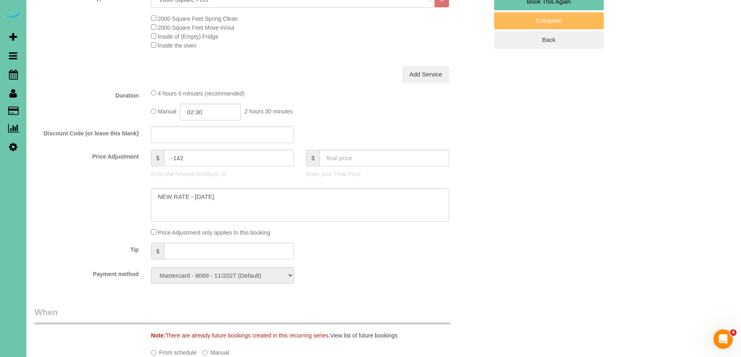
click at [350, 63] on div "Type of Service * Hourly 2.5 Hour Custom Clean 3.5 Hour Custom Clean commercial…" at bounding box center [262, 28] width 454 height 75
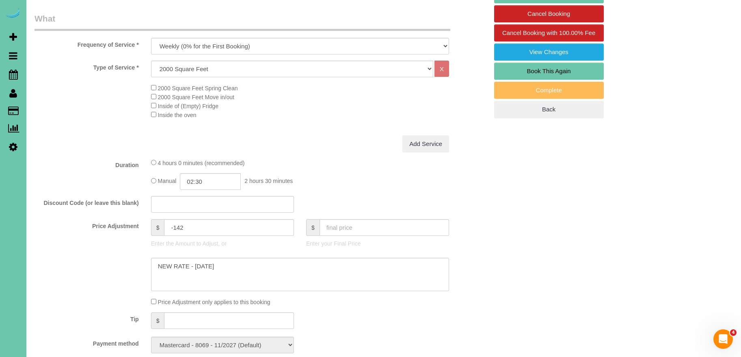
scroll to position [251, 0]
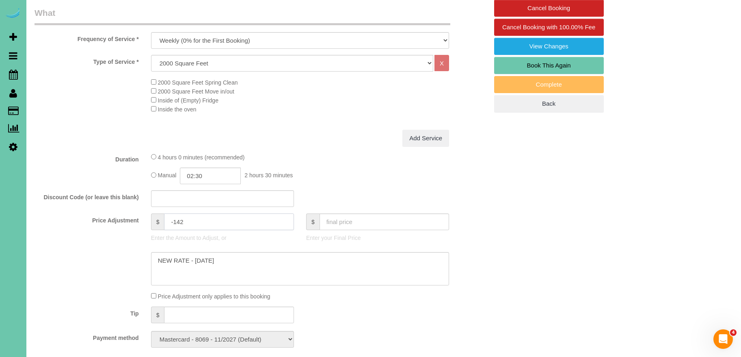
click at [188, 220] on input "-142" at bounding box center [229, 221] width 130 height 17
click at [363, 110] on div "2000 Square Feet Spring Clean 2000 Square Feet Move in/out Inside of (Empty) Fr…" at bounding box center [319, 96] width 349 height 36
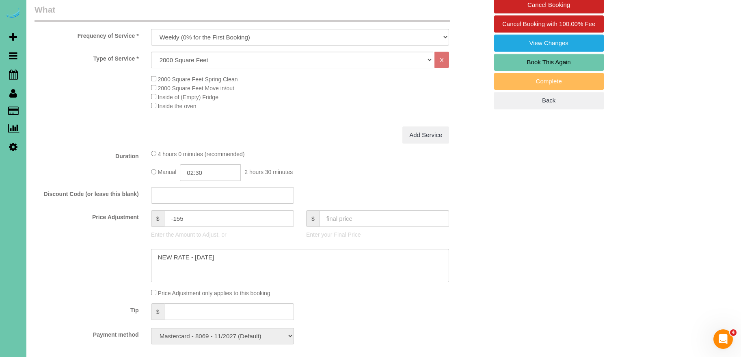
scroll to position [255, 0]
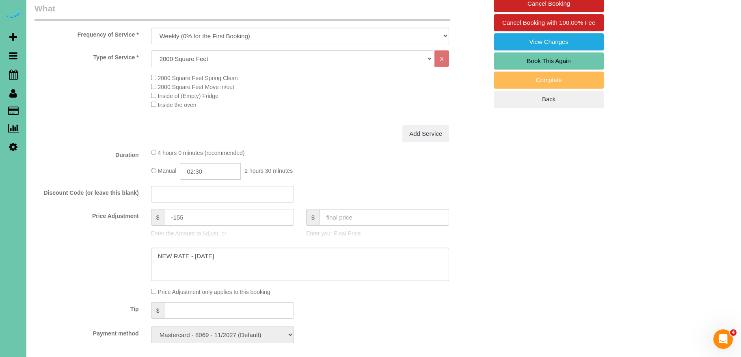
click at [210, 218] on input "-155" at bounding box center [229, 217] width 130 height 17
click at [358, 221] on input "text" at bounding box center [385, 217] width 130 height 17
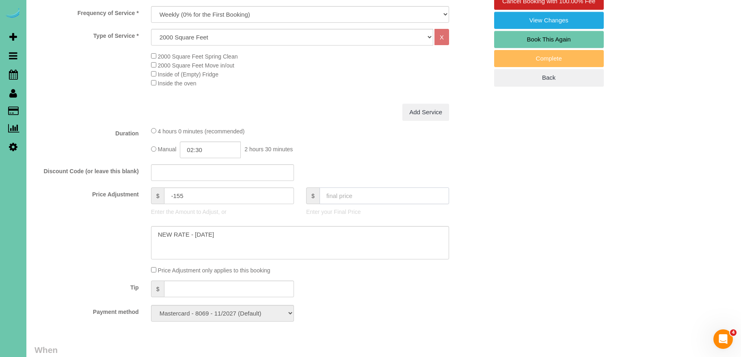
scroll to position [290, 0]
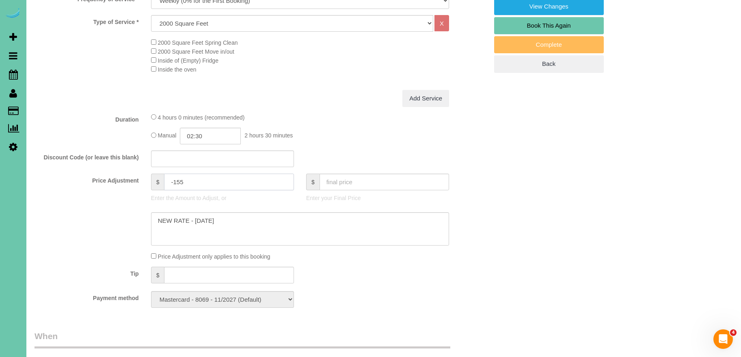
click at [196, 182] on input "-155" at bounding box center [229, 181] width 130 height 17
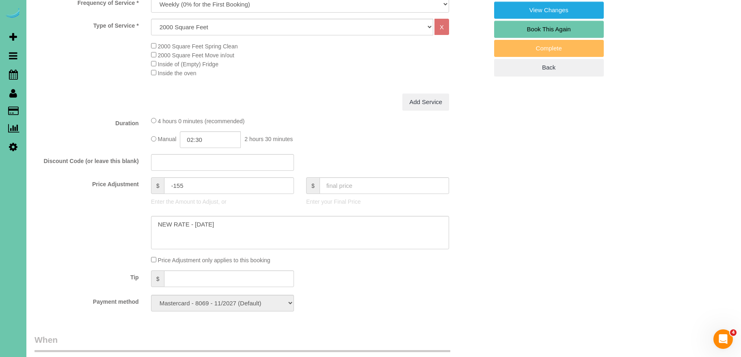
scroll to position [294, 0]
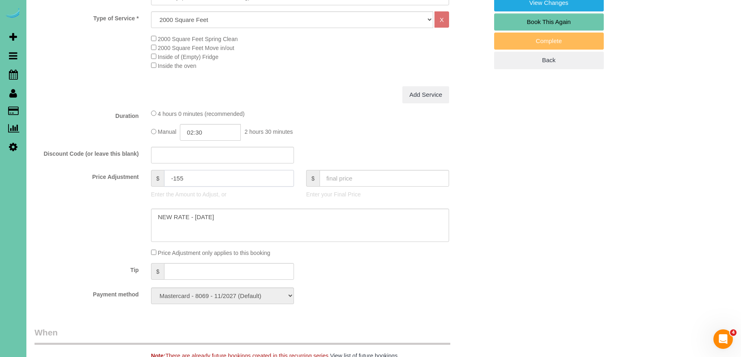
click at [206, 184] on input "-155" at bounding box center [229, 178] width 130 height 17
click at [352, 97] on div "Add Service" at bounding box center [300, 94] width 310 height 17
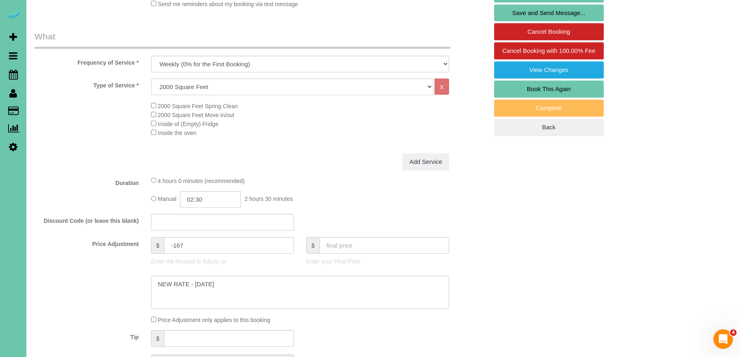
scroll to position [232, 0]
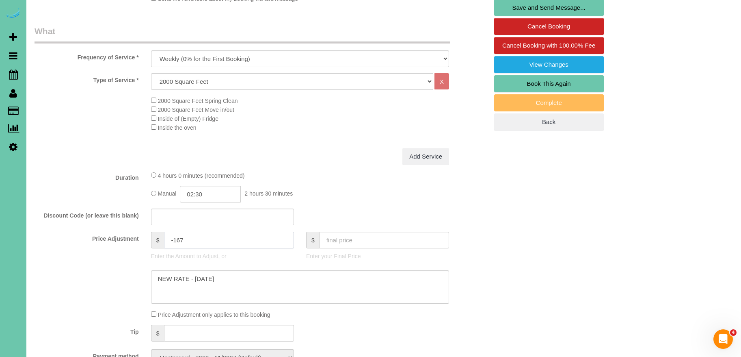
click at [197, 241] on input "-167" at bounding box center [229, 239] width 130 height 17
click at [381, 186] on div "Manual 02:30 2 hours 30 minutes" at bounding box center [300, 194] width 298 height 17
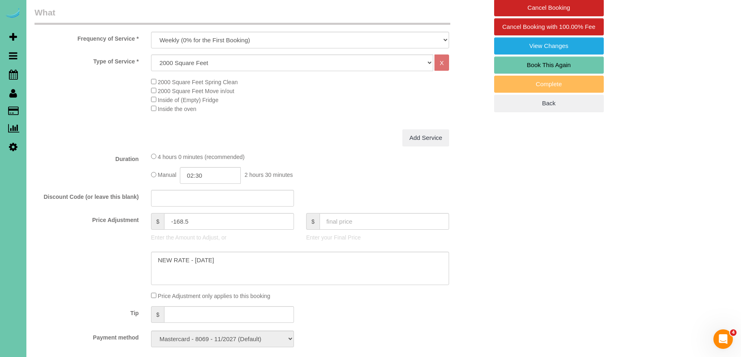
scroll to position [266, 0]
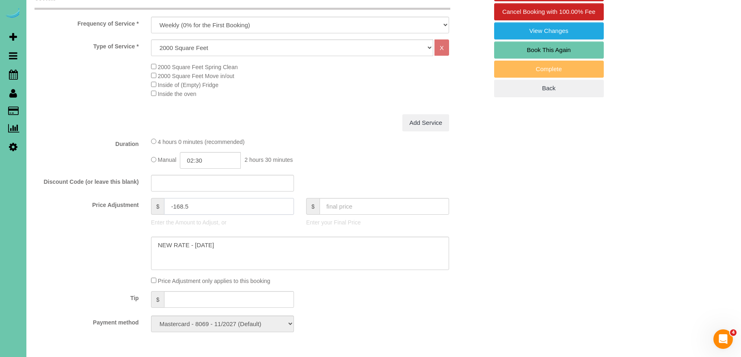
click at [182, 207] on input "-168.5" at bounding box center [229, 206] width 130 height 17
type input "-167.5"
click at [380, 172] on fieldset "What Frequency of Service * One Time Weekly (0% for the First Booking) Bi-Weekl…" at bounding box center [262, 164] width 454 height 347
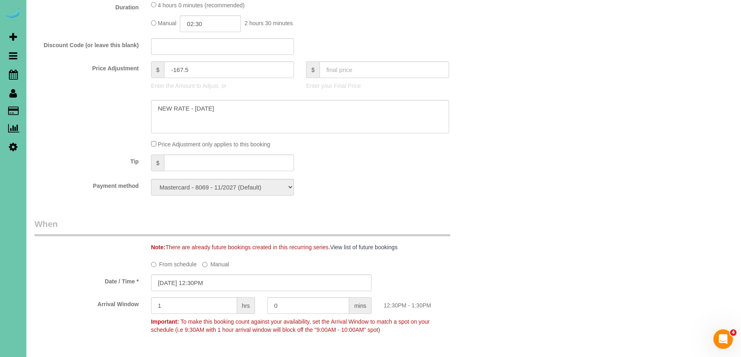
scroll to position [403, 0]
click at [174, 116] on textarea at bounding box center [300, 115] width 298 height 33
type textarea "NEW RATE - 10/1/25 -$100 referral discount"
click at [320, 146] on div "Price Adjustment only applies to this booking" at bounding box center [300, 143] width 310 height 9
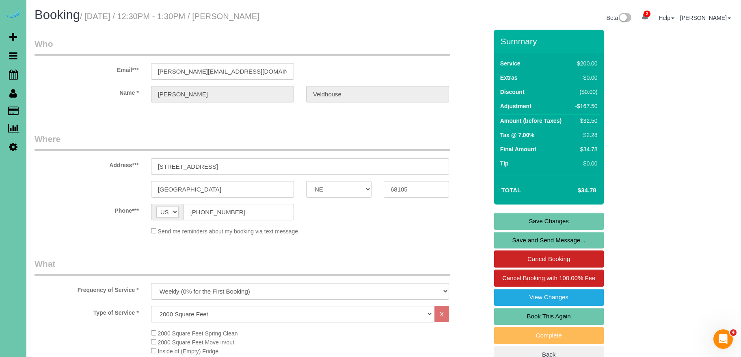
scroll to position [6, 0]
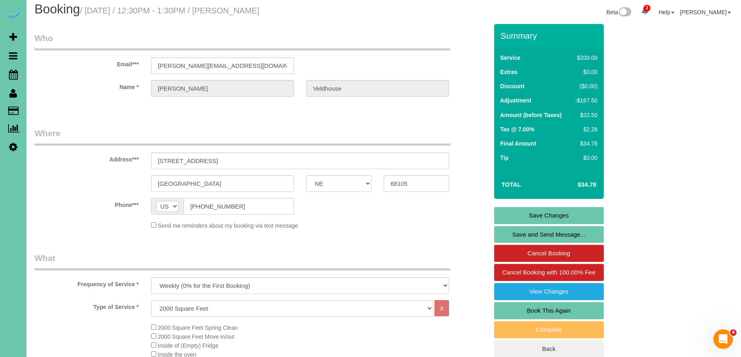
click at [569, 214] on link "Save Changes" at bounding box center [549, 215] width 110 height 17
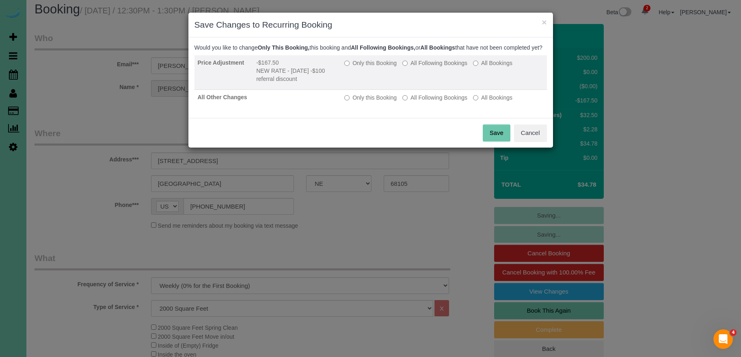
click at [382, 67] on label "Only this Booking" at bounding box center [370, 63] width 52 height 8
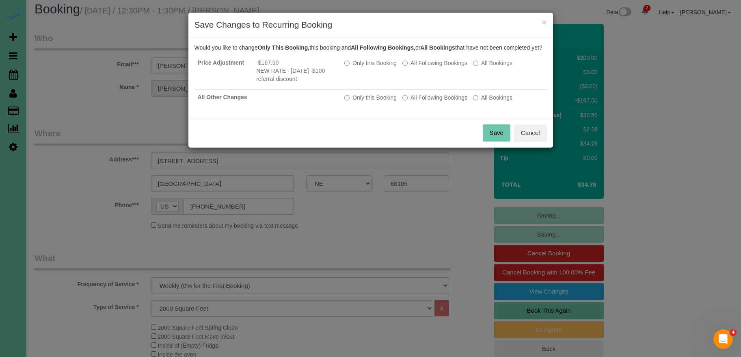
click at [490, 136] on button "Save" at bounding box center [497, 132] width 28 height 17
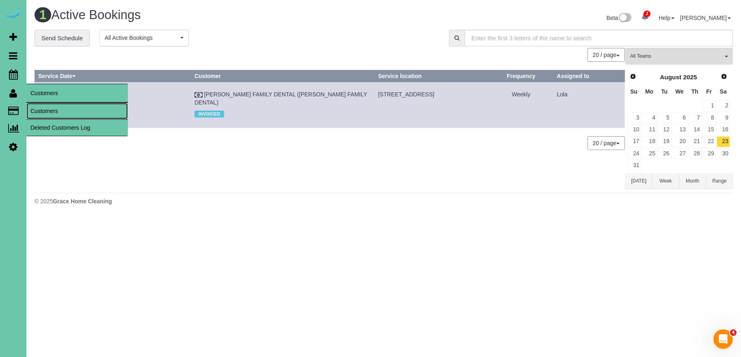
click at [48, 108] on link "Customers" at bounding box center [77, 111] width 102 height 16
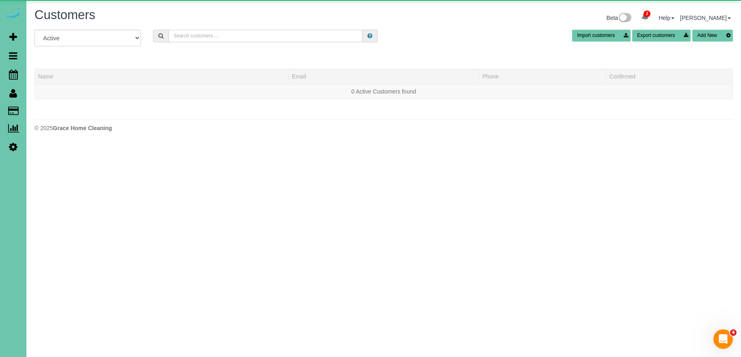
click at [207, 36] on input "text" at bounding box center [266, 36] width 194 height 13
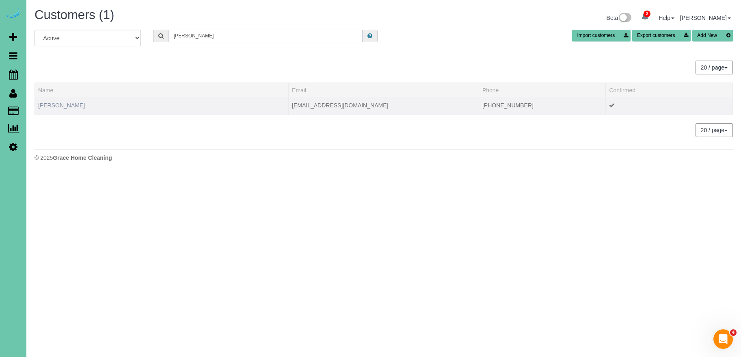
type input "weller"
click at [48, 106] on link "Sarah Weller" at bounding box center [61, 105] width 47 height 6
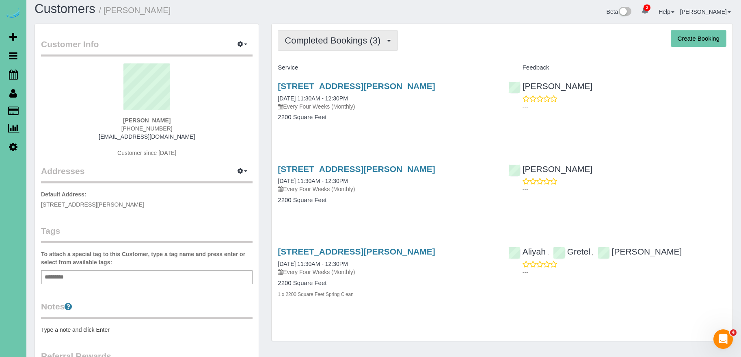
drag, startPoint x: 371, startPoint y: 33, endPoint x: 372, endPoint y: 37, distance: 4.2
click at [371, 33] on button "Completed Bookings (3)" at bounding box center [338, 40] width 120 height 21
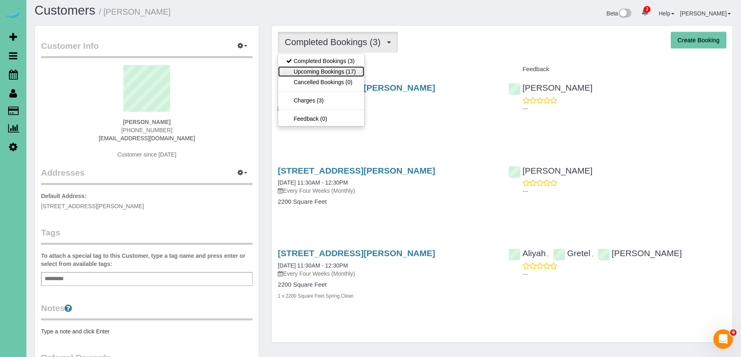
click at [339, 72] on link "Upcoming Bookings (17)" at bounding box center [321, 71] width 86 height 11
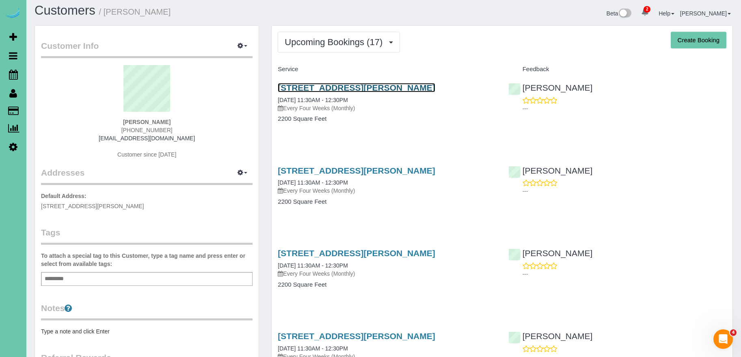
click at [342, 85] on link "10422 Hascall St, Omaha, NE 68124" at bounding box center [356, 87] width 157 height 9
click at [376, 89] on link "10422 Hascall St, Omaha, NE 68124" at bounding box center [356, 87] width 157 height 9
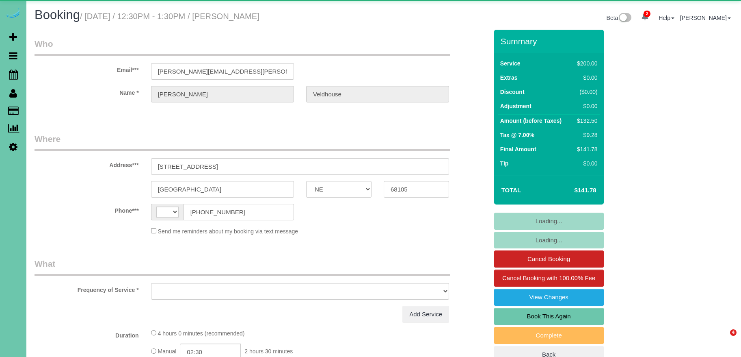
select select "NE"
select select "string:[GEOGRAPHIC_DATA]"
select select "object:392"
select select "string:fspay-e9df88f9-e684-4538-997d-4f05765739fb"
select select "object:923"
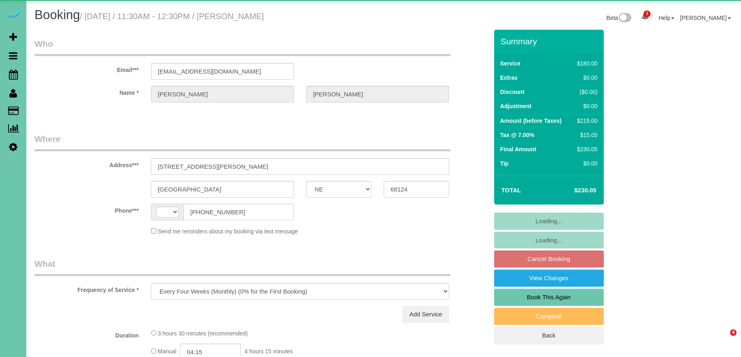
select select "NE"
select select "string:[GEOGRAPHIC_DATA]"
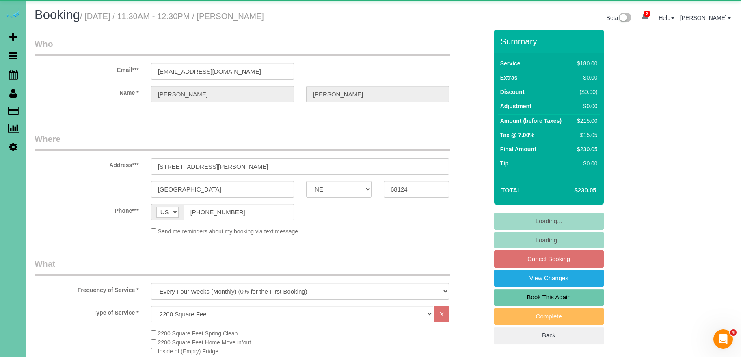
select select "object:722"
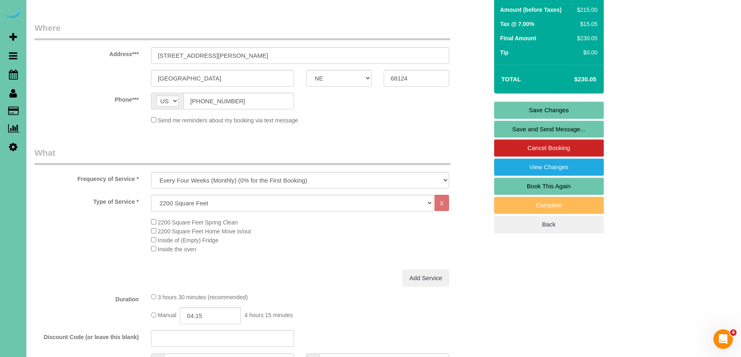
scroll to position [156, 0]
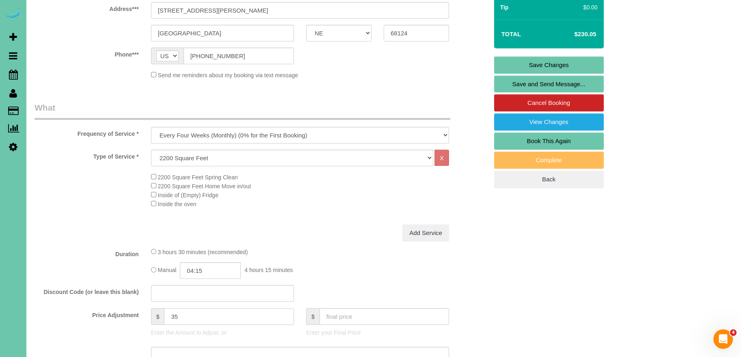
drag, startPoint x: 203, startPoint y: 316, endPoint x: 114, endPoint y: 314, distance: 89.0
click at [114, 314] on div "Price Adjustment $ 35 Enter the Amount to Adjust, or $ Enter your Final Price" at bounding box center [261, 324] width 466 height 32
click at [378, 257] on div "3 hours 30 minutes (recommended) Manual 04:15 4 hours 15 minutes" at bounding box center [300, 263] width 310 height 32
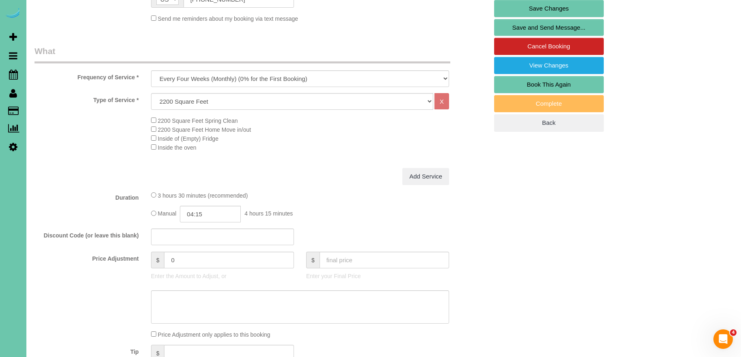
scroll to position [262, 0]
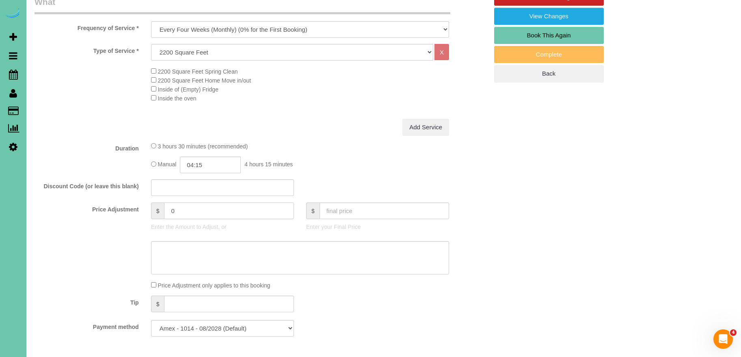
drag, startPoint x: 185, startPoint y: 211, endPoint x: 159, endPoint y: 209, distance: 26.1
click at [160, 209] on div "$ 0" at bounding box center [222, 210] width 143 height 17
type input "-65"
click at [338, 123] on div "Add Service" at bounding box center [300, 127] width 310 height 17
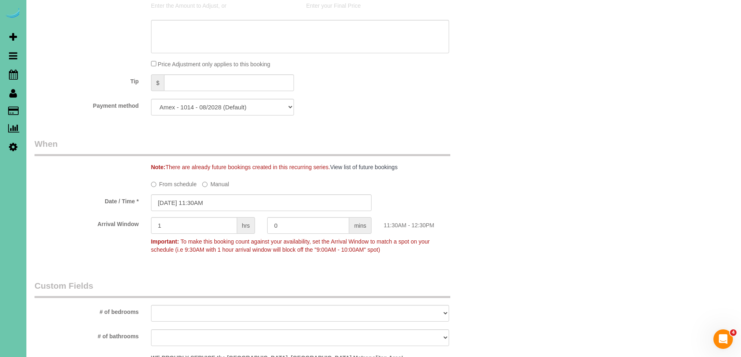
scroll to position [489, 0]
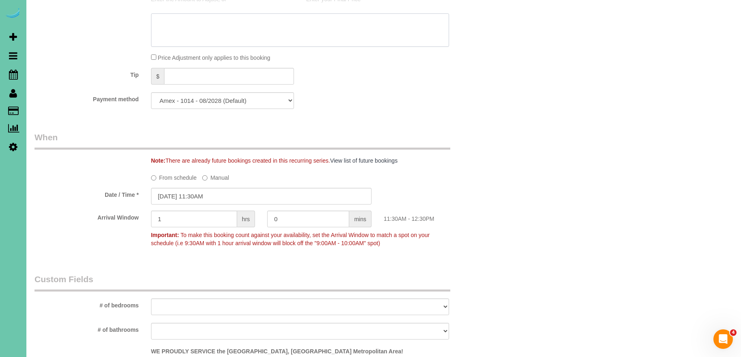
click at [195, 32] on textarea at bounding box center [300, 29] width 298 height 33
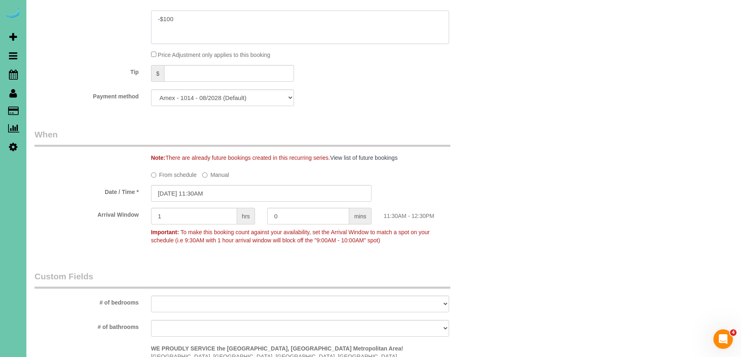
click at [217, 21] on textarea at bounding box center [300, 27] width 298 height 33
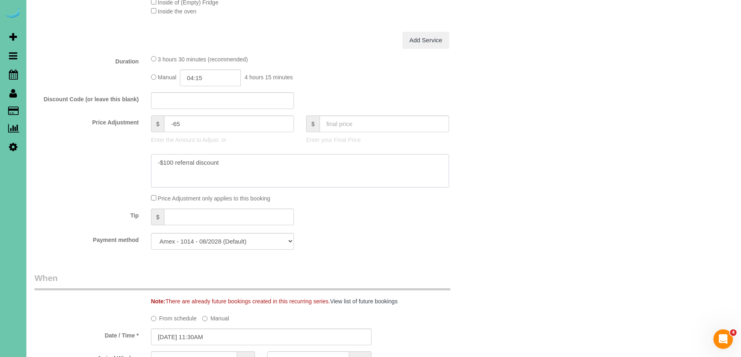
scroll to position [0, 0]
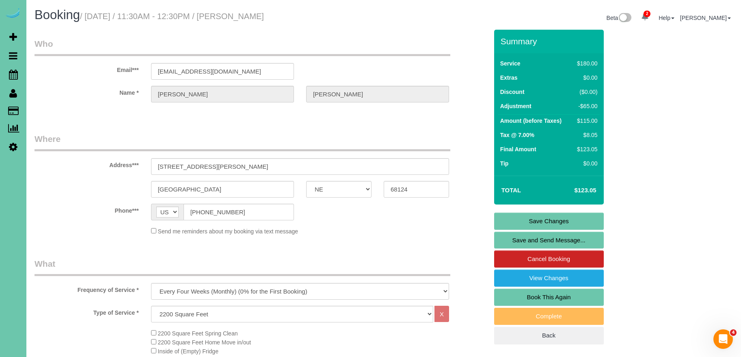
type textarea "-$100 referral discount"
click at [548, 219] on link "Save Changes" at bounding box center [549, 220] width 110 height 17
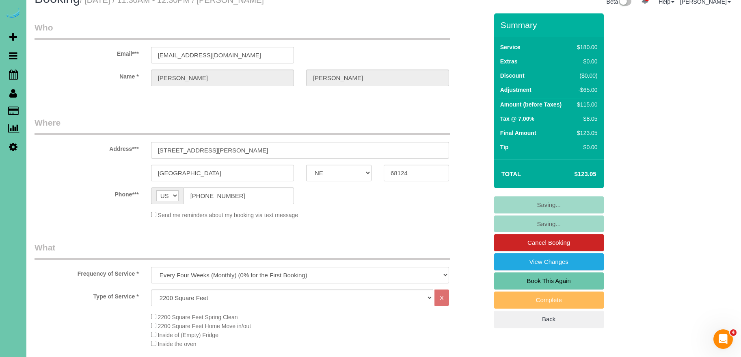
scroll to position [17, 0]
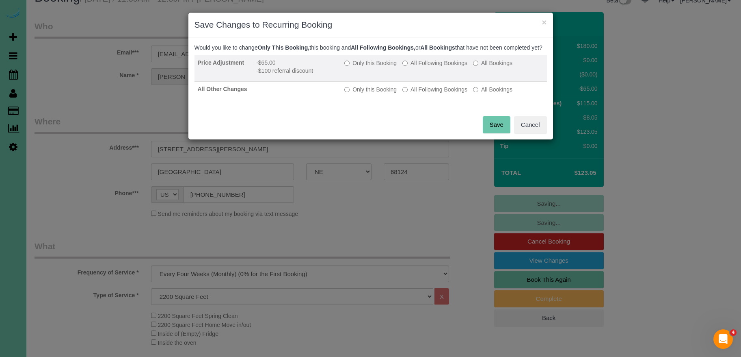
click at [354, 67] on label "Only this Booking" at bounding box center [370, 63] width 52 height 8
click at [374, 67] on label "Only this Booking" at bounding box center [370, 63] width 52 height 8
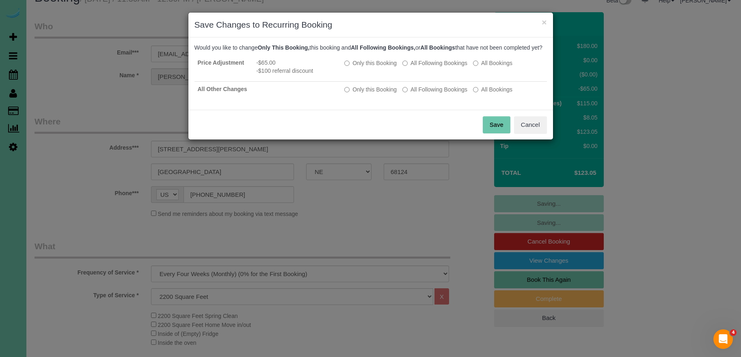
click at [495, 130] on button "Save" at bounding box center [497, 124] width 28 height 17
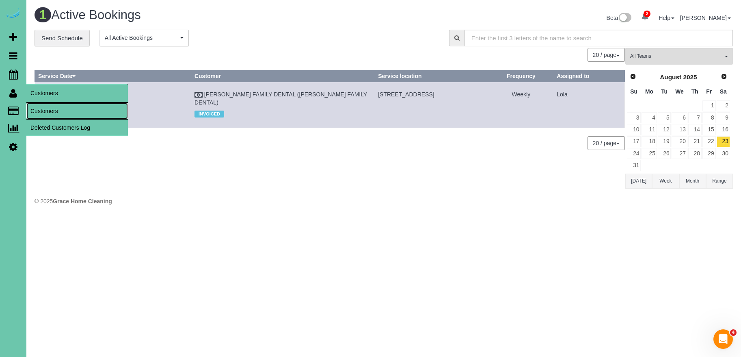
drag, startPoint x: 58, startPoint y: 108, endPoint x: 65, endPoint y: 105, distance: 7.8
click at [58, 108] on link "Customers" at bounding box center [77, 111] width 102 height 16
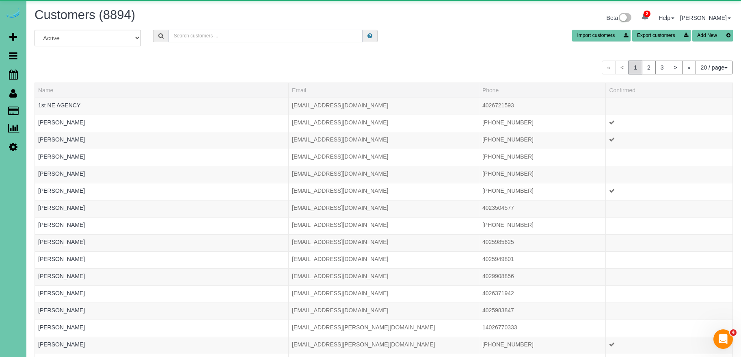
click at [251, 36] on input "text" at bounding box center [266, 36] width 194 height 13
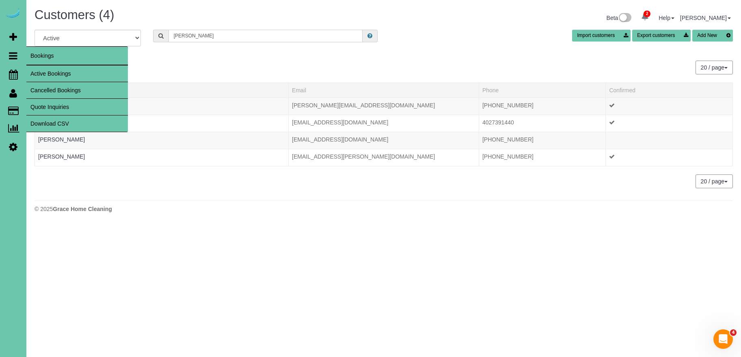
type input "[PERSON_NAME]"
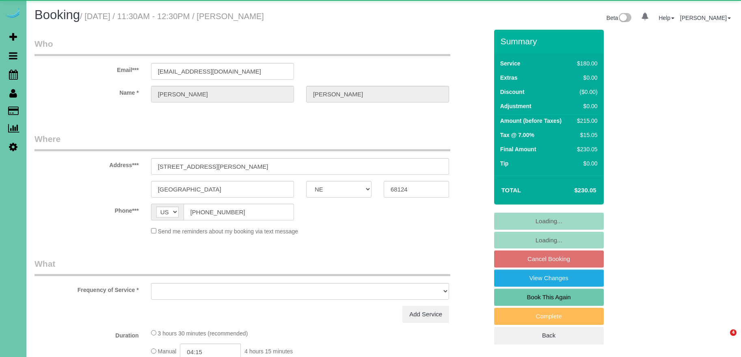
select select "NE"
select select "object:736"
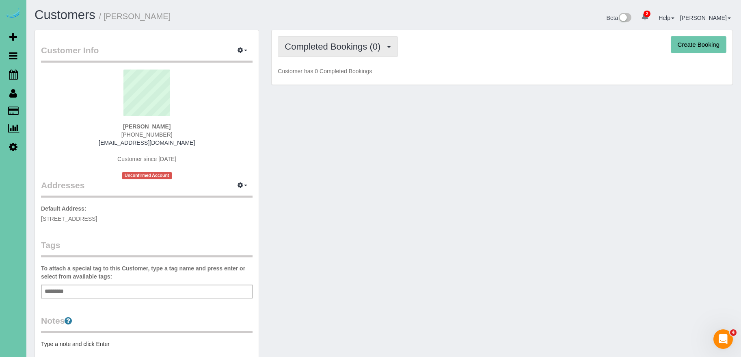
click at [326, 50] on span "Completed Bookings (0)" at bounding box center [335, 46] width 100 height 10
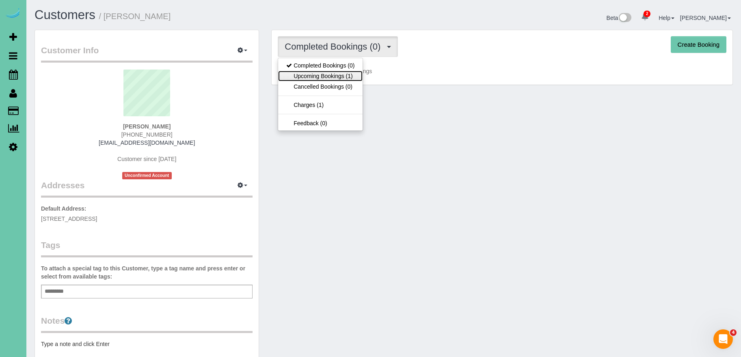
click at [343, 75] on link "Upcoming Bookings (1)" at bounding box center [320, 76] width 84 height 11
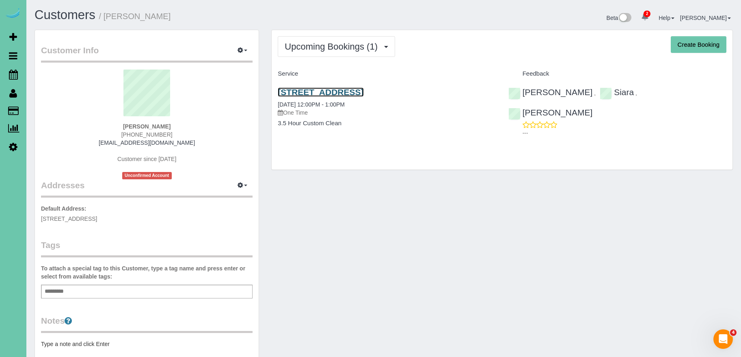
click at [363, 91] on link "[STREET_ADDRESS]" at bounding box center [321, 91] width 86 height 9
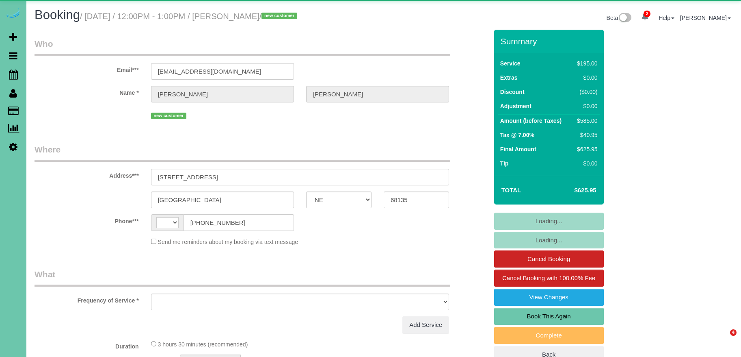
select select "NE"
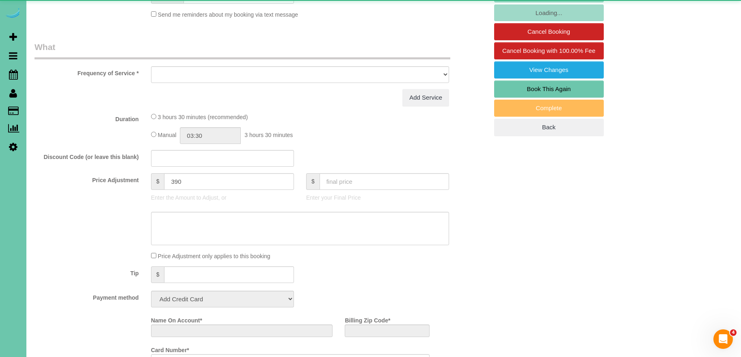
select select "string:[GEOGRAPHIC_DATA]"
select select "object:758"
select select "string:fspay-731d4716-fe16-4566-8b89-e4bc06e241bb"
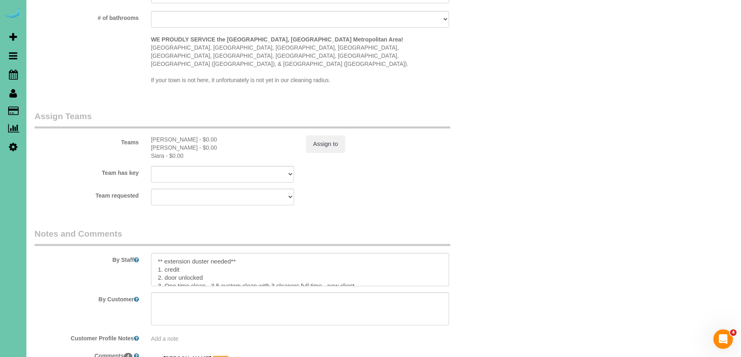
scroll to position [752, 0]
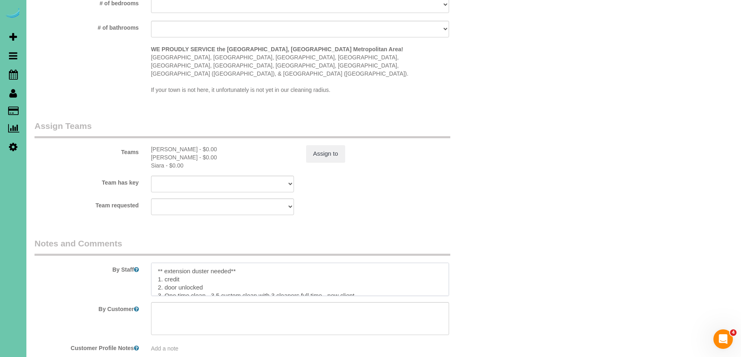
drag, startPoint x: 210, startPoint y: 269, endPoint x: 176, endPoint y: 267, distance: 34.2
click at [177, 267] on textarea at bounding box center [300, 278] width 298 height 33
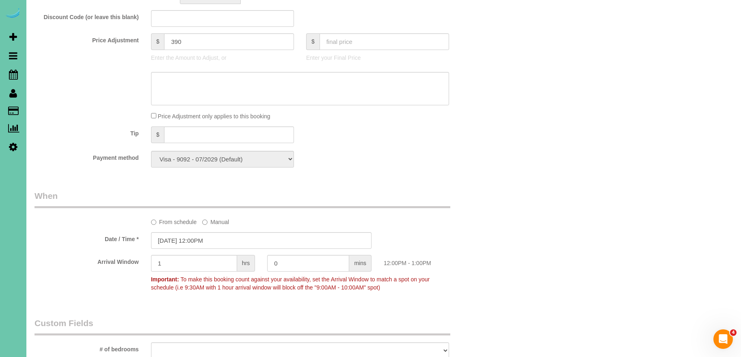
scroll to position [0, 0]
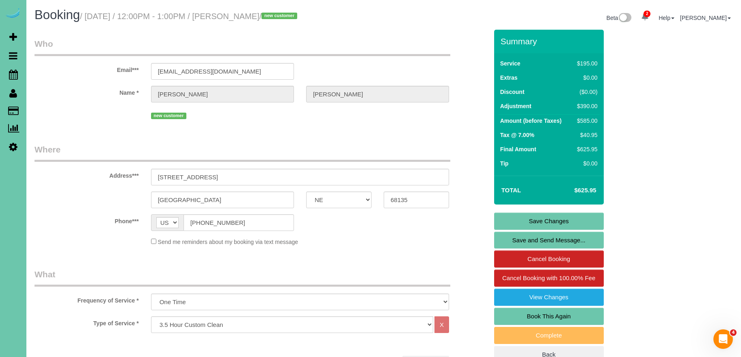
type textarea "** extension duster needed** 1. credit 2. door and garage code 2355 3. One time…"
click at [564, 217] on link "Save Changes" at bounding box center [549, 220] width 110 height 17
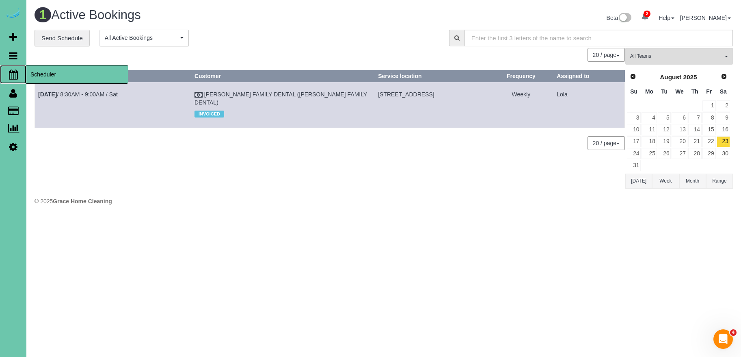
click at [57, 77] on span "Scheduler" at bounding box center [77, 74] width 102 height 19
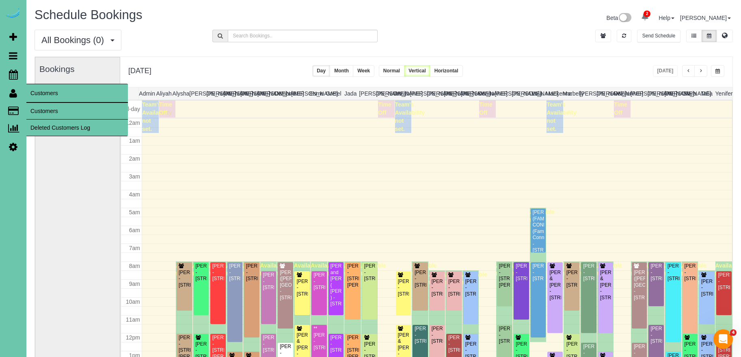
scroll to position [108, 0]
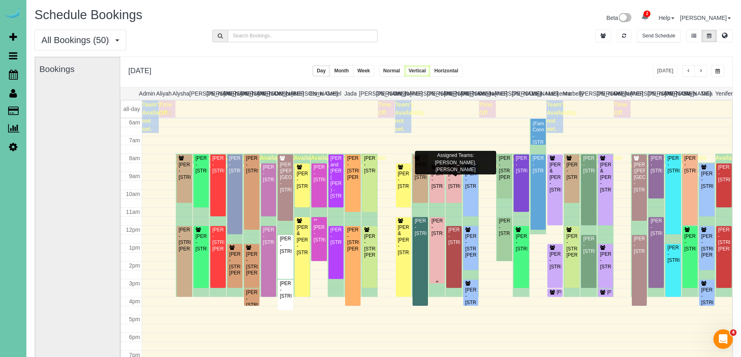
click at [441, 235] on div "Patti Brownlee - 5014 S 178th St, Omaha, NE 68135" at bounding box center [437, 227] width 12 height 19
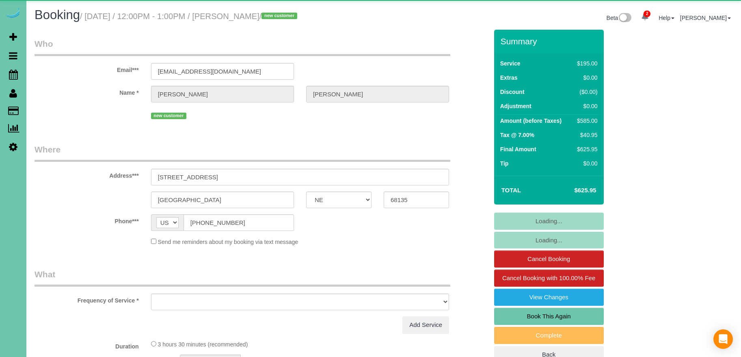
select select "NE"
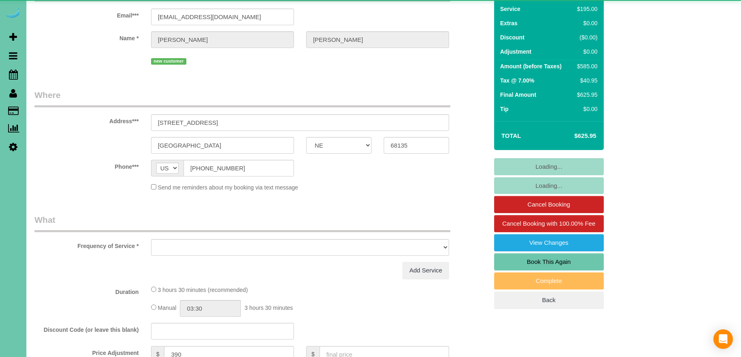
select select "object:758"
select select "string:fspay-731d4716-fe16-4566-8b89-e4bc06e241bb"
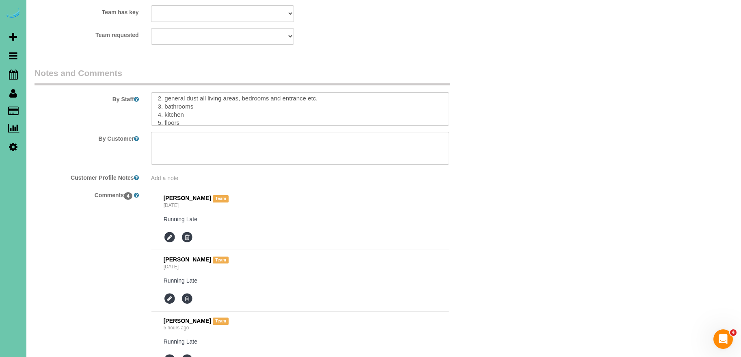
scroll to position [89, 0]
drag, startPoint x: 209, startPoint y: 100, endPoint x: 201, endPoint y: 91, distance: 11.8
click at [143, 111] on sui-booking-comments "By Staff By Customer Customer Profile Notes Add a note Comments 4 [PERSON_NAME]…" at bounding box center [262, 273] width 454 height 412
drag, startPoint x: 191, startPoint y: 102, endPoint x: 156, endPoint y: 100, distance: 35.8
click at [156, 100] on textarea at bounding box center [300, 108] width 298 height 33
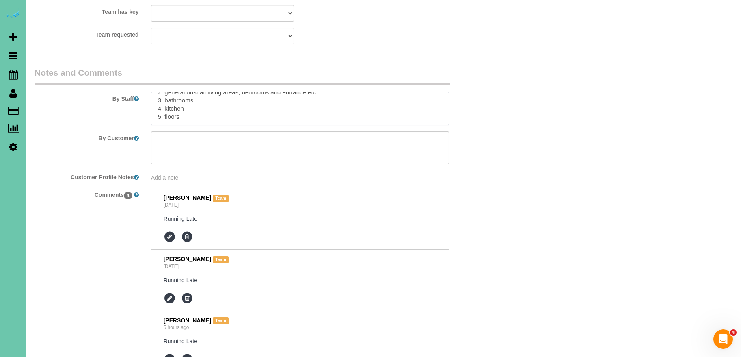
click at [189, 99] on textarea at bounding box center [300, 108] width 298 height 33
drag, startPoint x: 186, startPoint y: 101, endPoint x: 156, endPoint y: 89, distance: 32.8
click at [156, 92] on textarea at bounding box center [300, 108] width 298 height 33
click at [196, 96] on textarea at bounding box center [300, 108] width 298 height 33
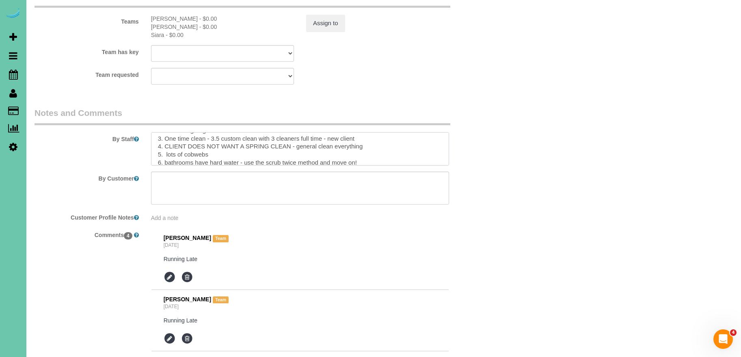
scroll to position [30, 0]
drag, startPoint x: 374, startPoint y: 125, endPoint x: 164, endPoint y: 129, distance: 210.4
click at [163, 132] on textarea at bounding box center [300, 148] width 298 height 33
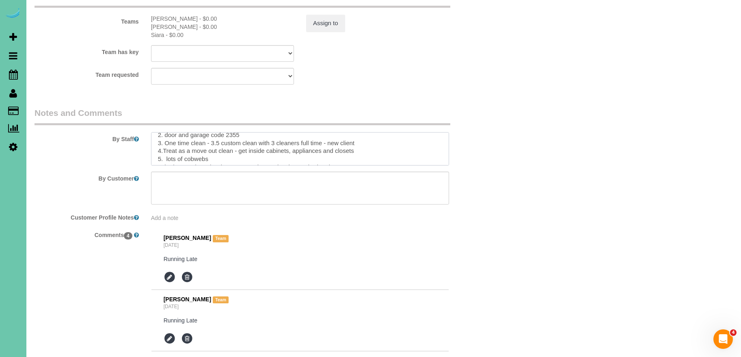
scroll to position [24, 0]
click at [163, 134] on textarea at bounding box center [300, 148] width 298 height 33
click at [167, 132] on textarea at bounding box center [300, 148] width 298 height 33
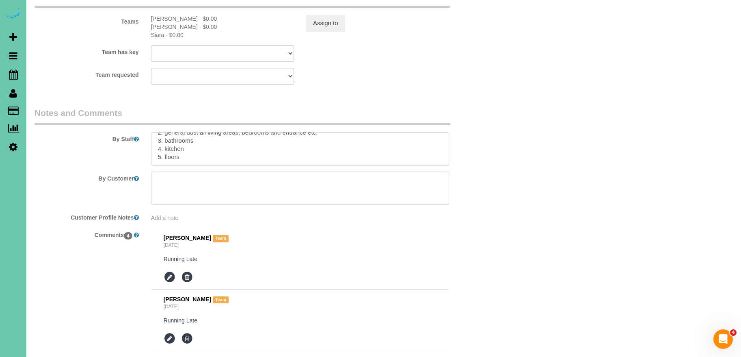
drag, startPoint x: 156, startPoint y: 131, endPoint x: 223, endPoint y: 149, distance: 69.8
click at [223, 149] on sui-booking-comments "By Staff By Customer Customer Profile Notes Add a note Comments 4 [PERSON_NAME]…" at bounding box center [262, 313] width 454 height 412
drag, startPoint x: 204, startPoint y: 137, endPoint x: 210, endPoint y: 140, distance: 6.0
click at [204, 138] on textarea at bounding box center [300, 148] width 298 height 33
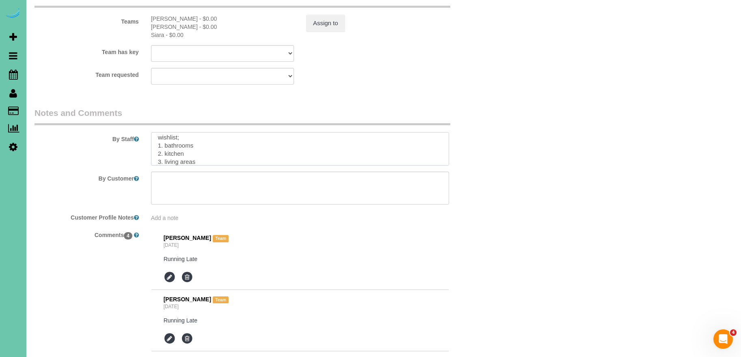
click at [207, 133] on textarea at bounding box center [300, 148] width 298 height 33
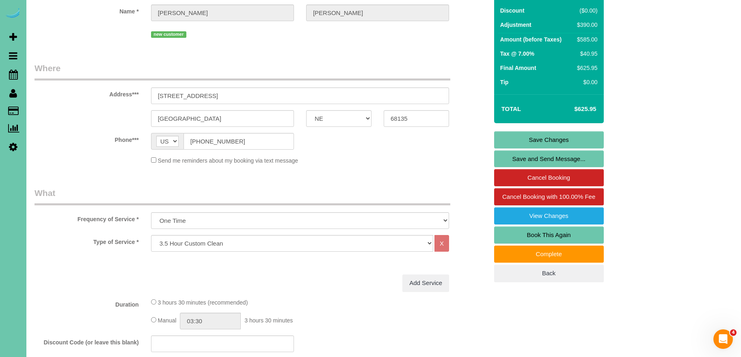
scroll to position [0, 0]
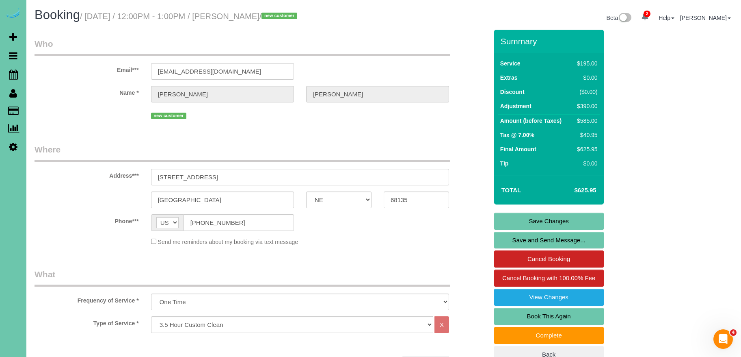
type textarea "** extension duster needed** 1. credit 2. door and garage code 2355 3. One time…"
click at [563, 217] on link "Save Changes" at bounding box center [549, 220] width 110 height 17
